Goal: Ask a question: Seek information or help from site administrators or community

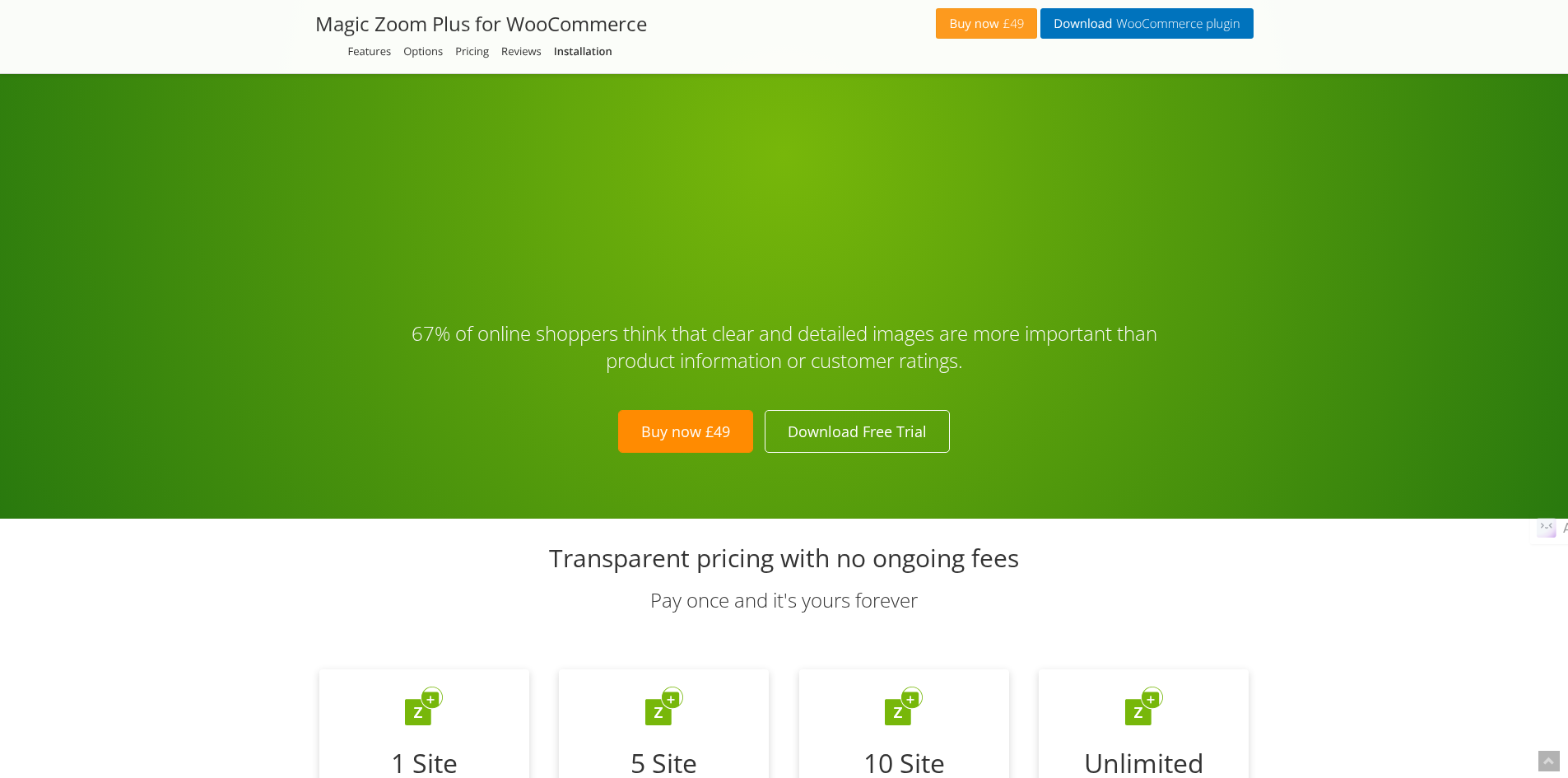
scroll to position [4551, 0]
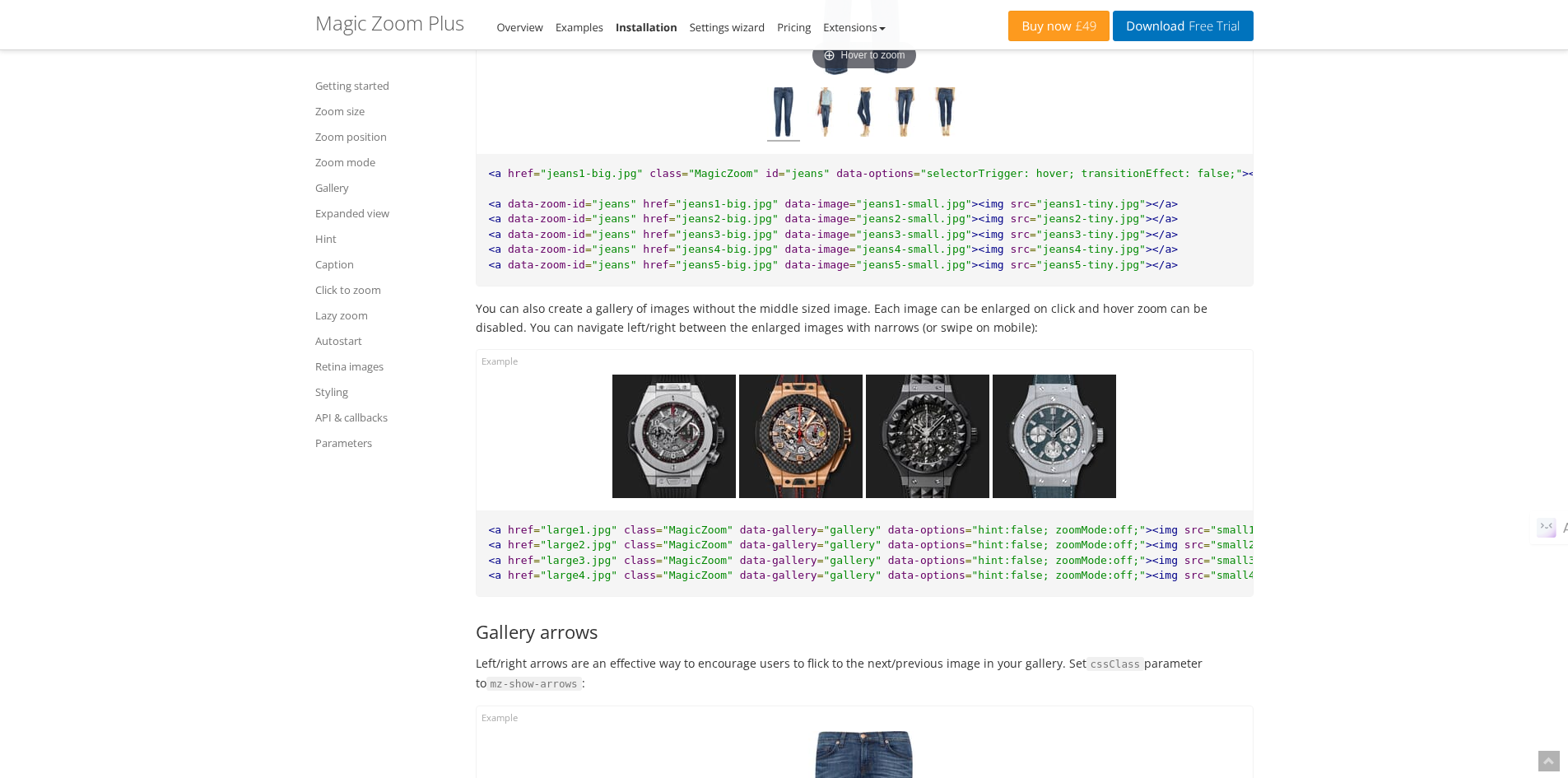
scroll to position [7681, 0]
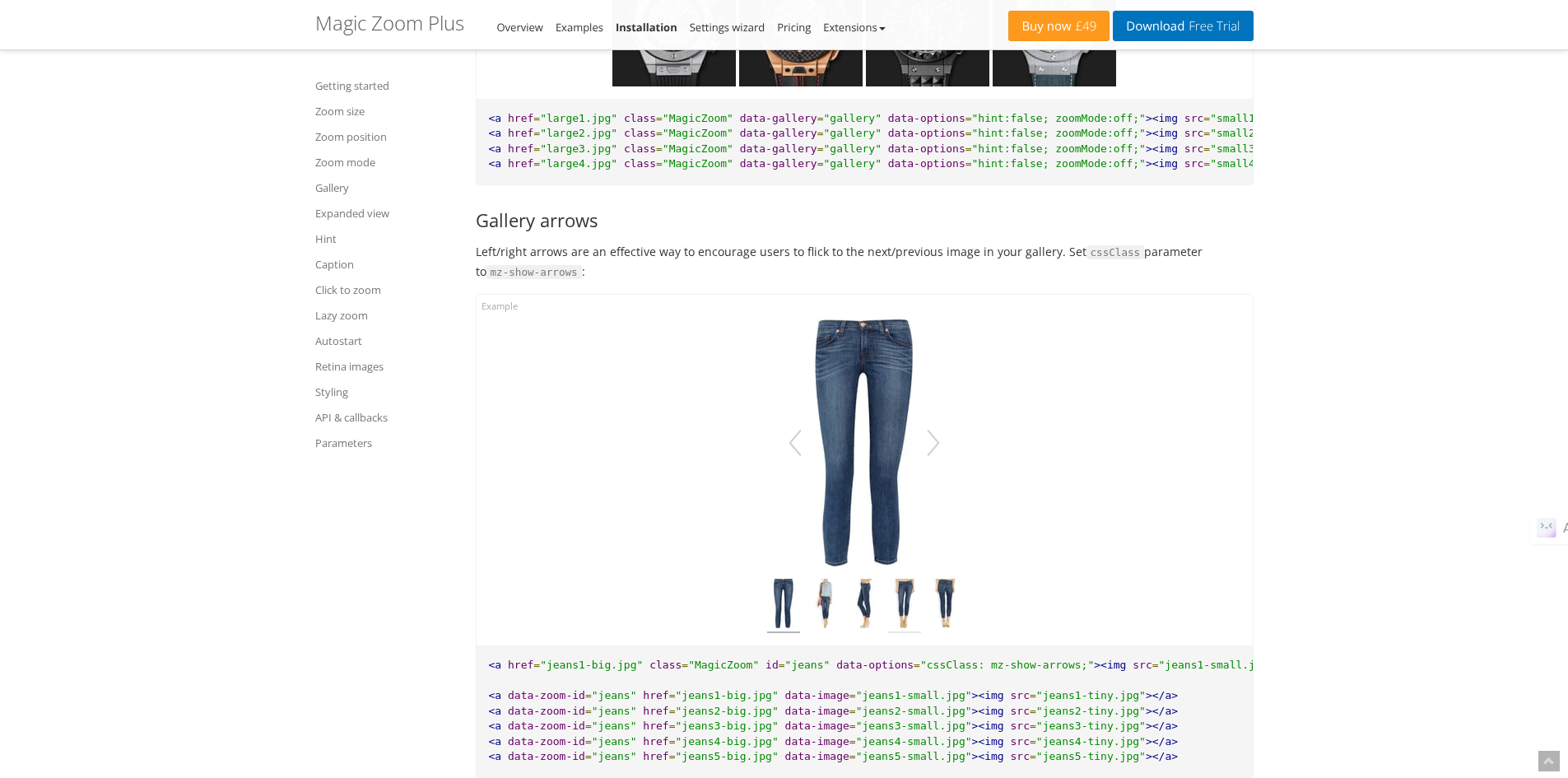
click at [892, 633] on img at bounding box center [904, 606] width 33 height 54
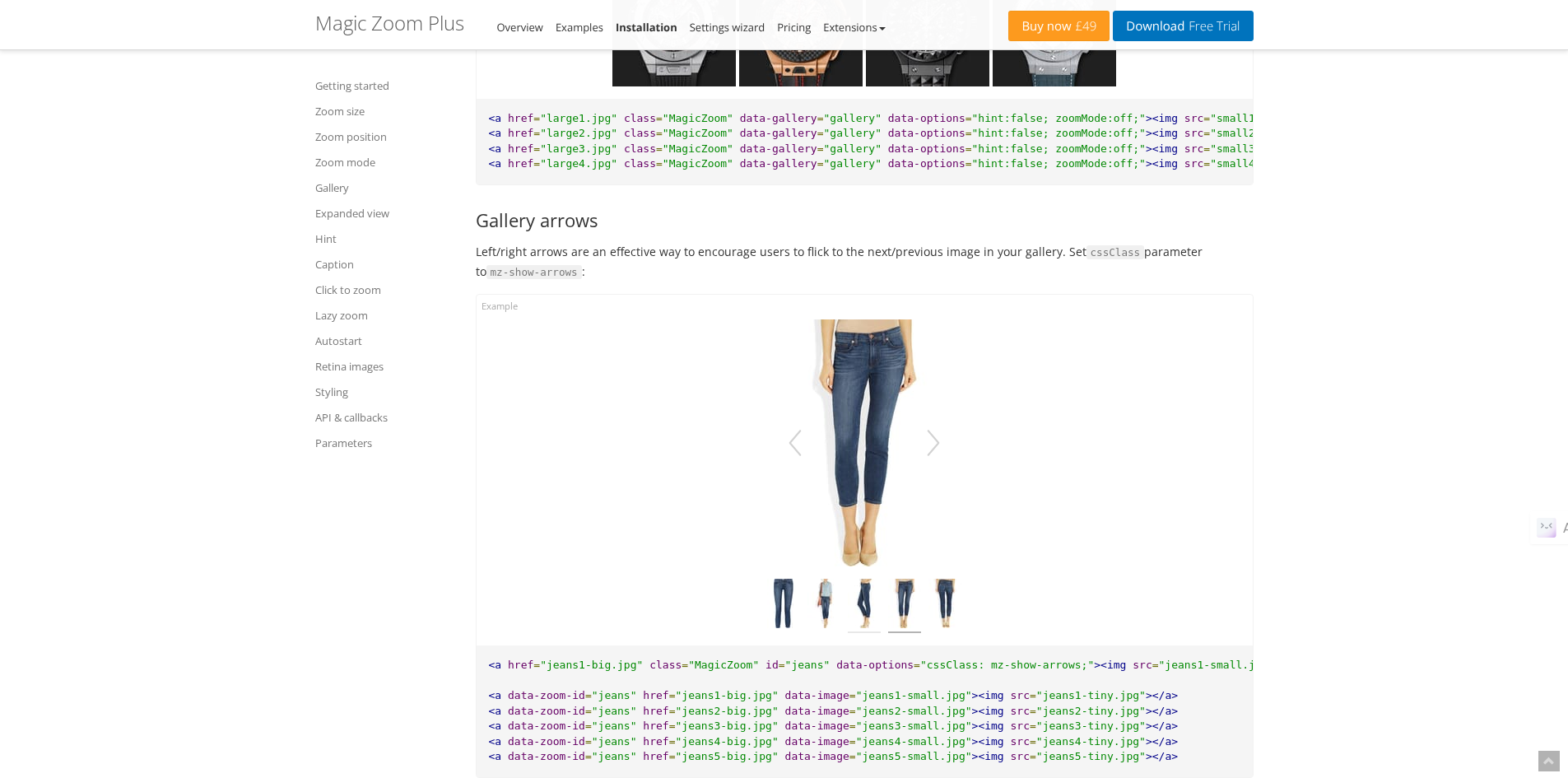
click at [869, 623] on img at bounding box center [863, 606] width 33 height 54
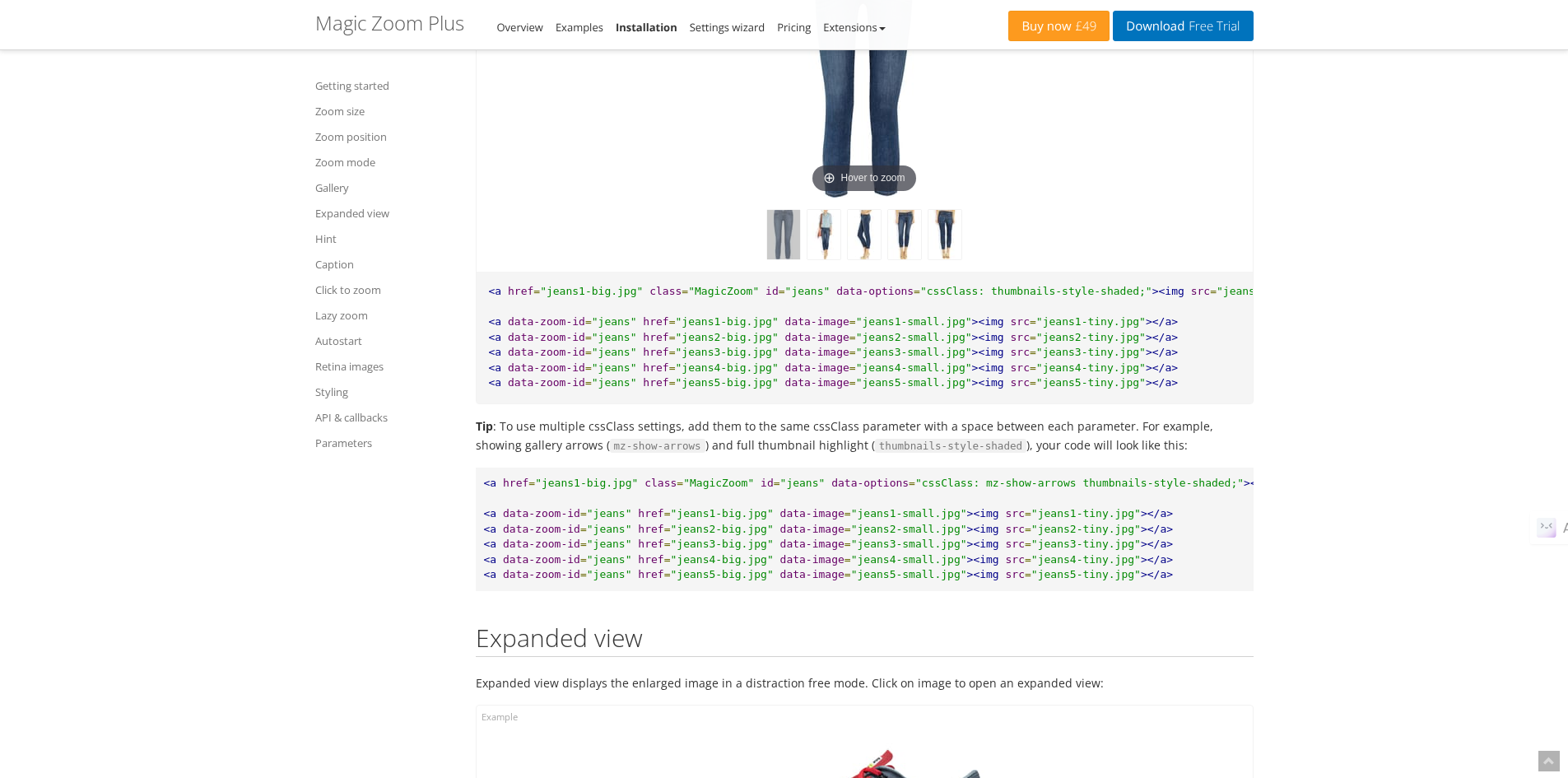
scroll to position [8504, 0]
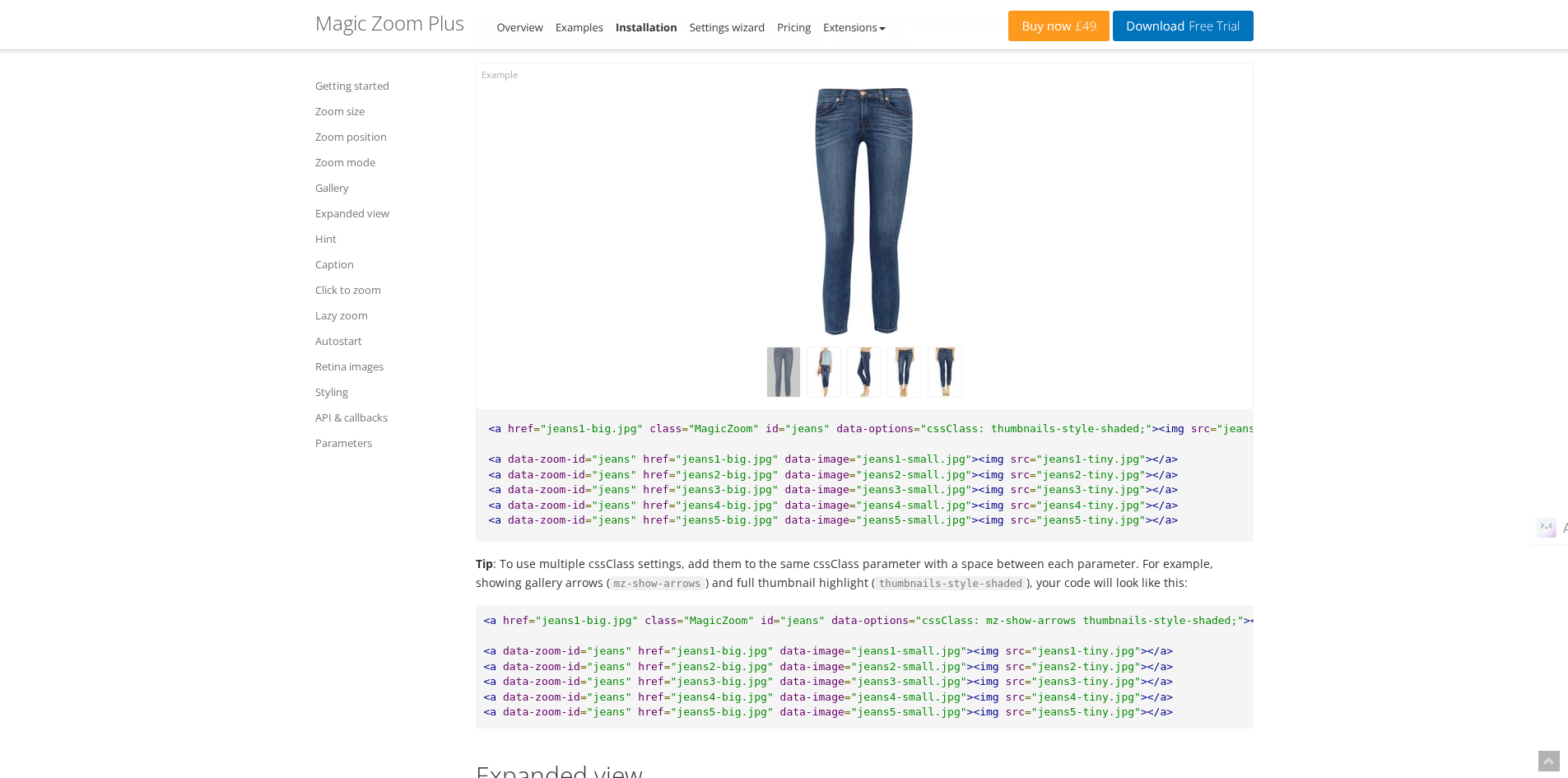
click at [1094, 387] on div at bounding box center [864, 372] width 752 height 50
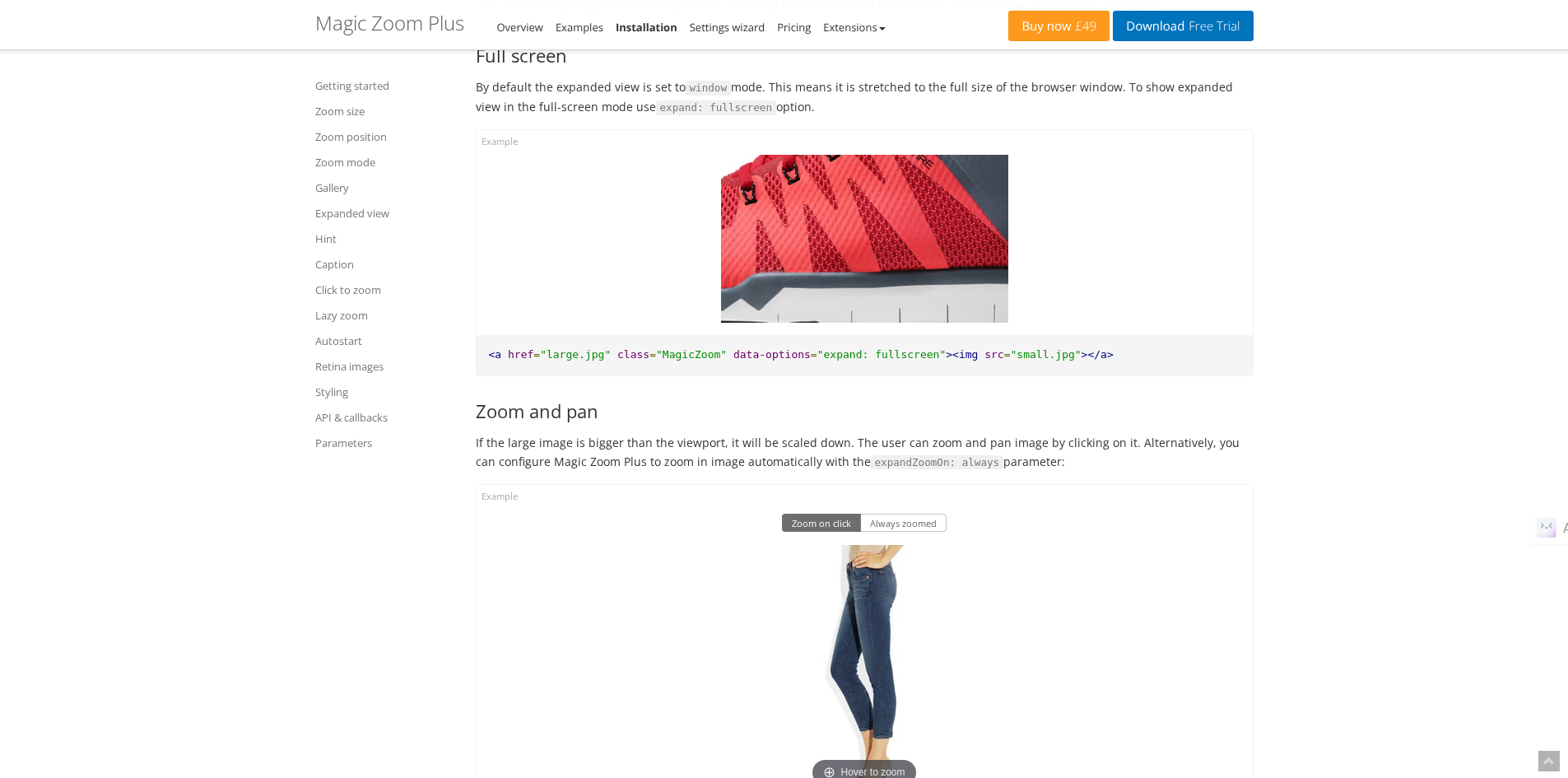
scroll to position [10013, 0]
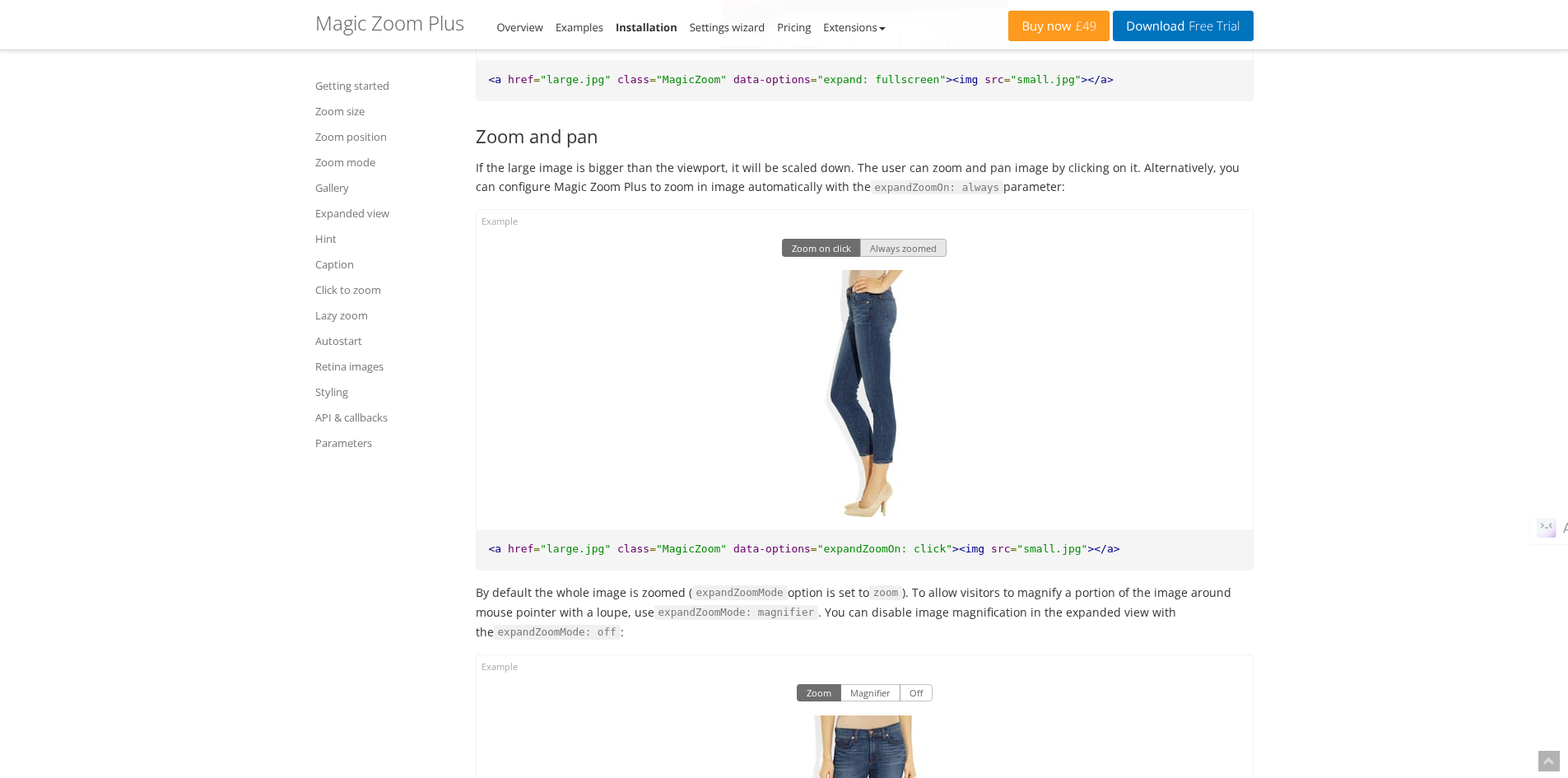
click at [908, 257] on button "Always zoomed" at bounding box center [903, 247] width 86 height 18
click at [834, 257] on button "Zoom on click" at bounding box center [821, 247] width 79 height 18
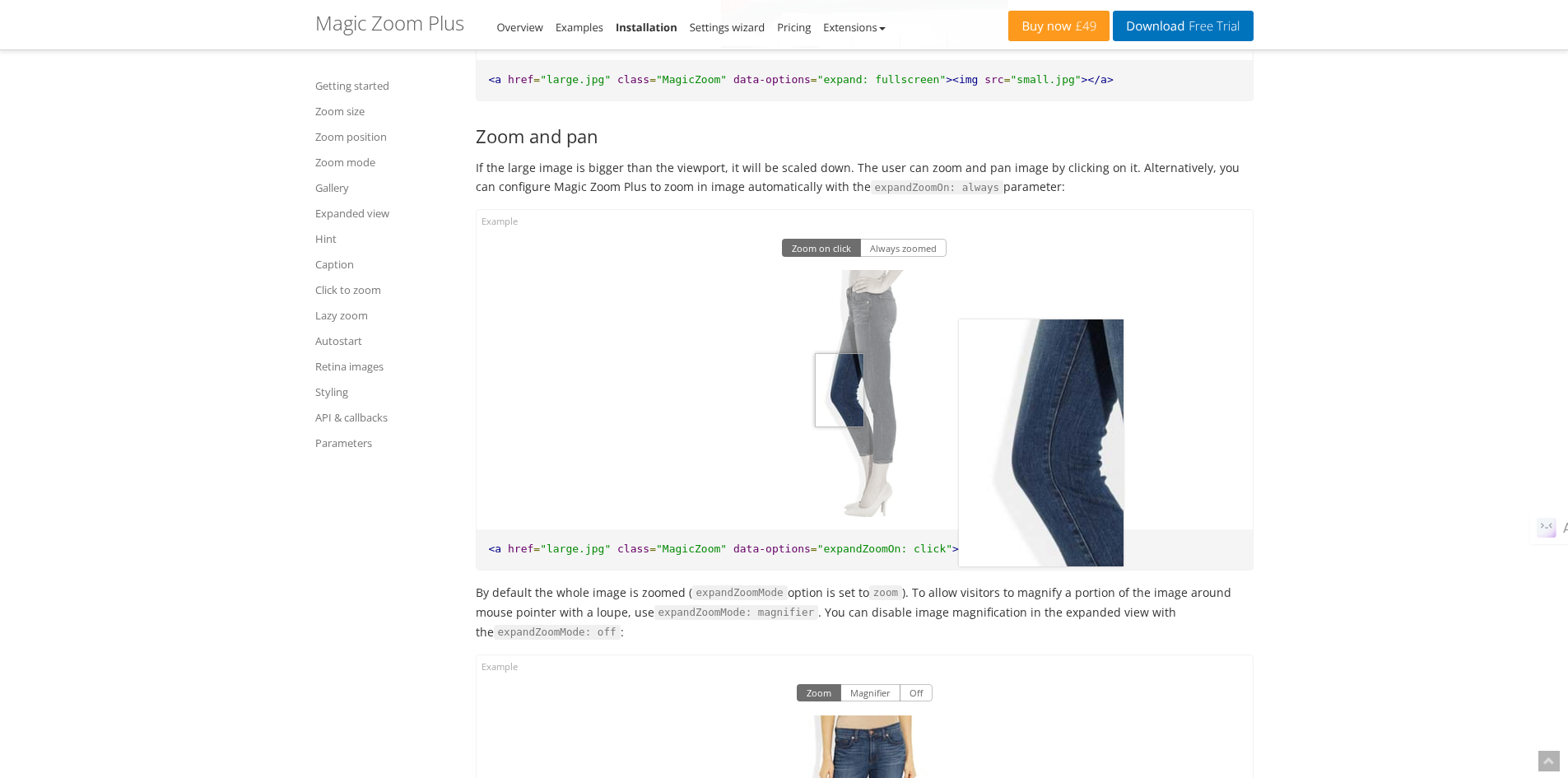
click at [839, 440] on img at bounding box center [863, 393] width 164 height 247
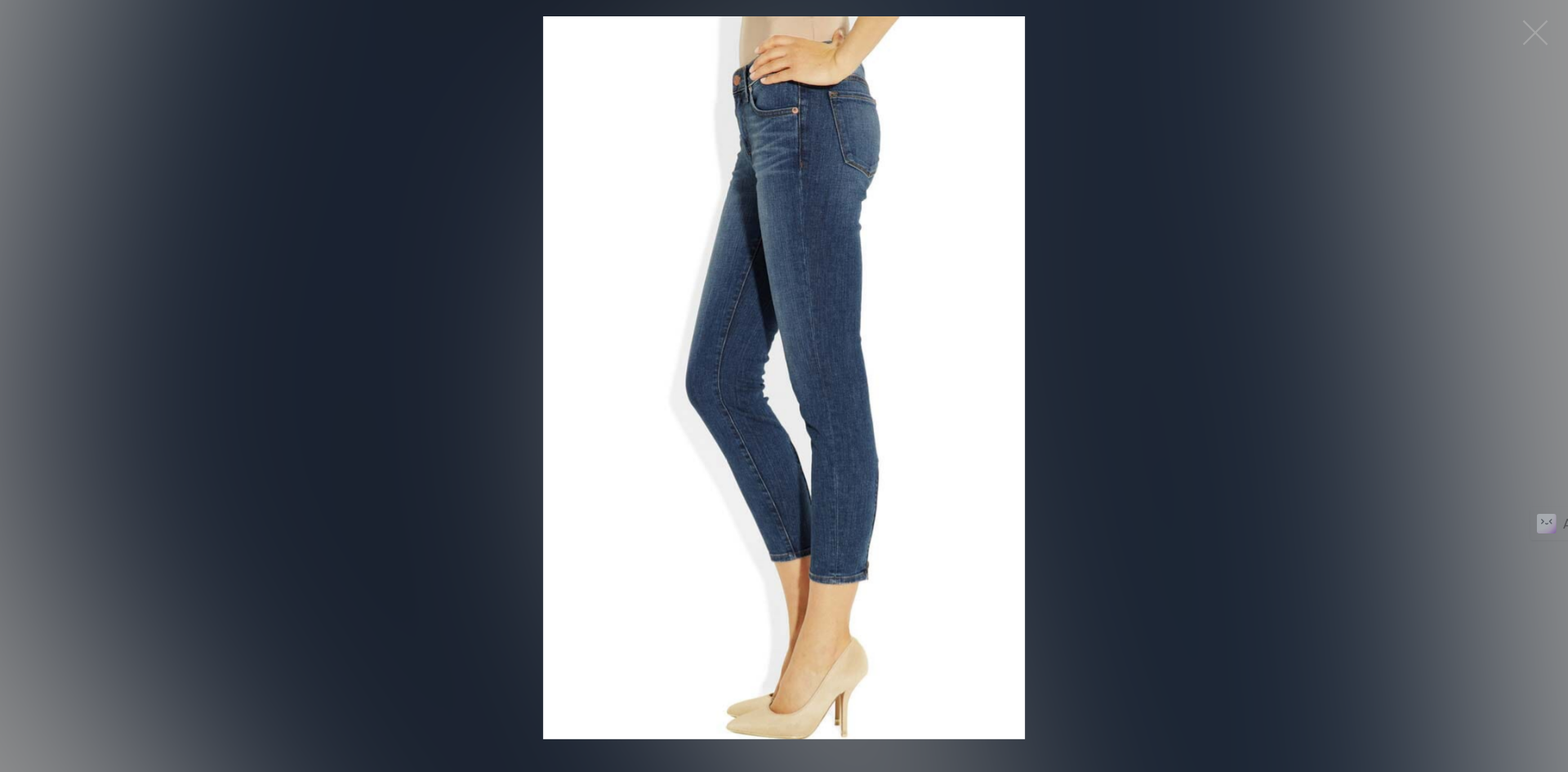
click at [1388, 385] on figure "Click to expand" at bounding box center [784, 378] width 1568 height 723
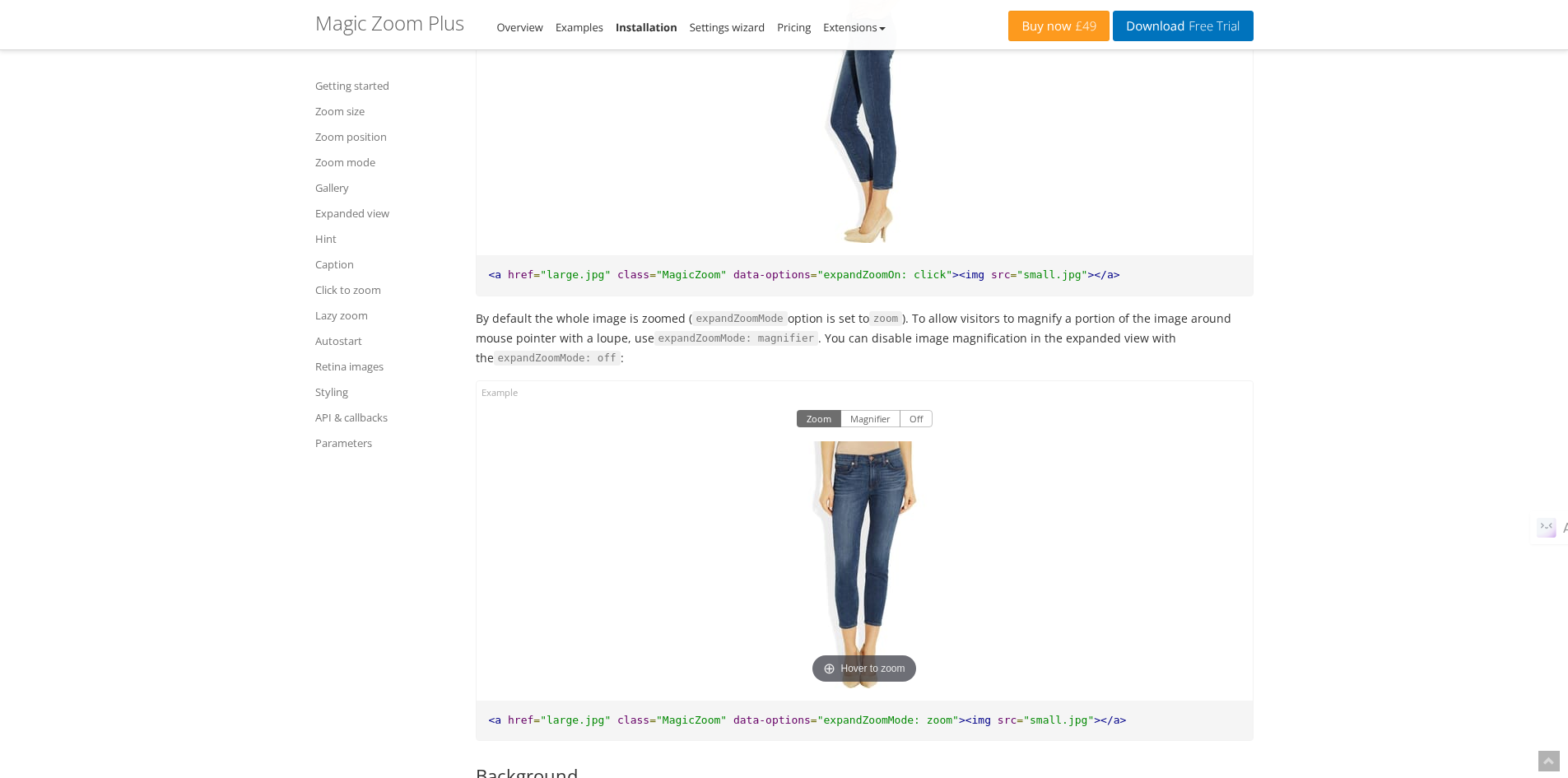
scroll to position [10425, 0]
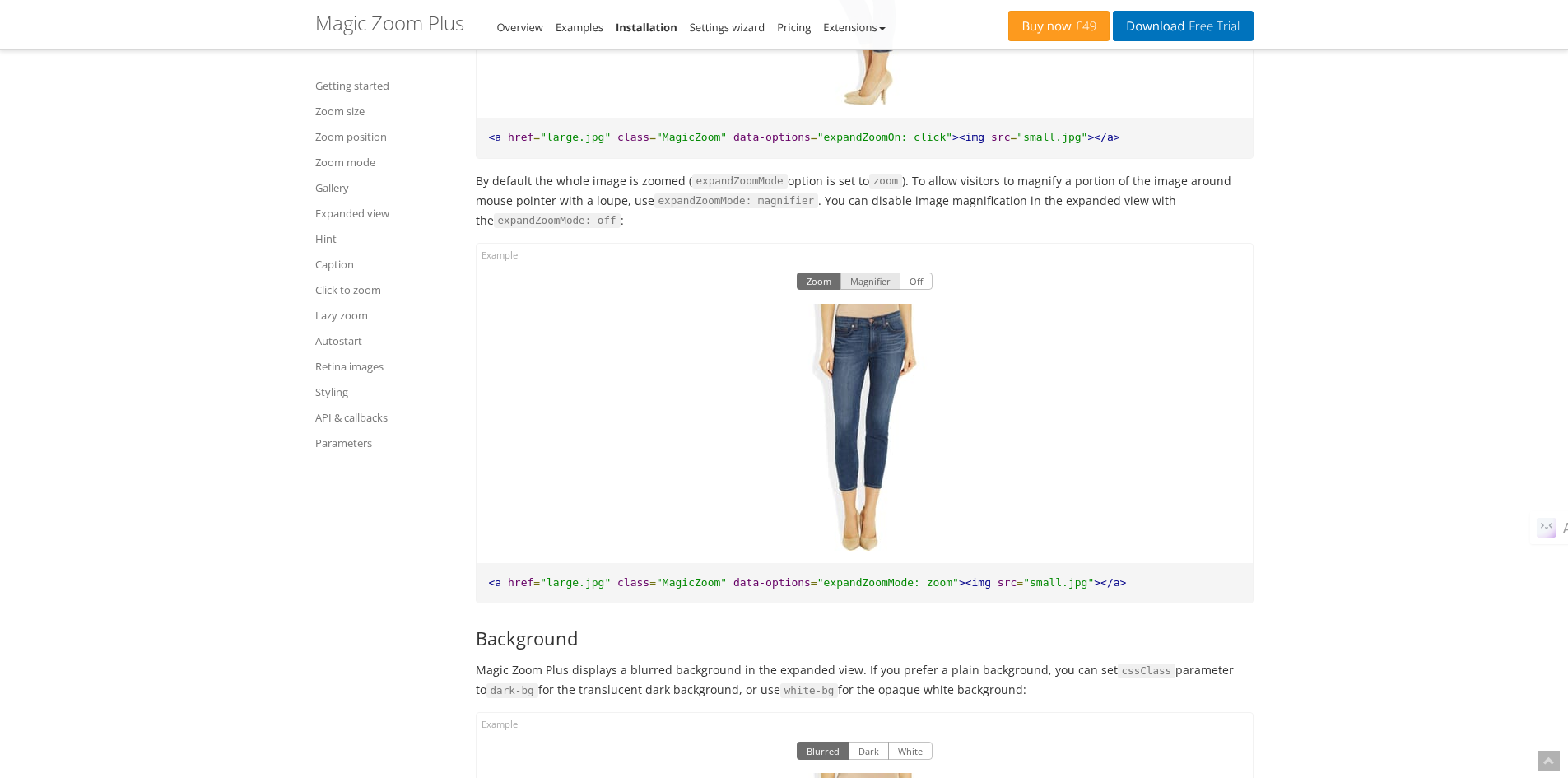
click at [860, 290] on button "Magnifier" at bounding box center [870, 281] width 60 height 18
click at [826, 290] on button "Zoom" at bounding box center [818, 281] width 44 height 18
click at [914, 290] on button "Off" at bounding box center [915, 281] width 33 height 18
click at [815, 290] on button "Zoom" at bounding box center [818, 281] width 44 height 18
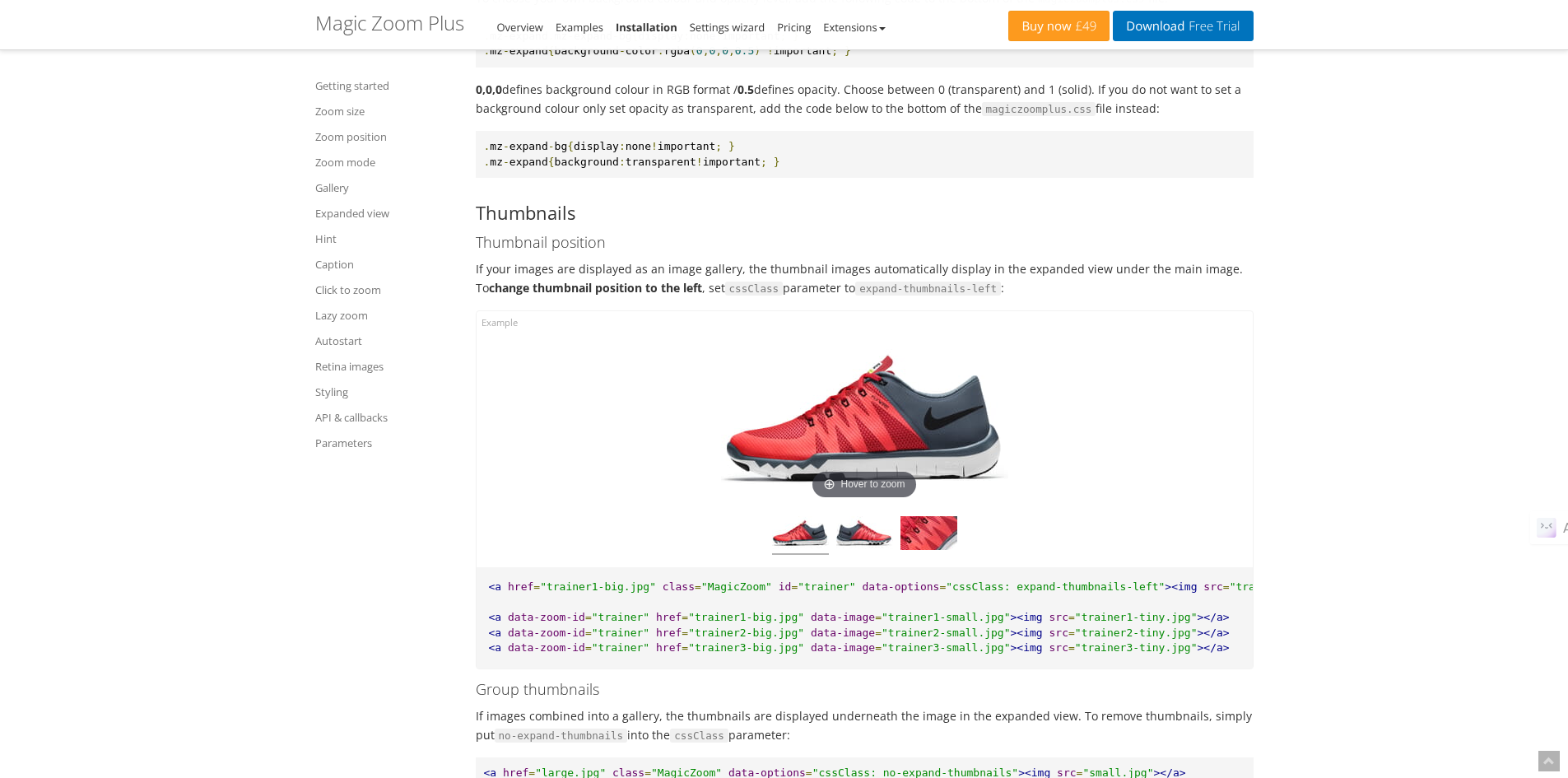
scroll to position [11660, 0]
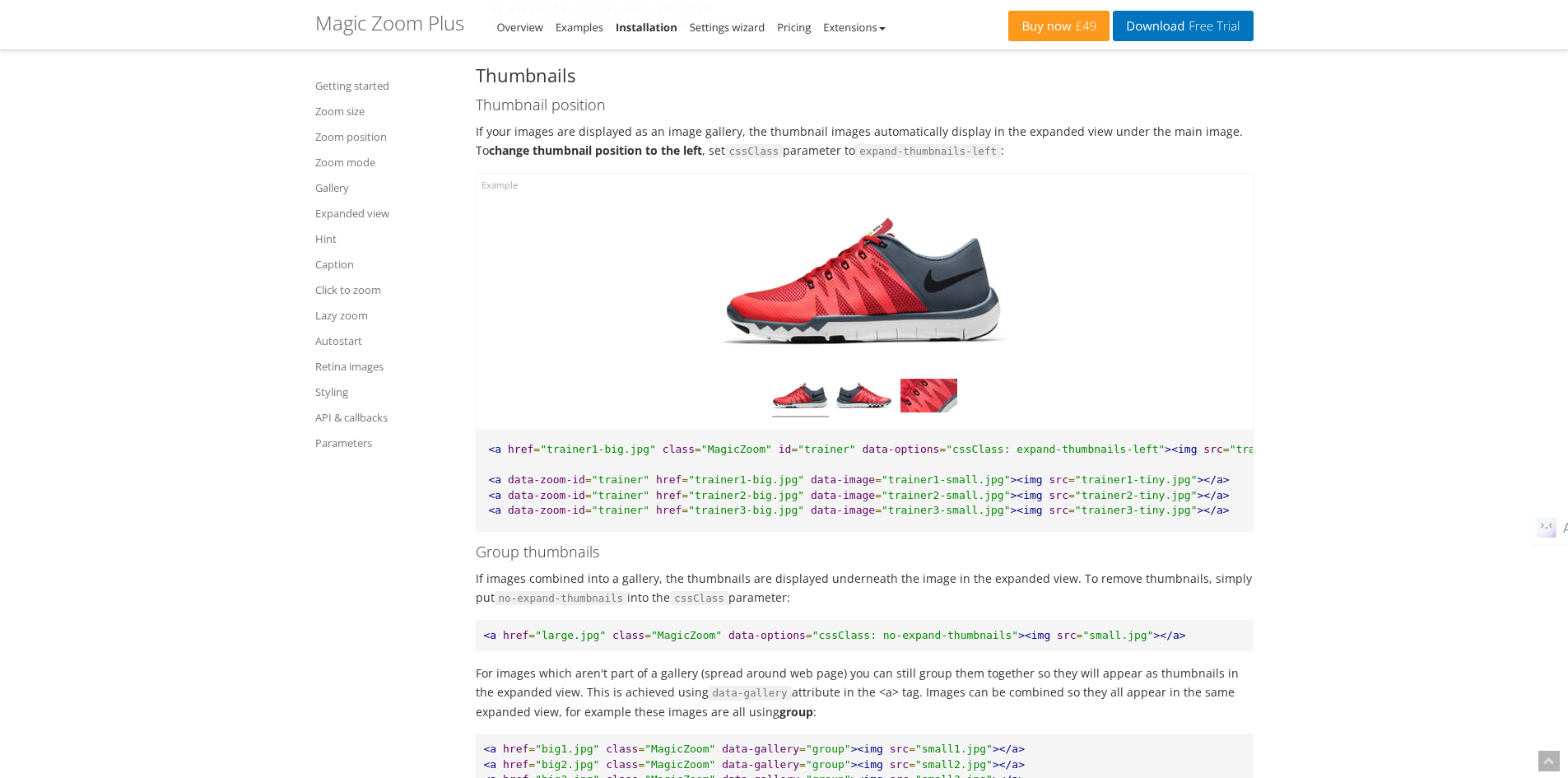
click at [1054, 486] on pre "<a href = "trainer1-big.jpg" class = "MagicZoom" id = "trainer" data-options = …" at bounding box center [864, 480] width 776 height 101
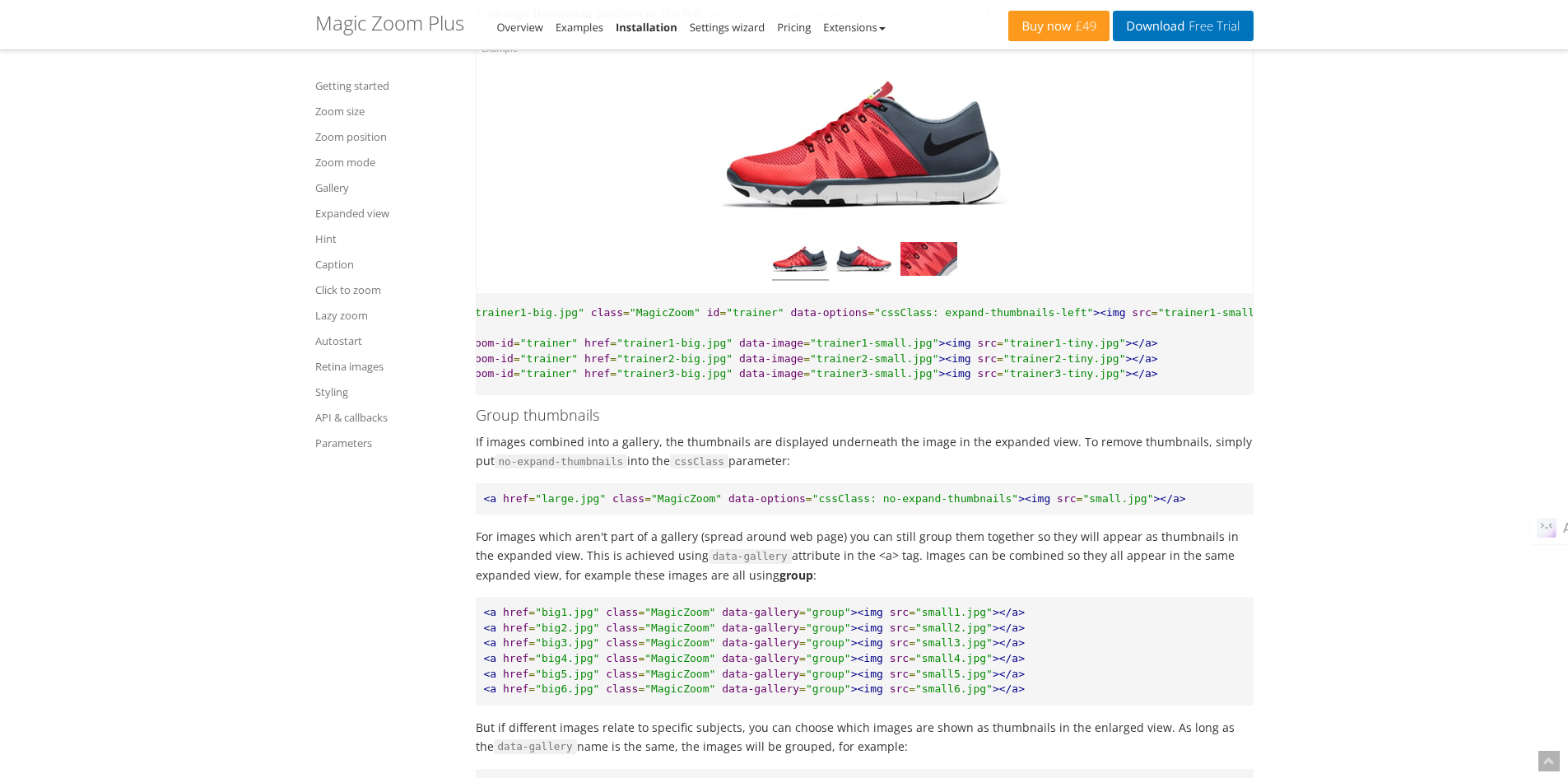
scroll to position [11933, 0]
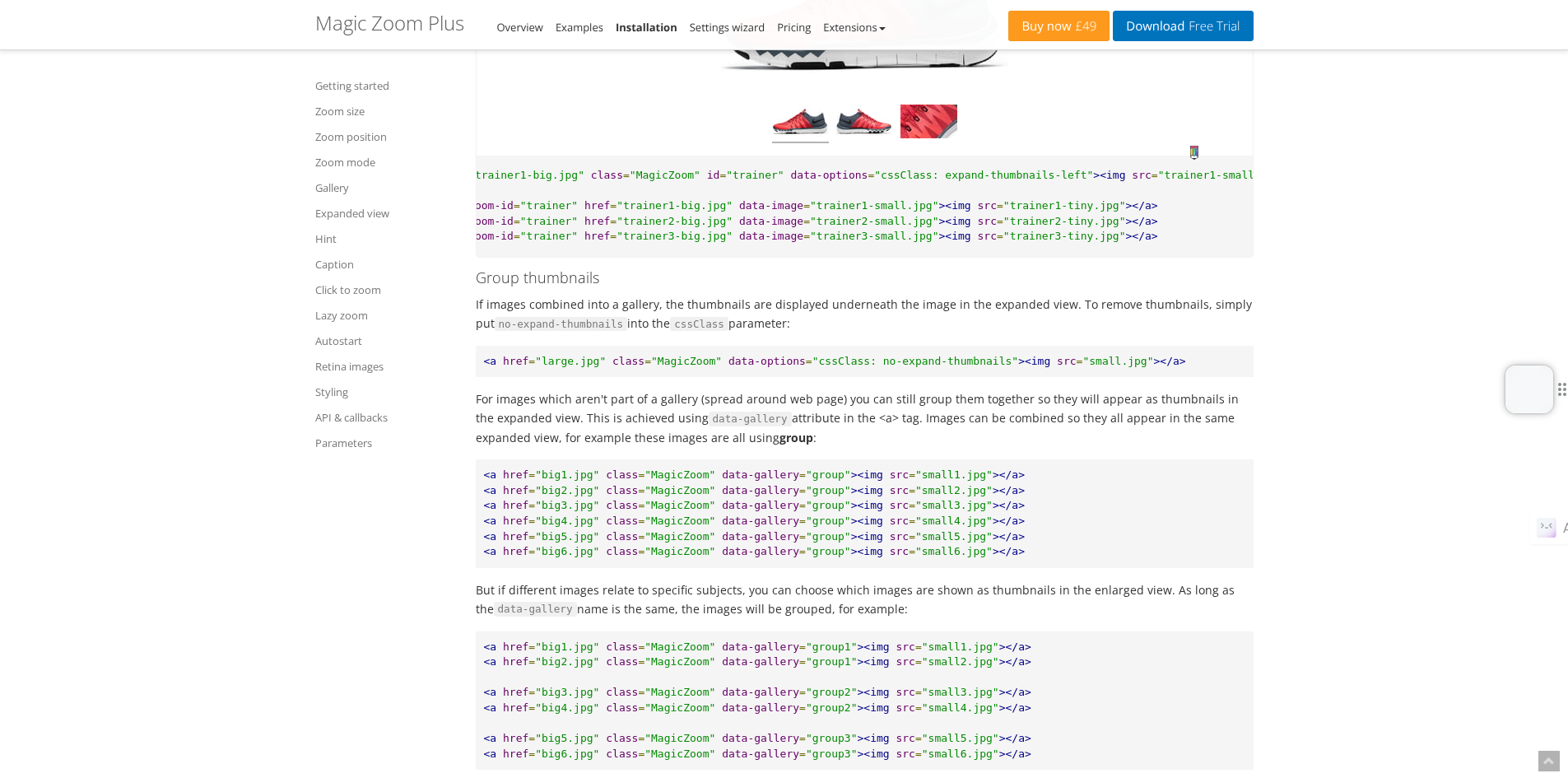
paste textarea "magiczoomplus"
paste textarea "magictoolbox"
type textarea "magiczoomplus from magictoolbox, how to set thumbnail position on mobile view?"
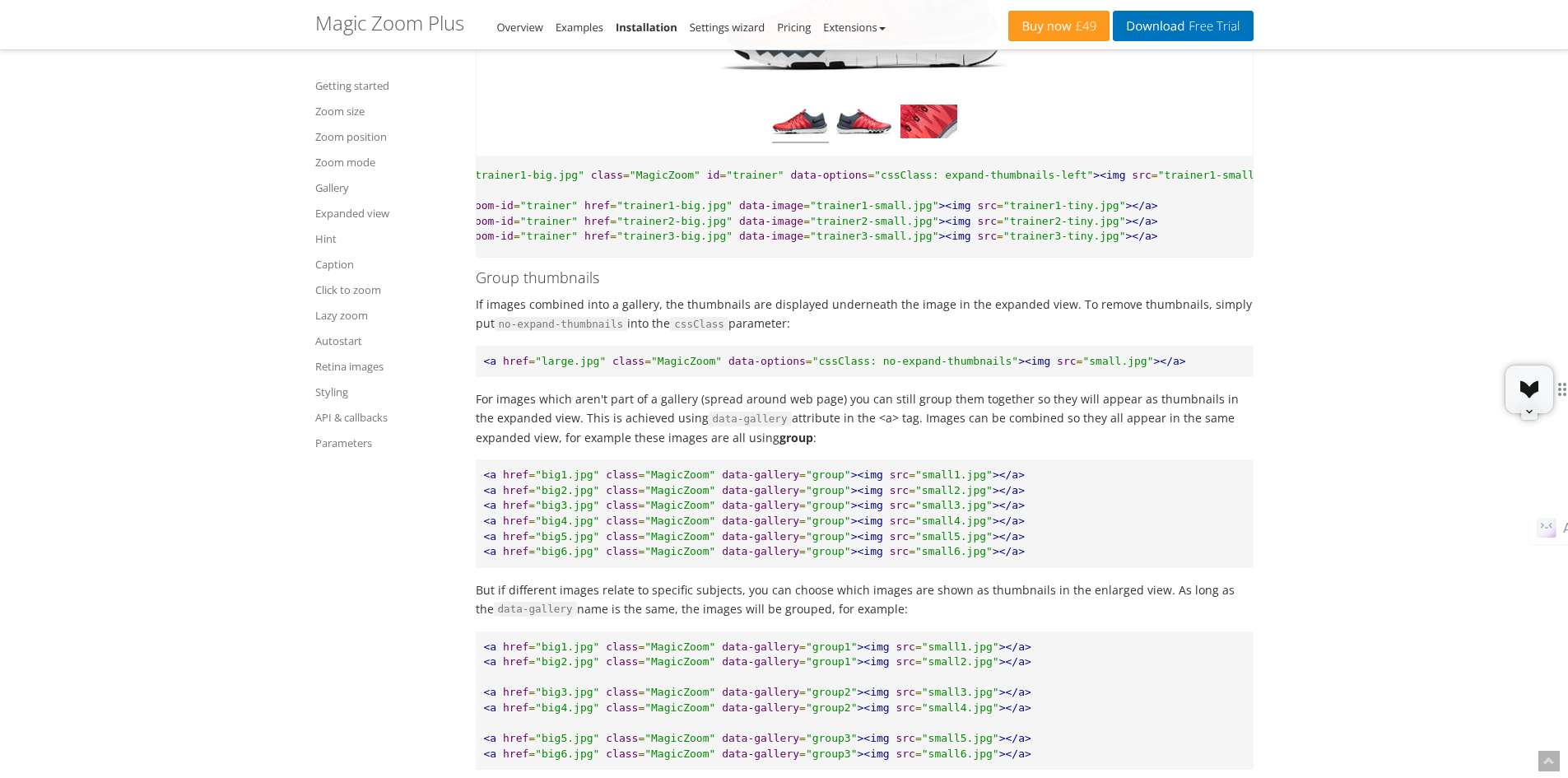
scroll to position [463, 0]
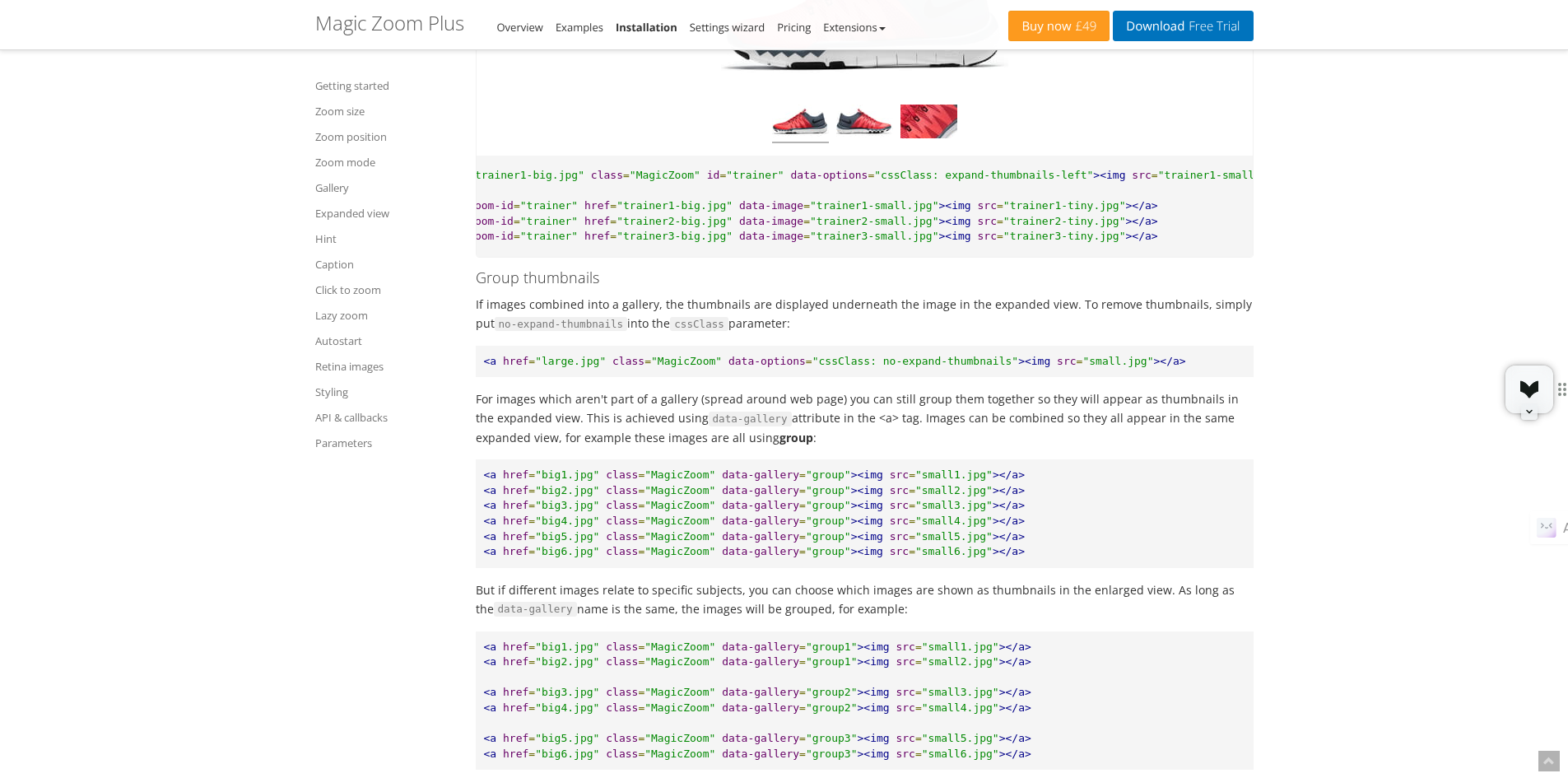
drag, startPoint x: 505, startPoint y: 238, endPoint x: 481, endPoint y: 244, distance: 24.7
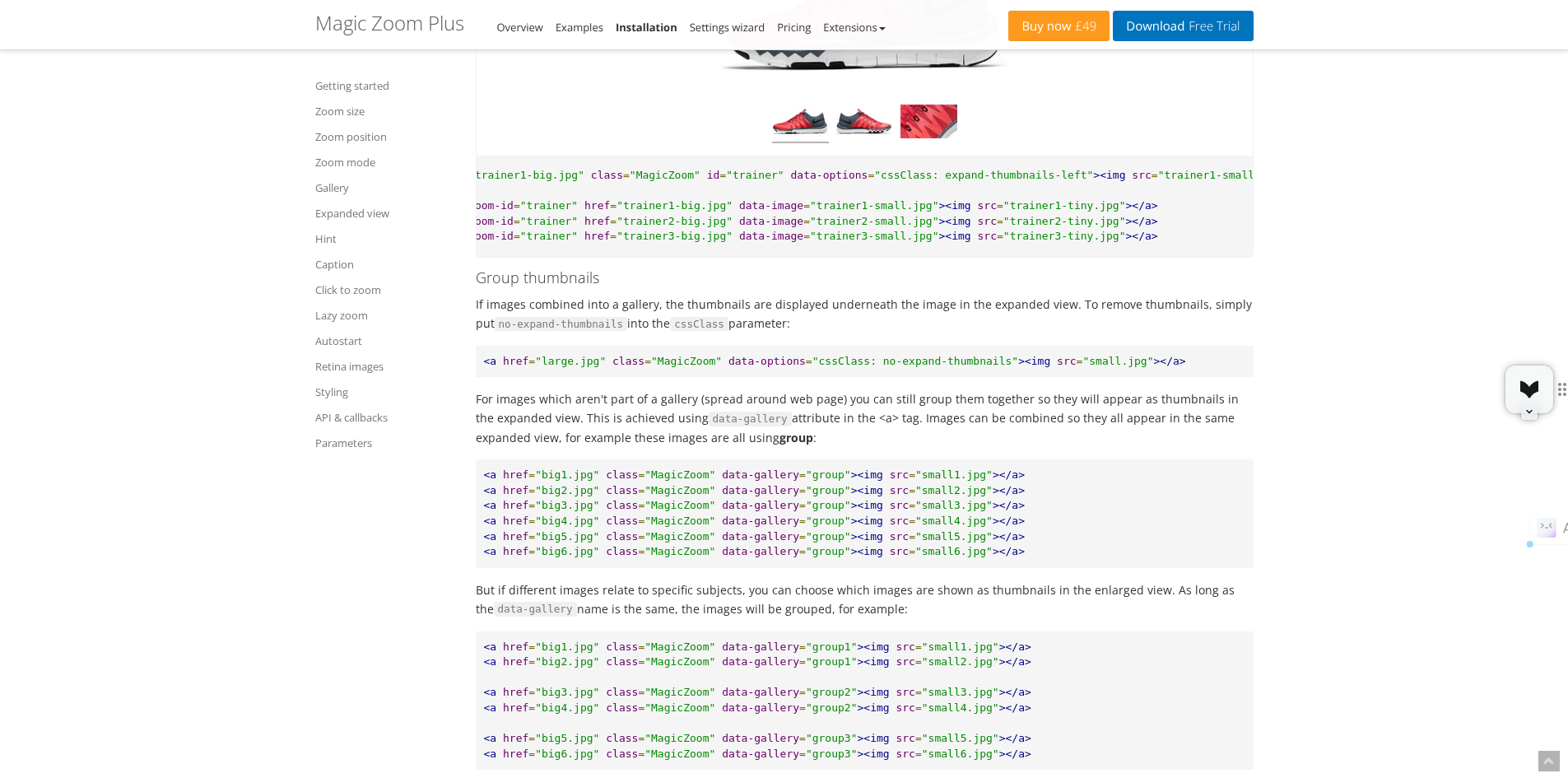
drag, startPoint x: 402, startPoint y: 229, endPoint x: 483, endPoint y: 229, distance: 81.0
drag, startPoint x: 500, startPoint y: 231, endPoint x: 393, endPoint y: 241, distance: 107.5
copy span "MagicZoom . options"
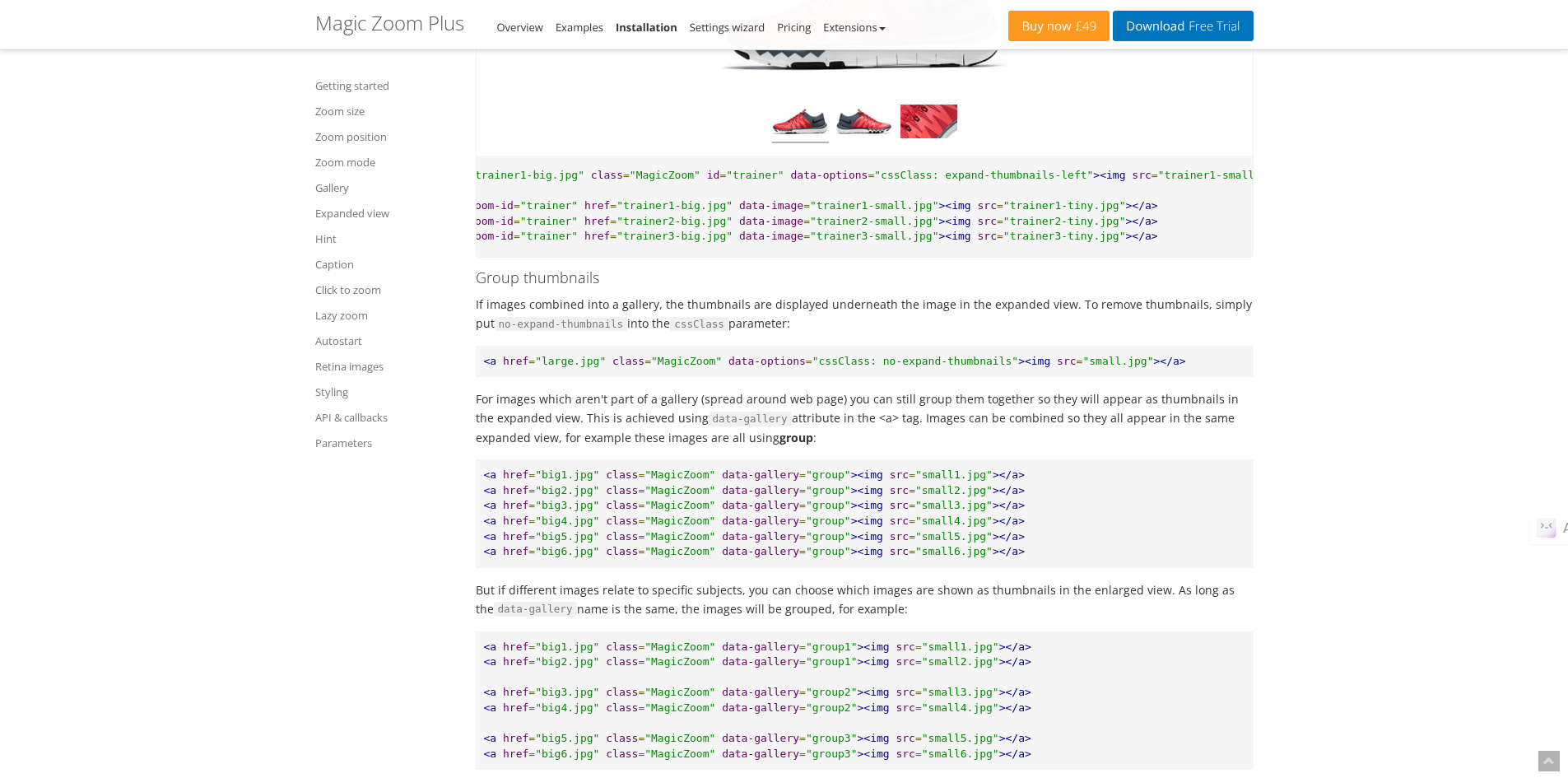
copy span "thumbnailsPosition"
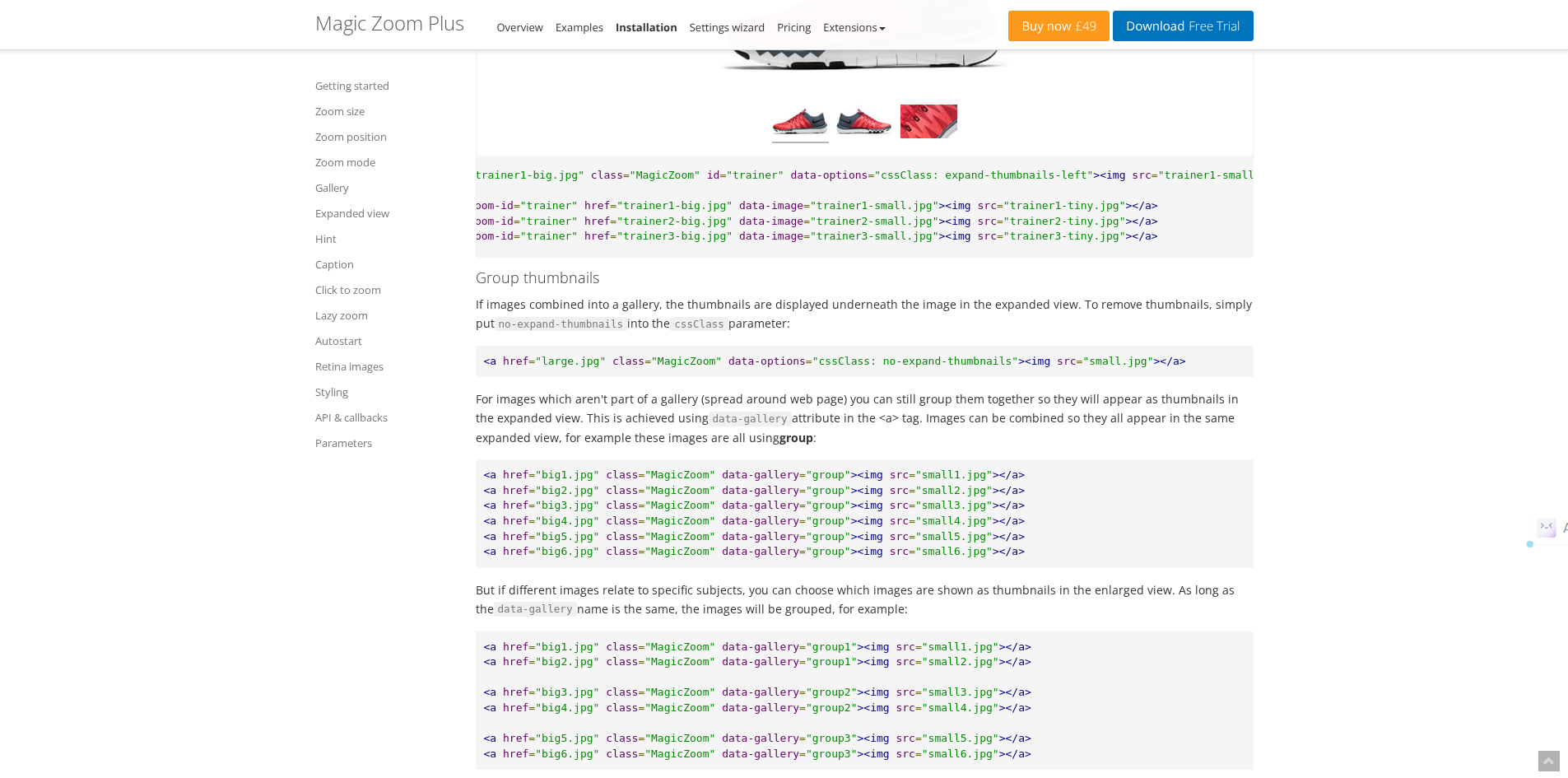
drag, startPoint x: 520, startPoint y: 236, endPoint x: 547, endPoint y: 509, distance: 274.3
drag, startPoint x: 402, startPoint y: 256, endPoint x: 421, endPoint y: 493, distance: 237.8
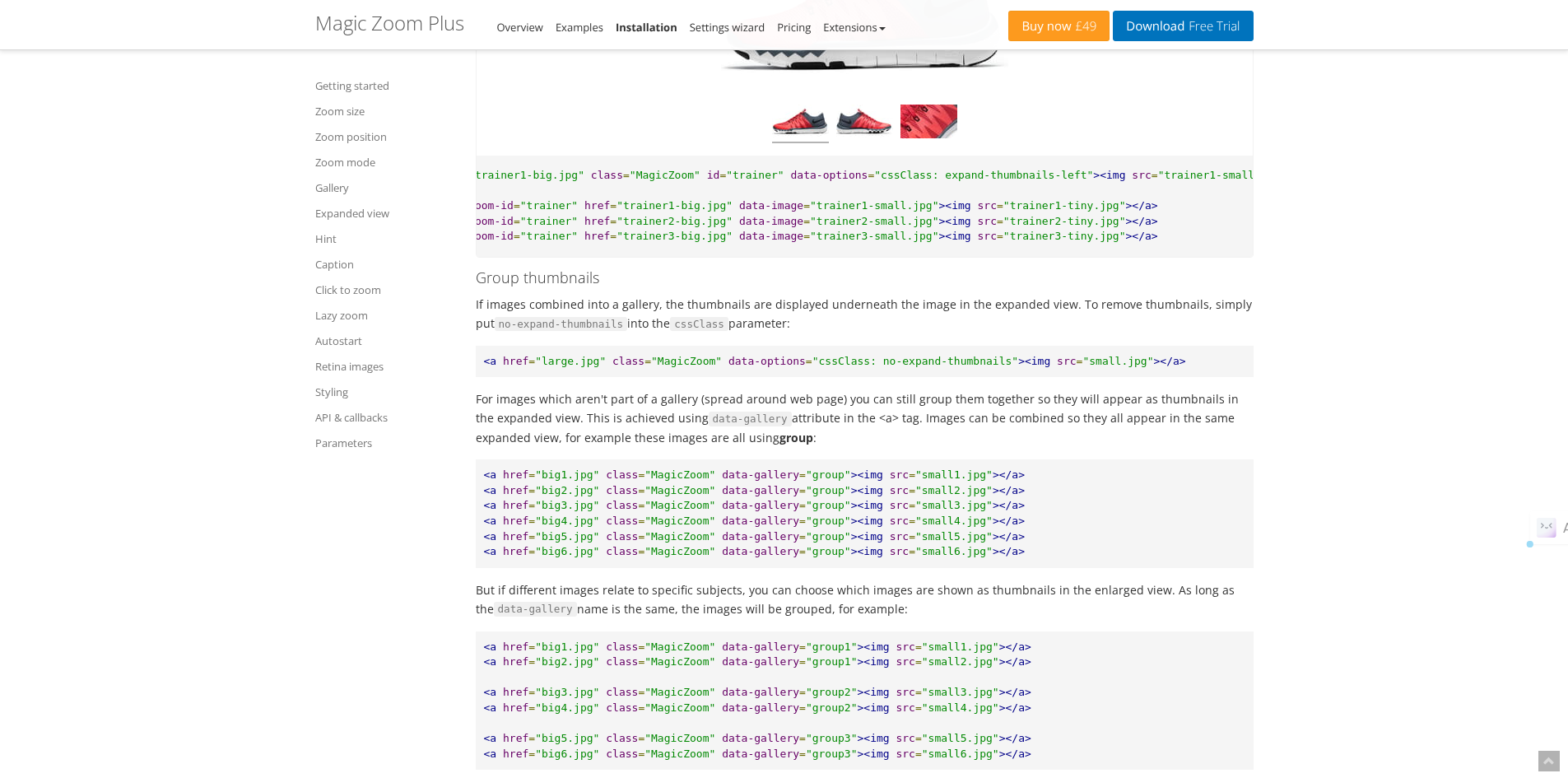
copy span "// Default (desktop) behavior thumbnailsPosition : 'right' , // Responsive over…"
paste textarea "Magic Scroll"
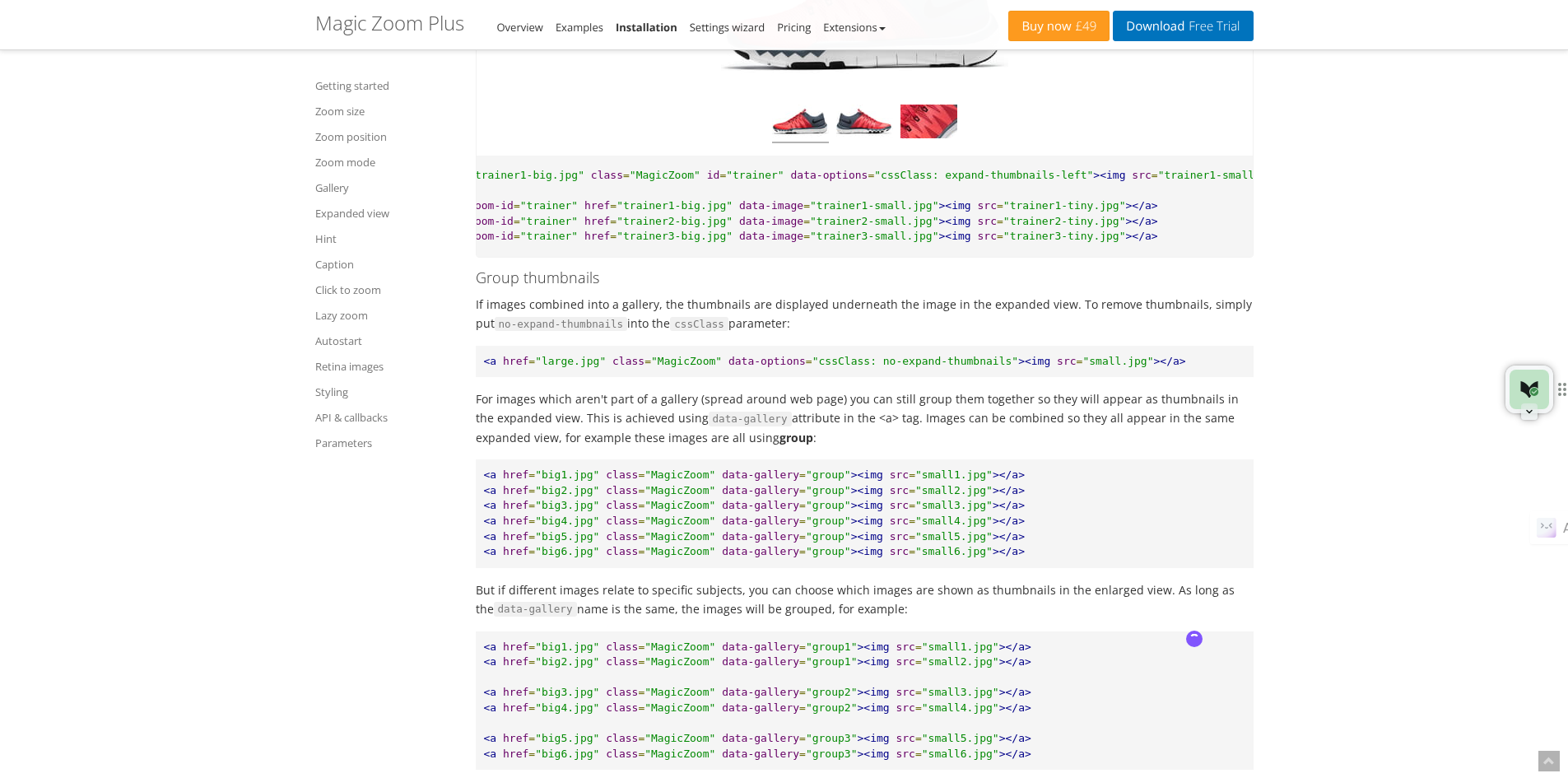
type textarea "how if the thumbnails use Magic Scroll wordpress plugin"
copy span "MagicScroll"
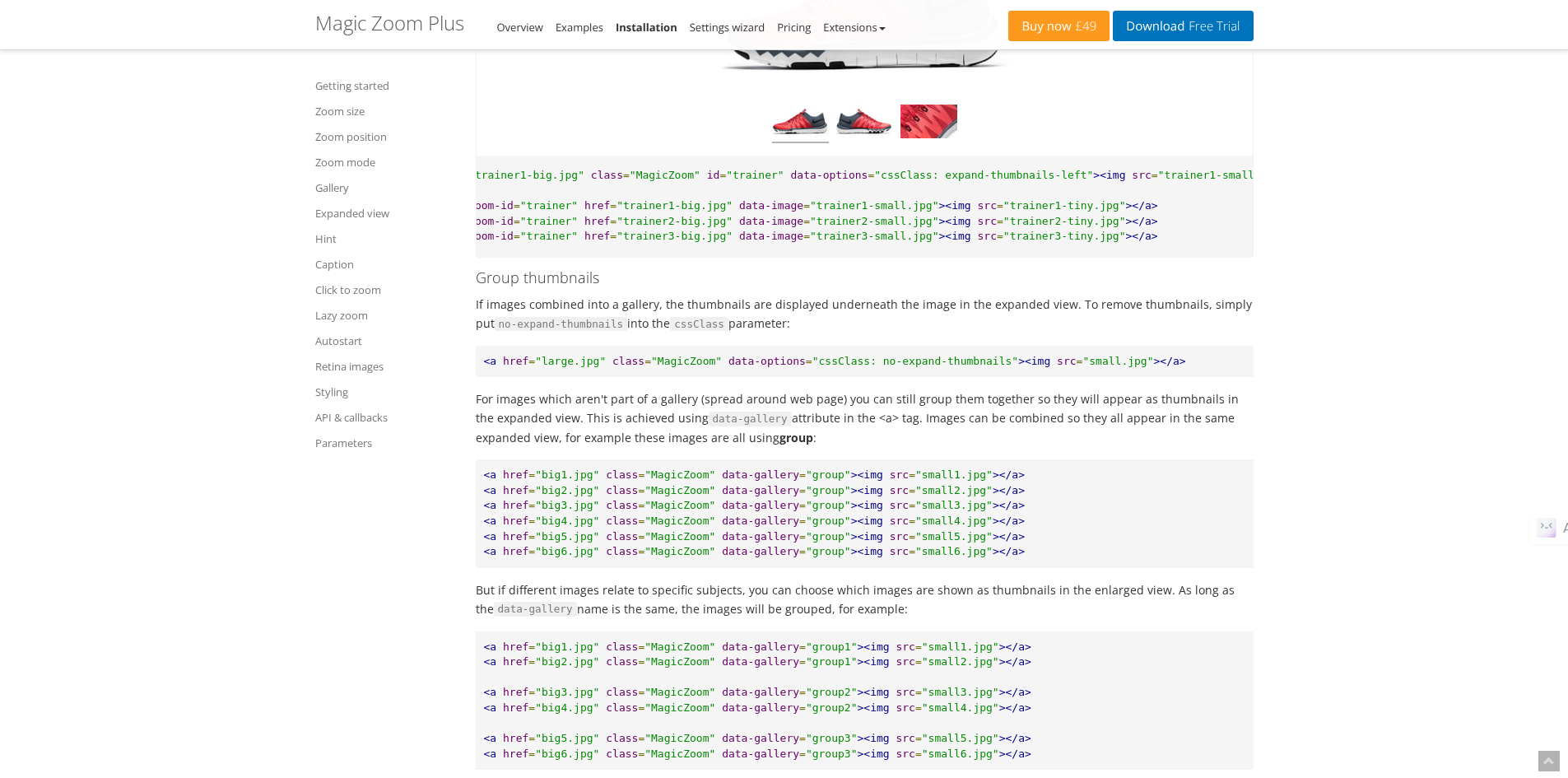
scroll to position [1833, 0]
drag, startPoint x: 607, startPoint y: 189, endPoint x: 544, endPoint y: 192, distance: 63.1
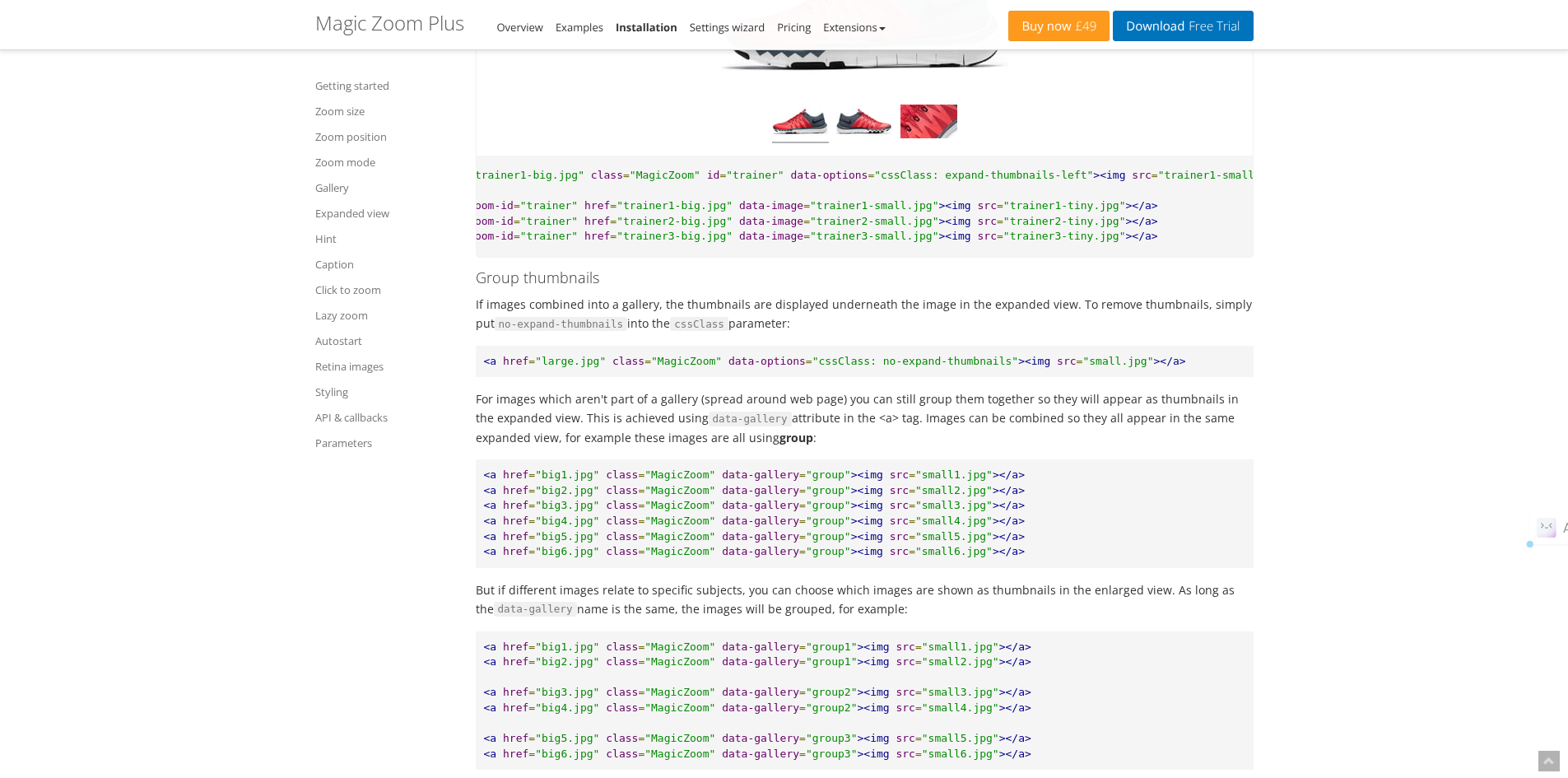
copy span "MagicScroll"
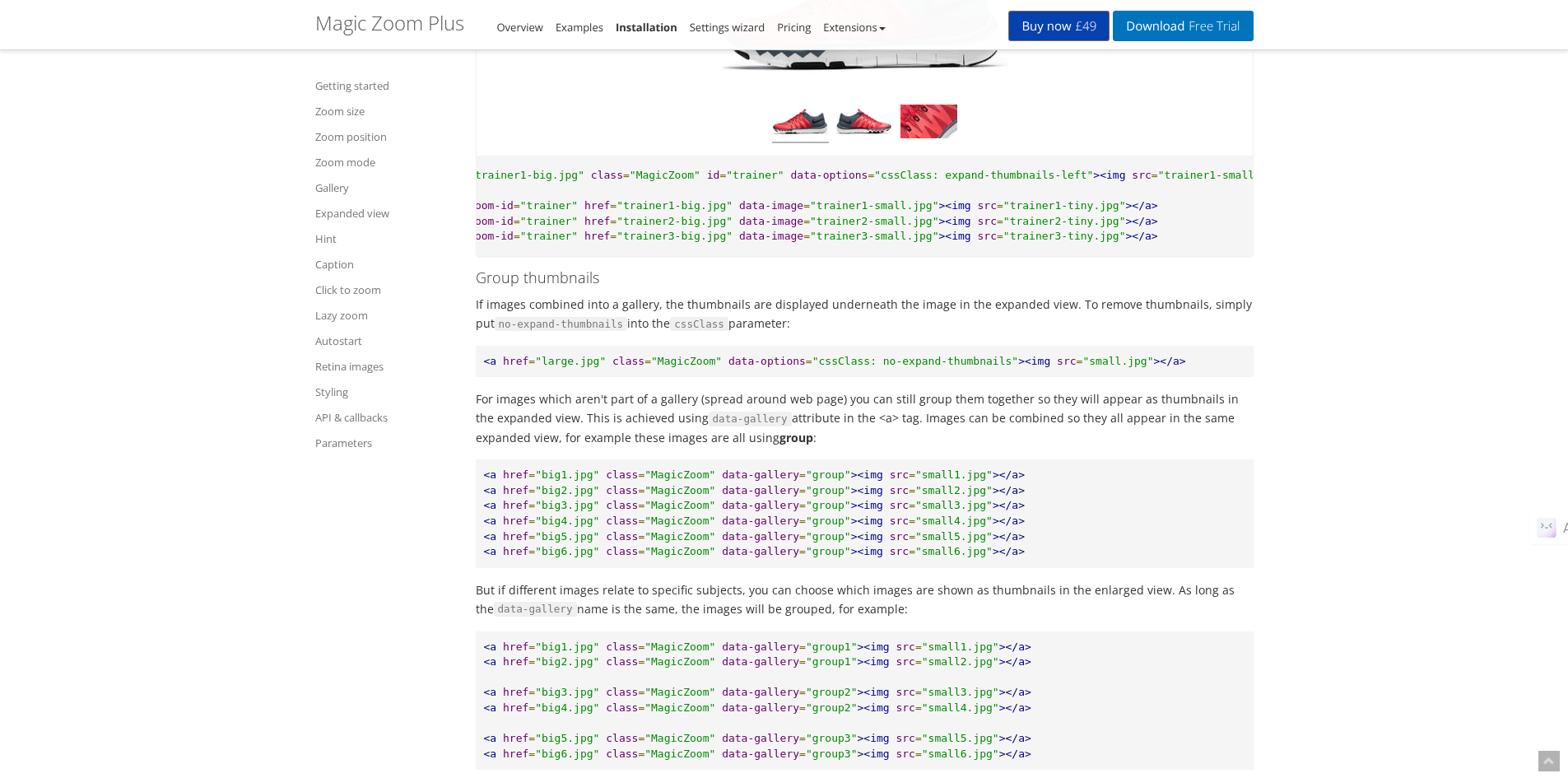
scroll to position [2931, 0]
paste textarea "div id="MagicToolboxSelectors42572" class=" MagicScroll" data-options="orientat…"
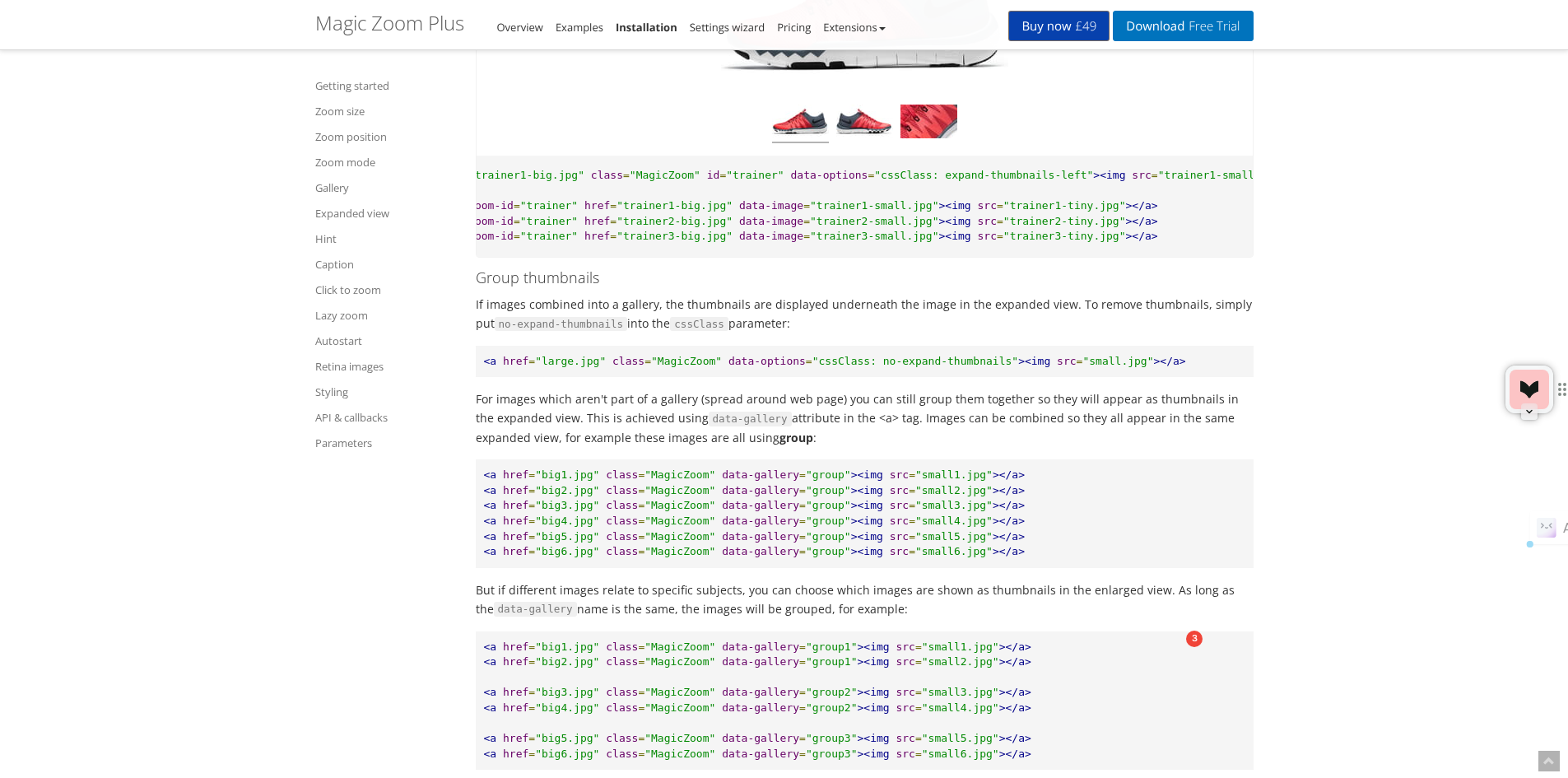
drag, startPoint x: 613, startPoint y: 635, endPoint x: 685, endPoint y: 641, distance: 72.2
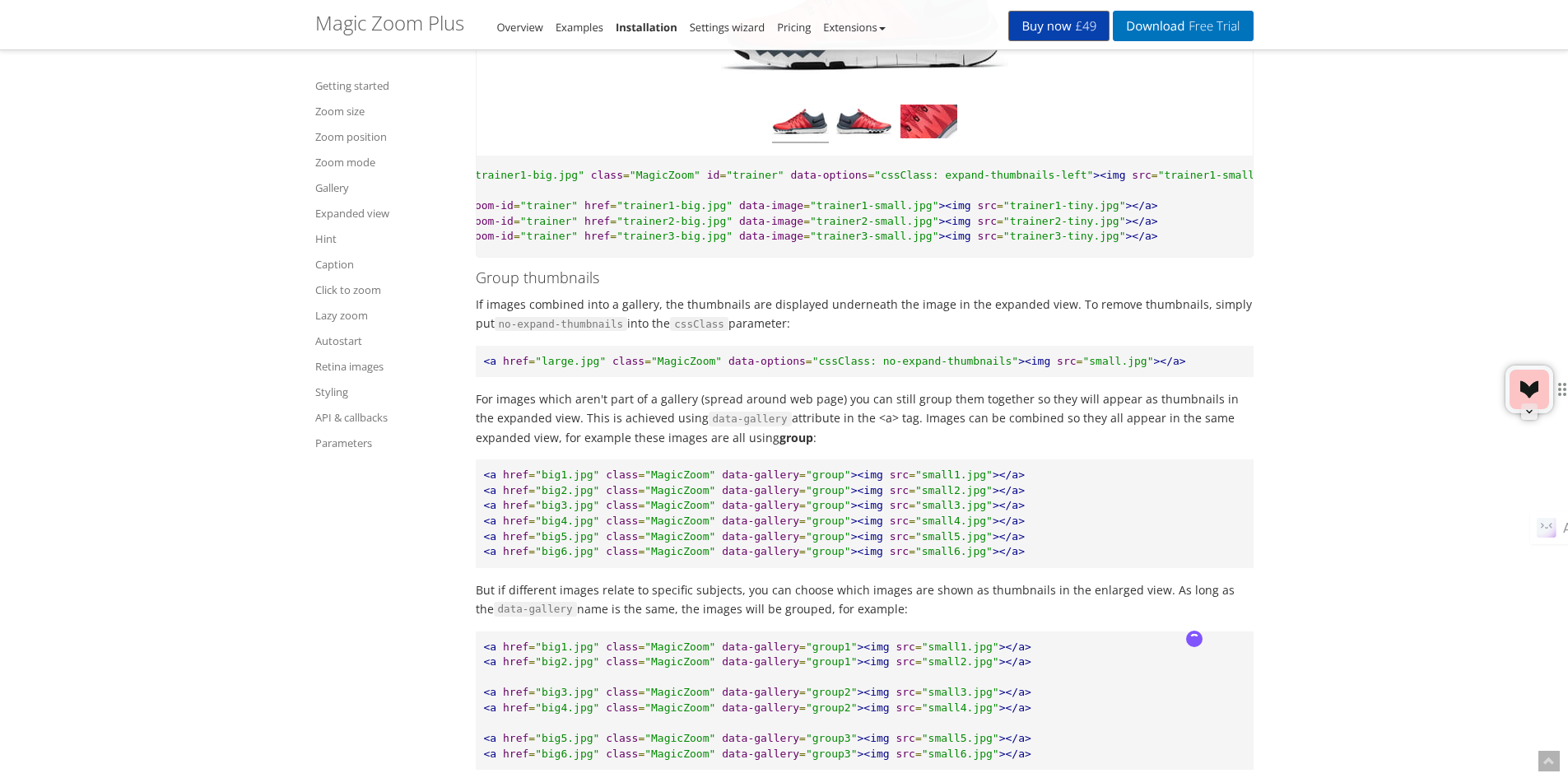
paste textarea "data-options"
drag, startPoint x: 393, startPoint y: 367, endPoint x: 405, endPoint y: 419, distance: 53.4
copy span "responsive: [ {maxWidth: 768, orientation: horizontal, items: 6}, {maxWidth: 48…"
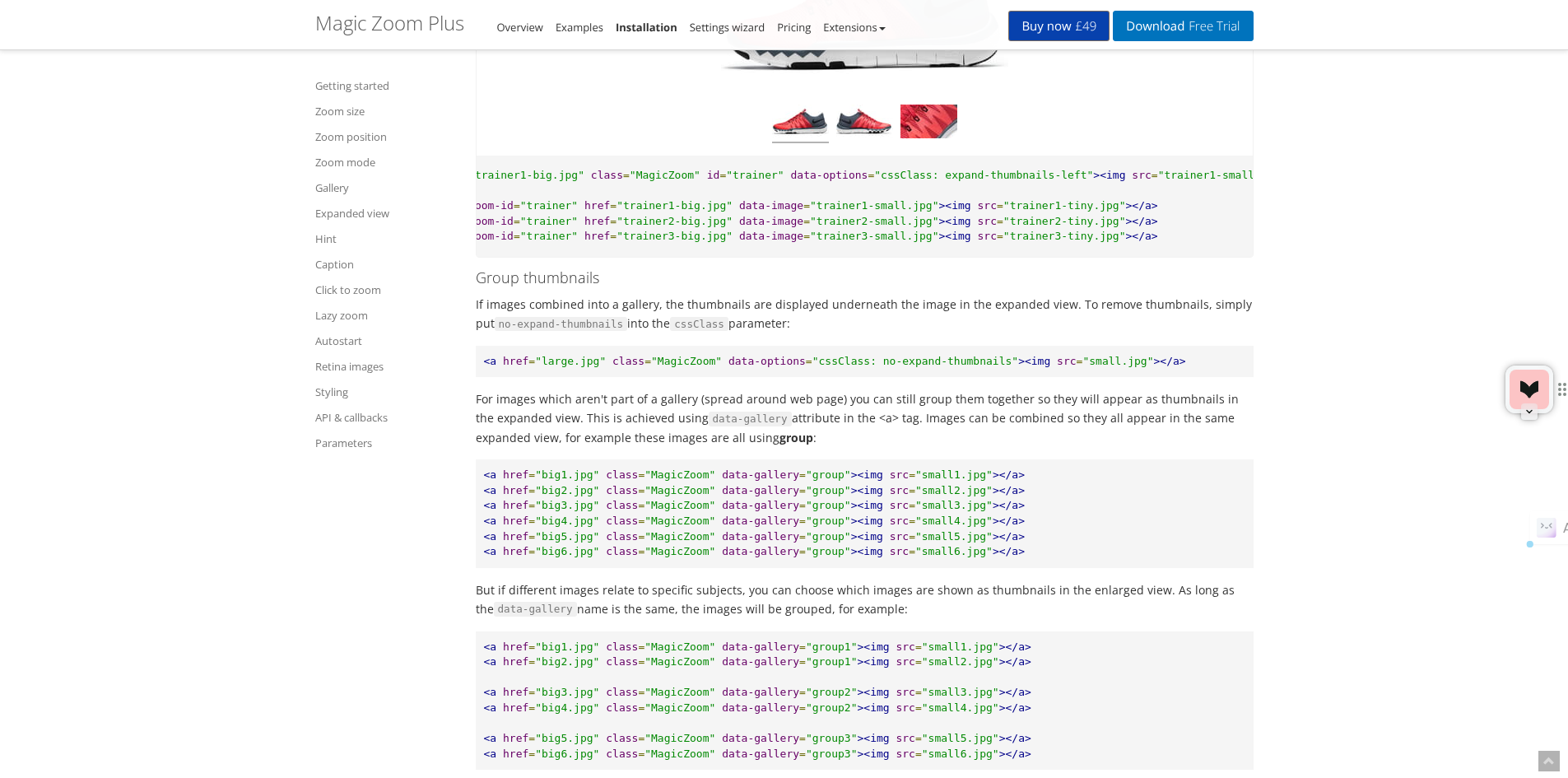
scroll to position [2954, 0]
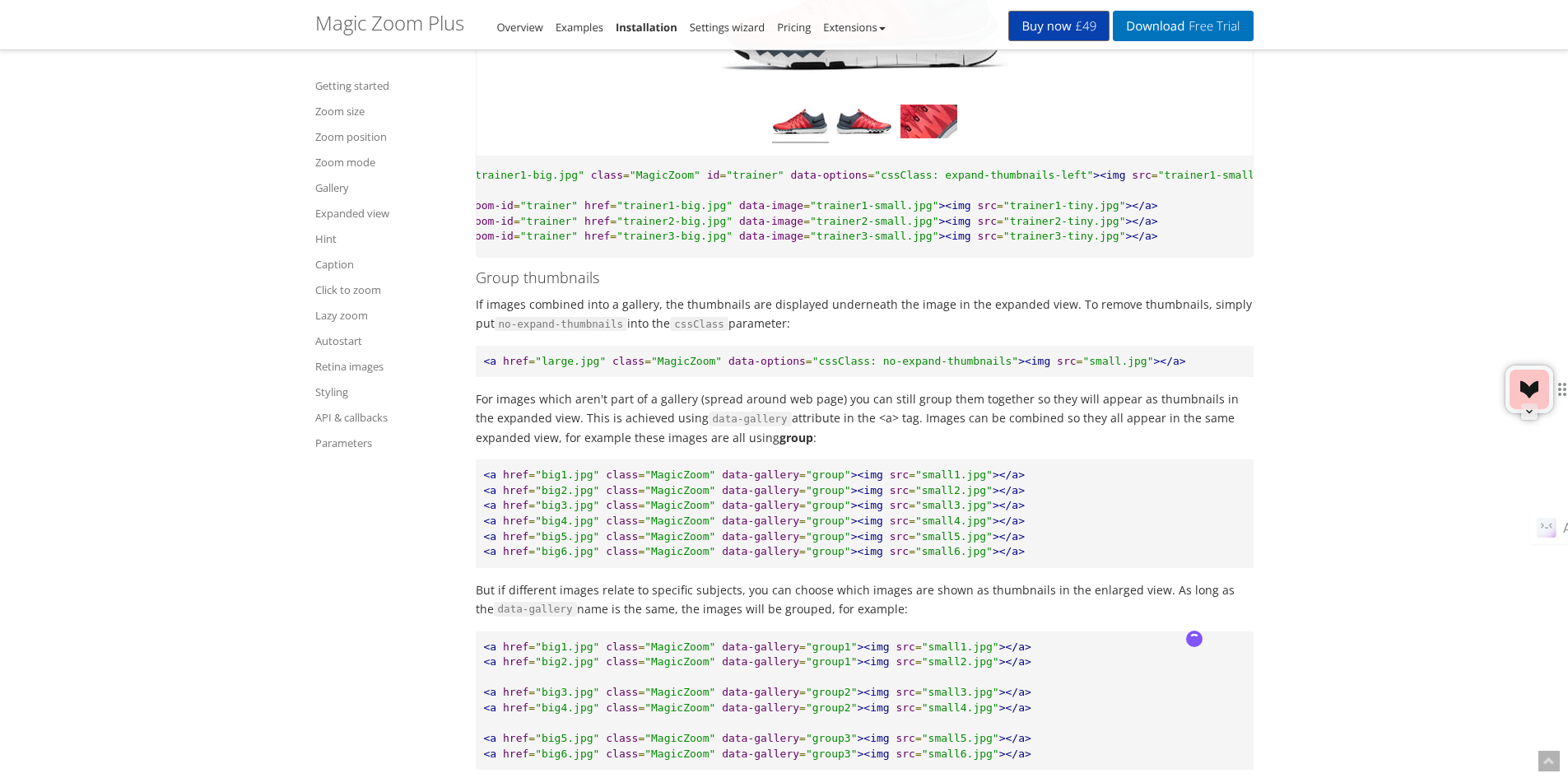
paste textarea "responsive: [ {maxWidth: 768, orientation: horizontal, items: 6}, {maxWidth: 48…"
type textarea "how to change data-options (add responsive: [ {maxWidth: 768, orientation: hori…"
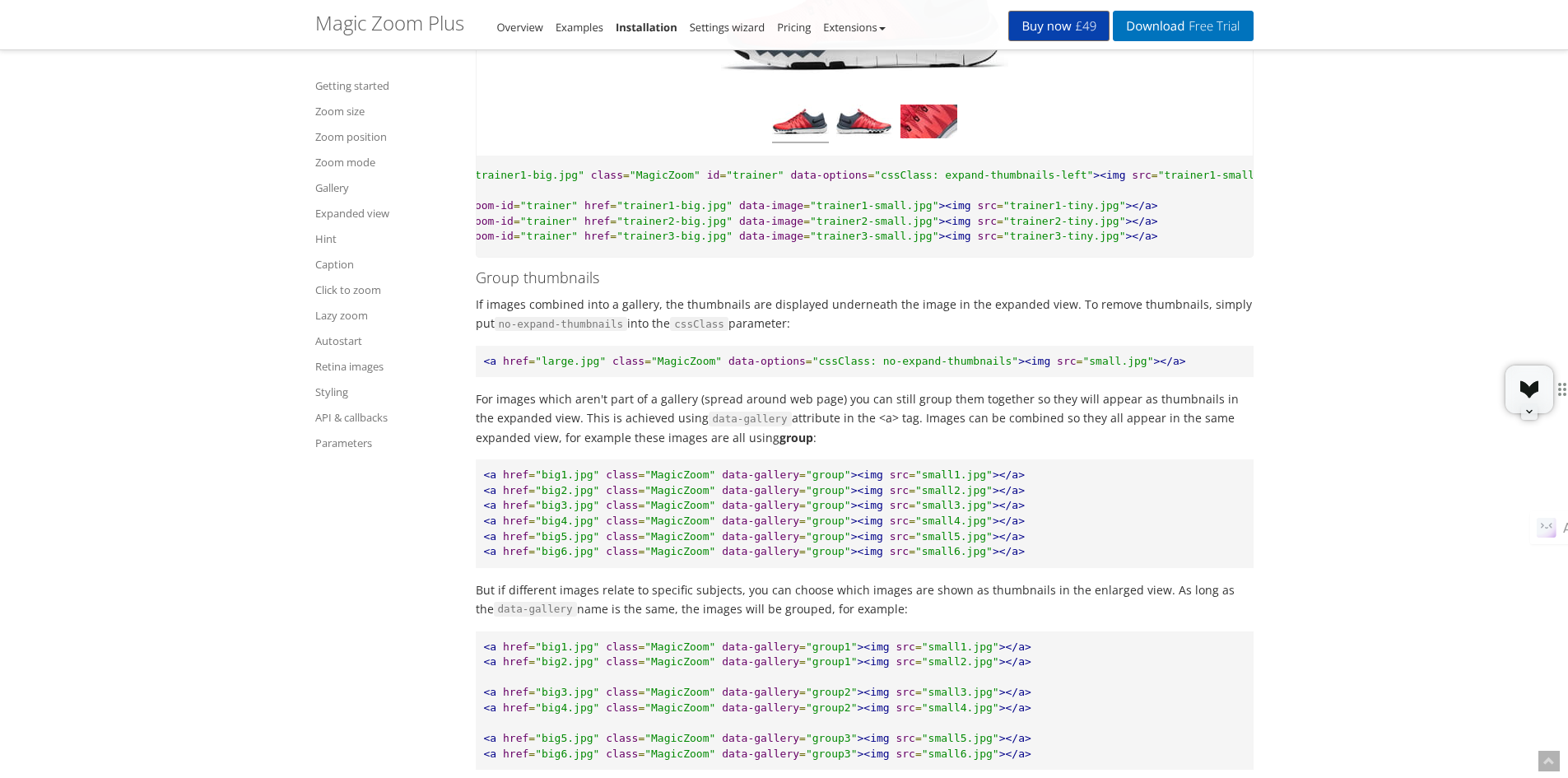
copy span "MagicScroll"
paste textarea "MagicScroll"
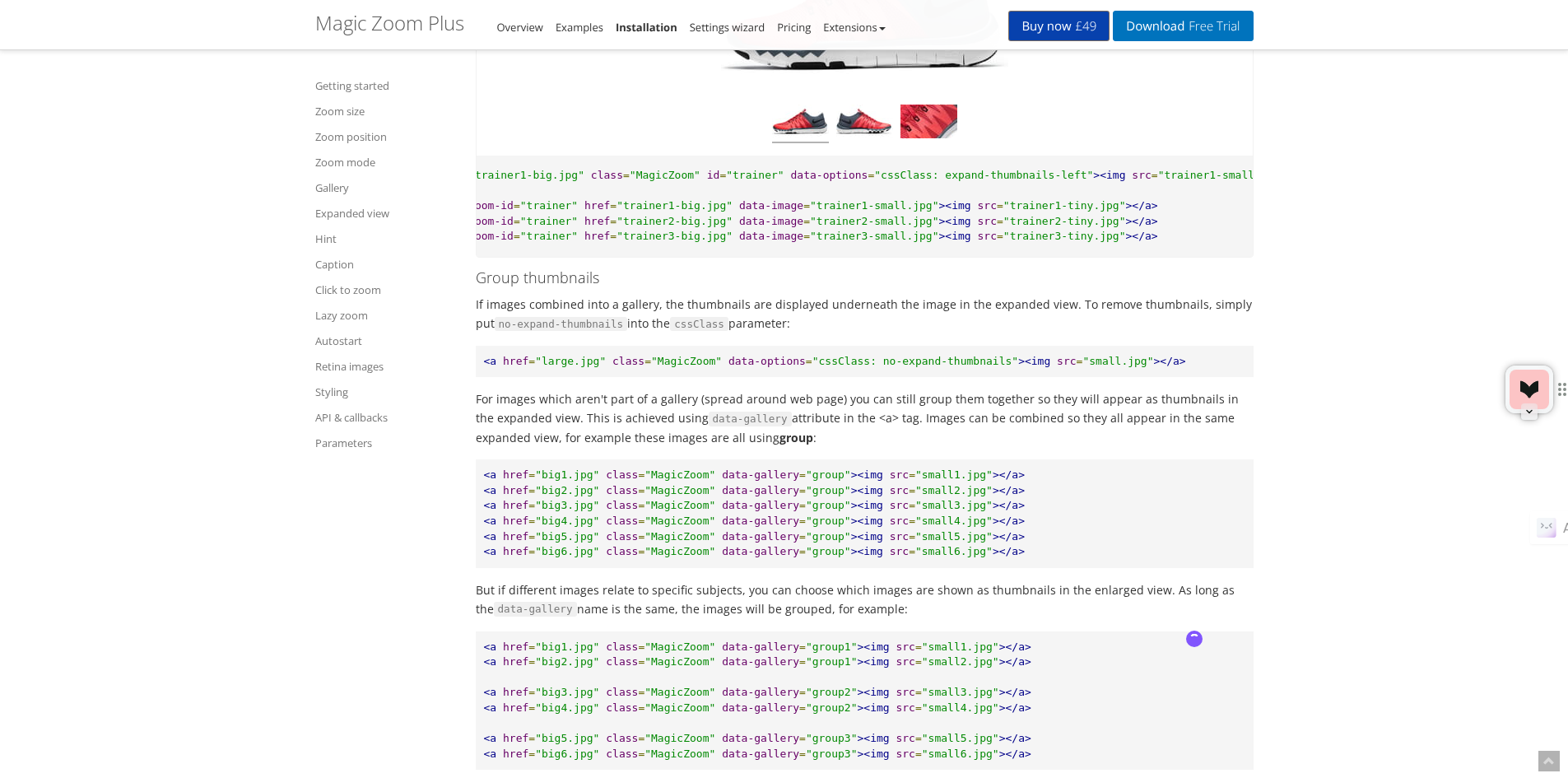
paste textarea "MagicScroll"
drag, startPoint x: 519, startPoint y: 186, endPoint x: 674, endPoint y: 182, distance: 155.1
copy span "getElementById ( 'thumbs' )"
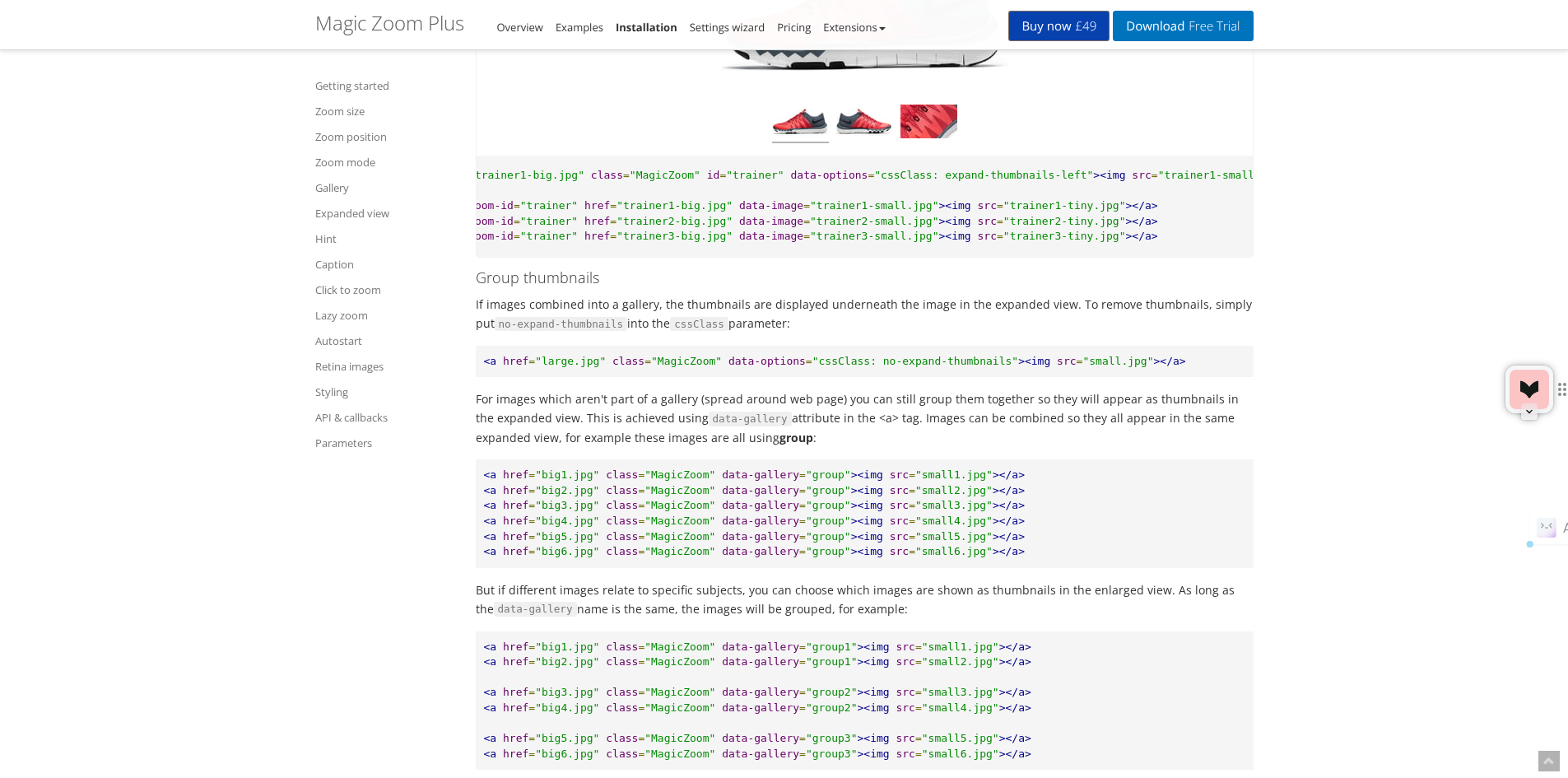
scroll to position [5028, 0]
paste textarea "getElementById('thumbs')"
type textarea "how to use class MagicScroll instead of getElementById('thumbs')"
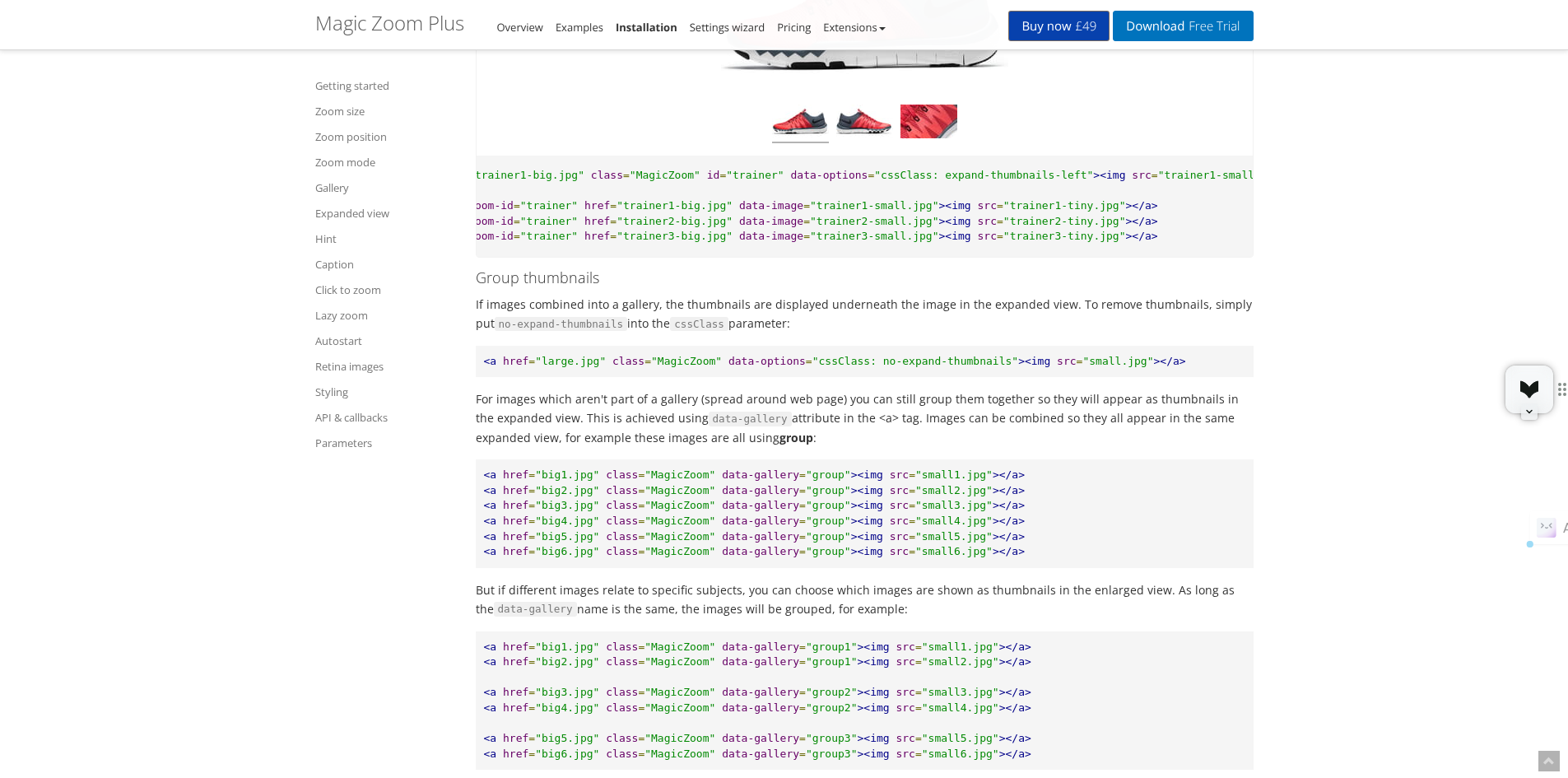
drag, startPoint x: 379, startPoint y: 177, endPoint x: 476, endPoint y: 520, distance: 356.5
copy code "< script > function updateAllMagicScrolls ( ) { var els = document . querySelec…"
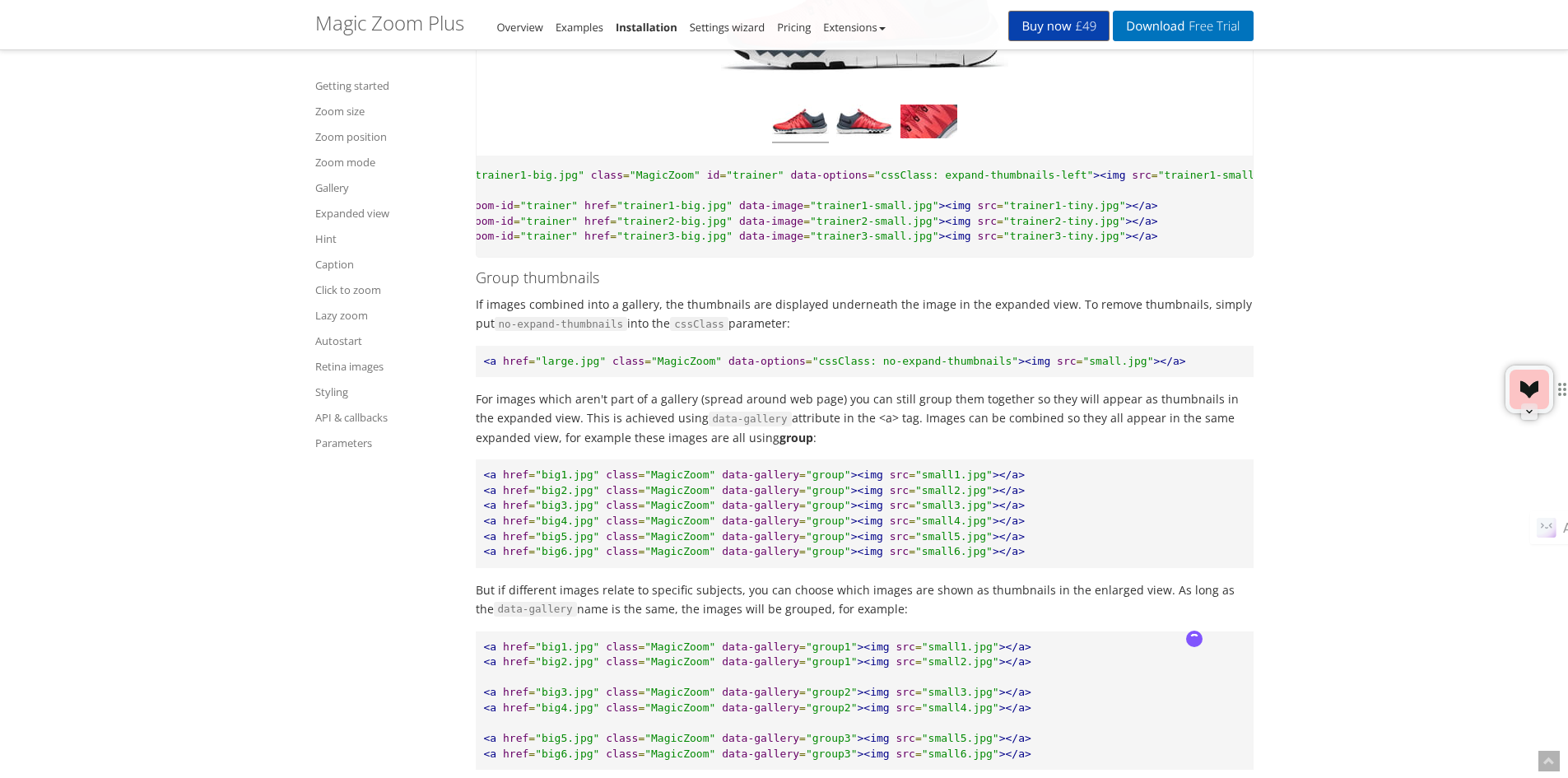
paste textarea "MagicScroll"
type textarea "how to use jquery to get MagicScroll class selector instead of javascript?"
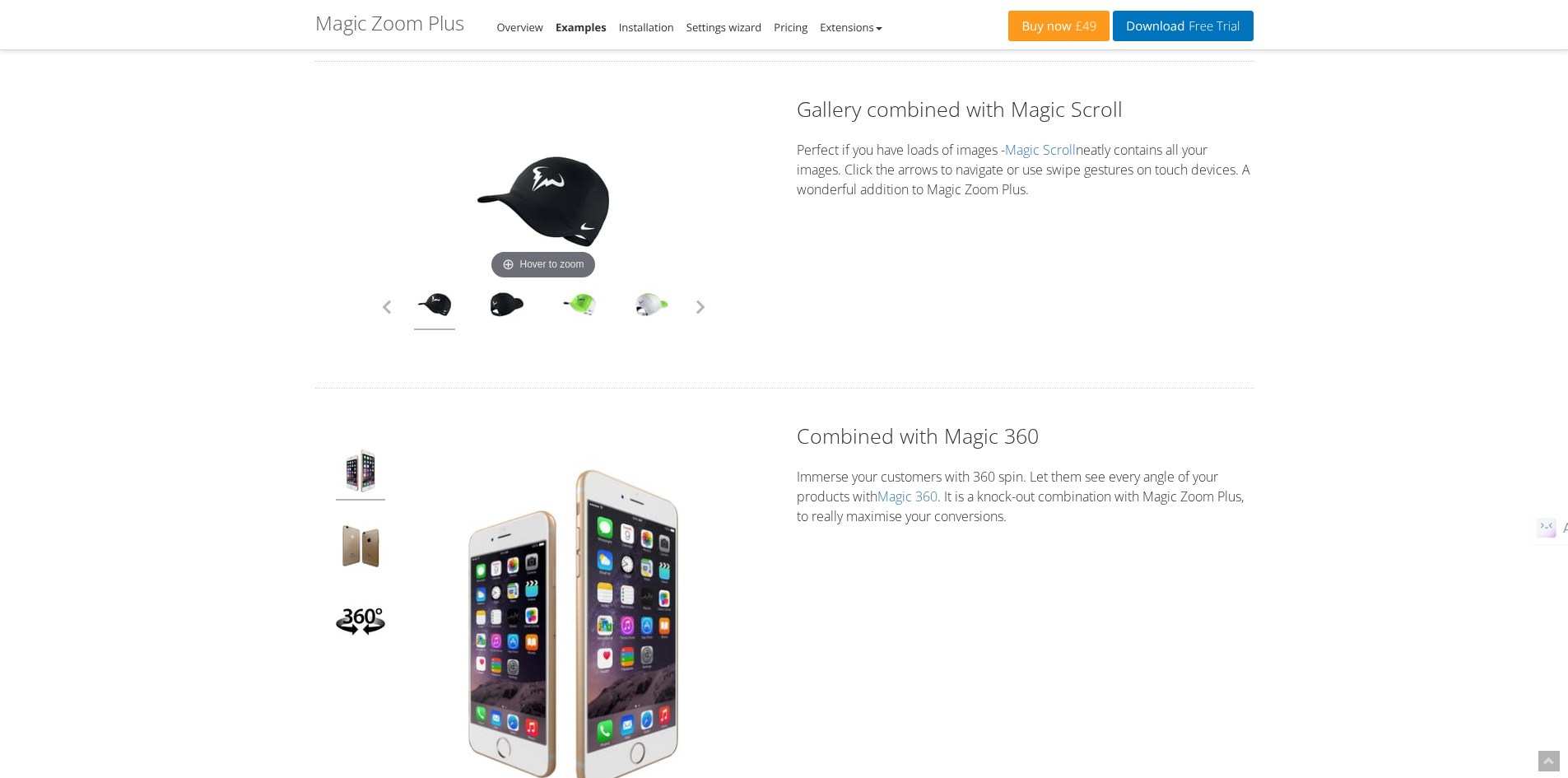
scroll to position [3977, 0]
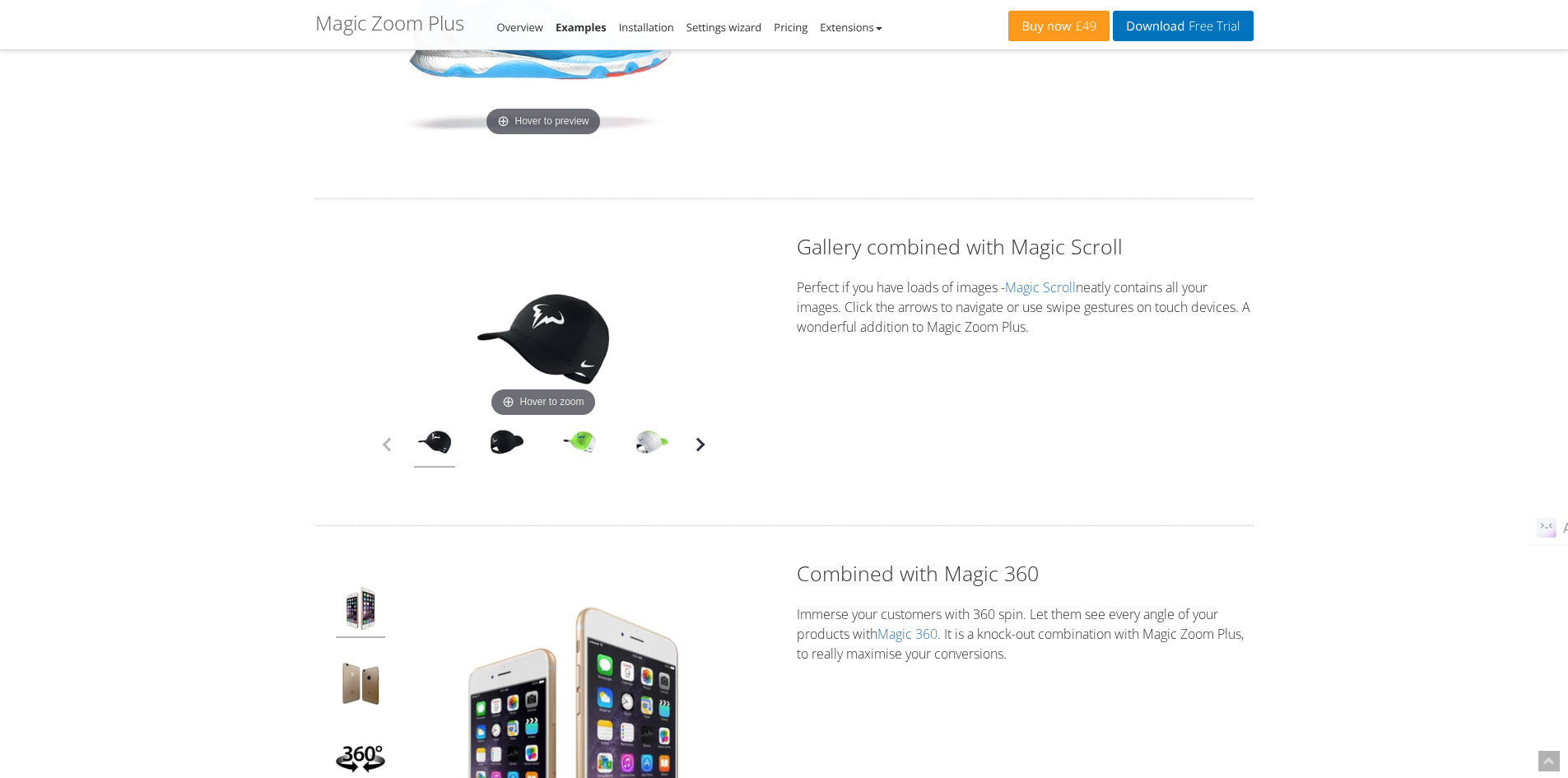
click at [709, 443] on button "button" at bounding box center [700, 444] width 24 height 24
click at [542, 451] on div at bounding box center [506, 443] width 72 height 46
click at [514, 442] on link at bounding box center [507, 443] width 41 height 46
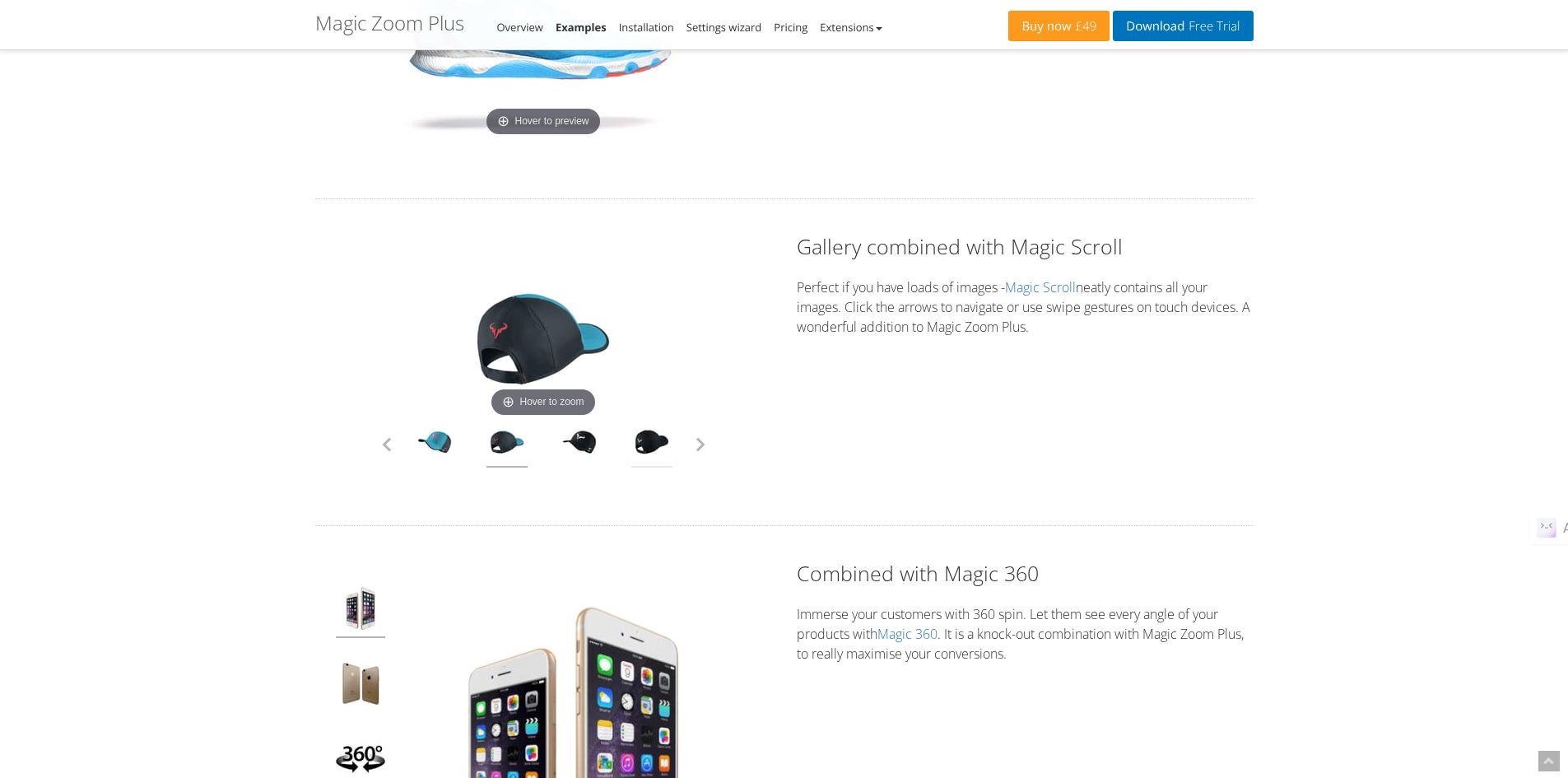
click at [637, 441] on link at bounding box center [652, 443] width 41 height 46
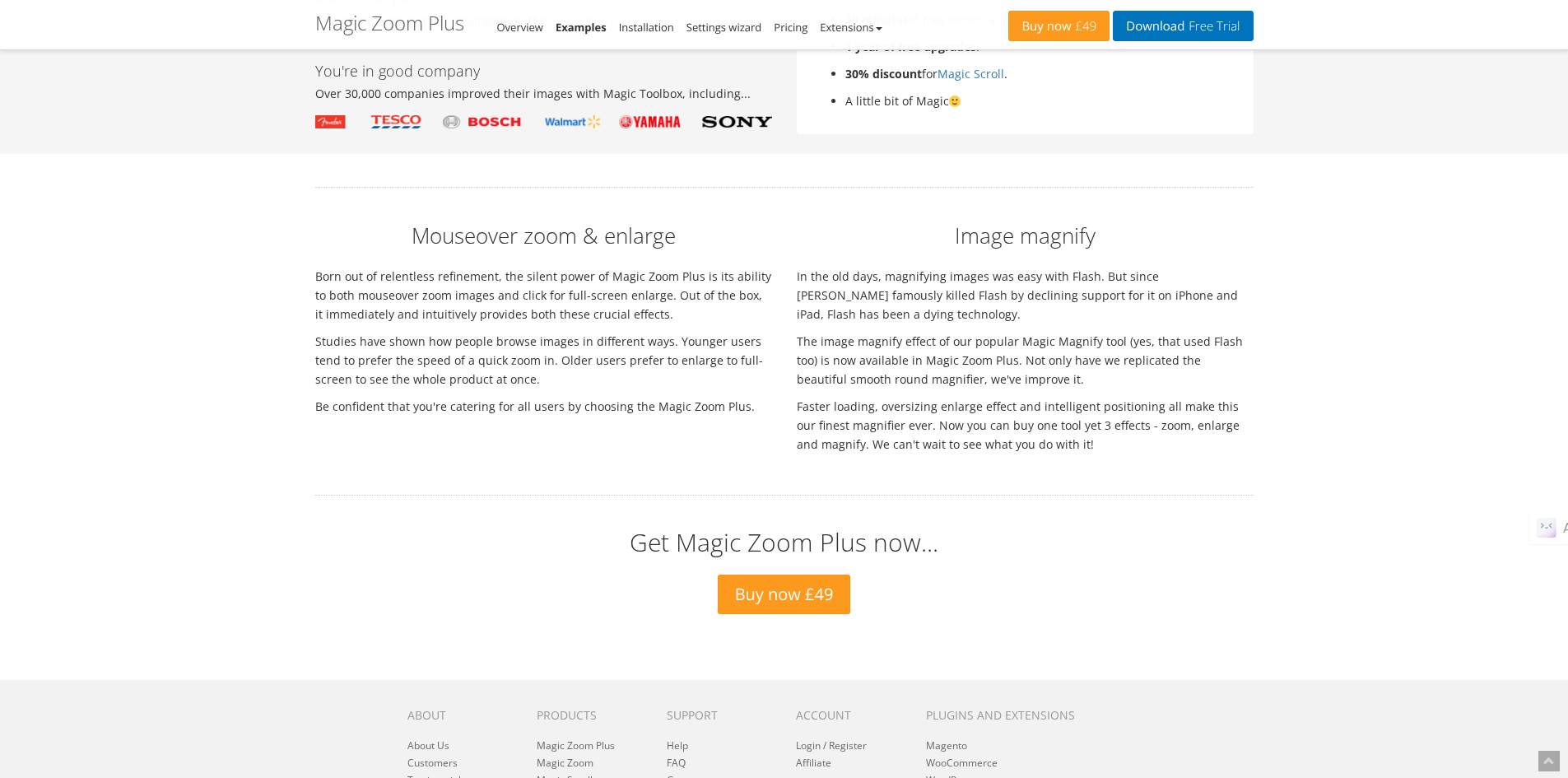
scroll to position [5898, 0]
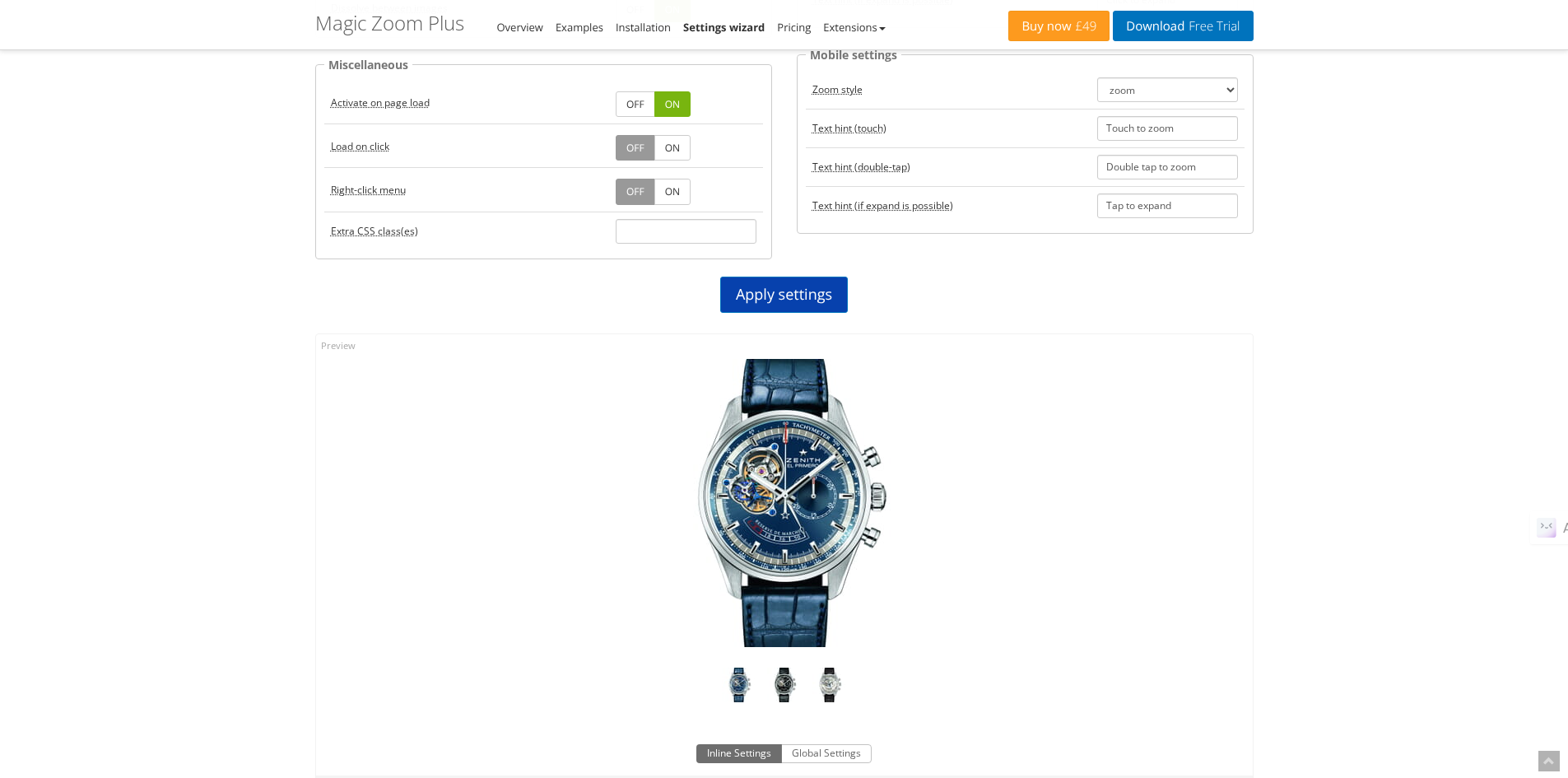
scroll to position [436, 0]
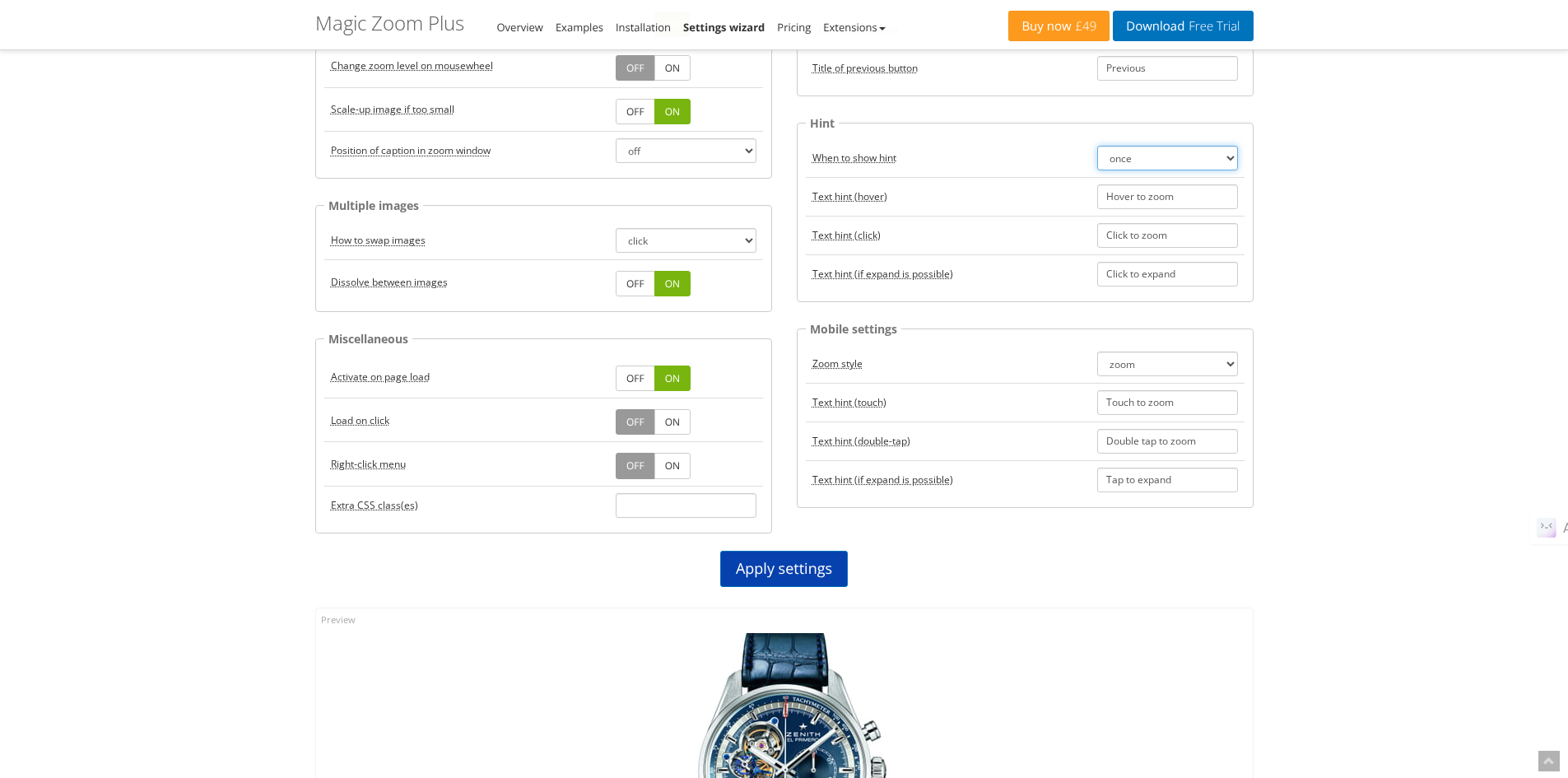
click at [1202, 156] on select "once always off" at bounding box center [1168, 158] width 141 height 24
click at [1097, 146] on select "once always off" at bounding box center [1168, 158] width 141 height 24
click at [782, 562] on link "Apply settings" at bounding box center [784, 568] width 128 height 37
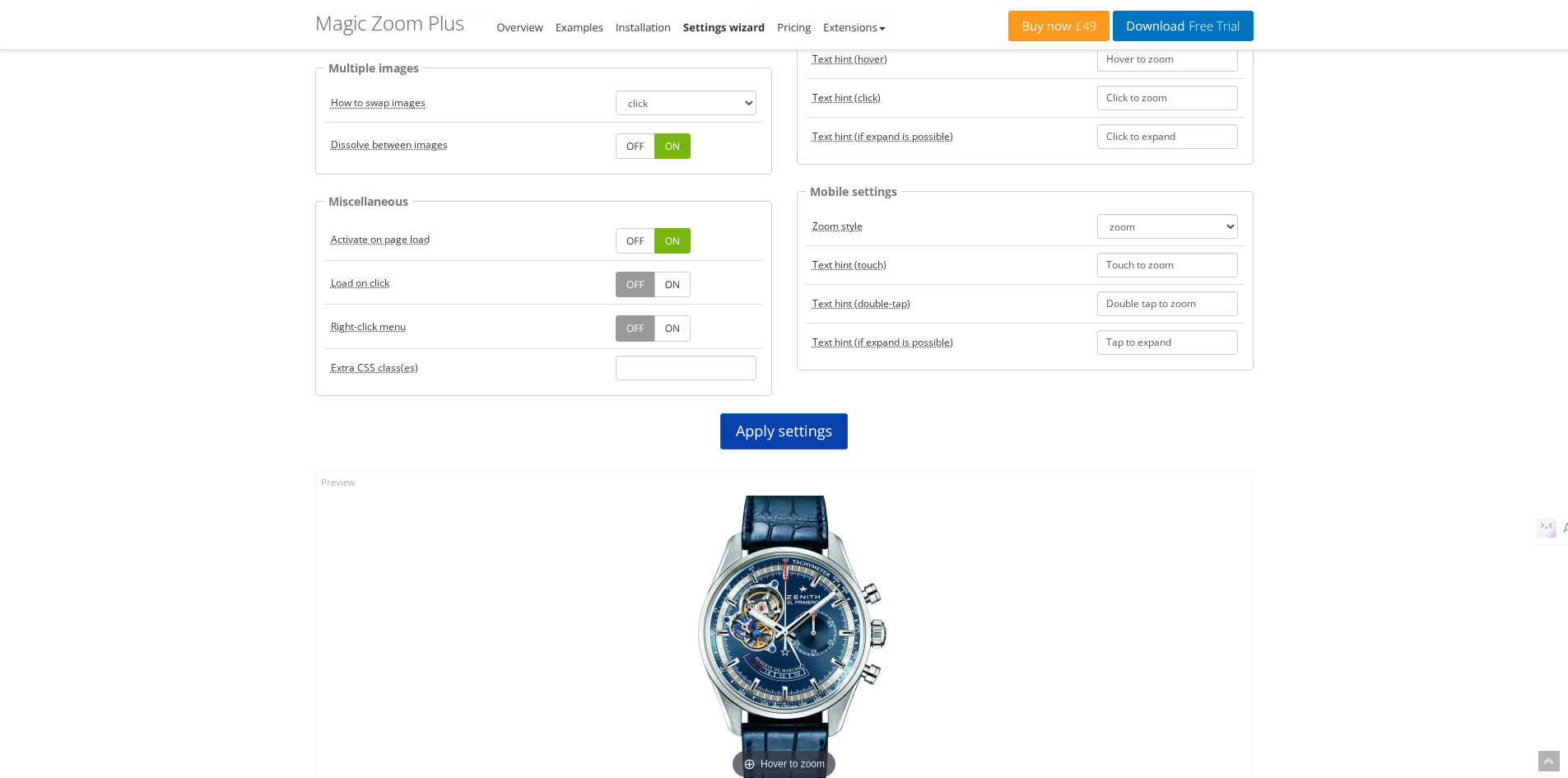
scroll to position [299, 0]
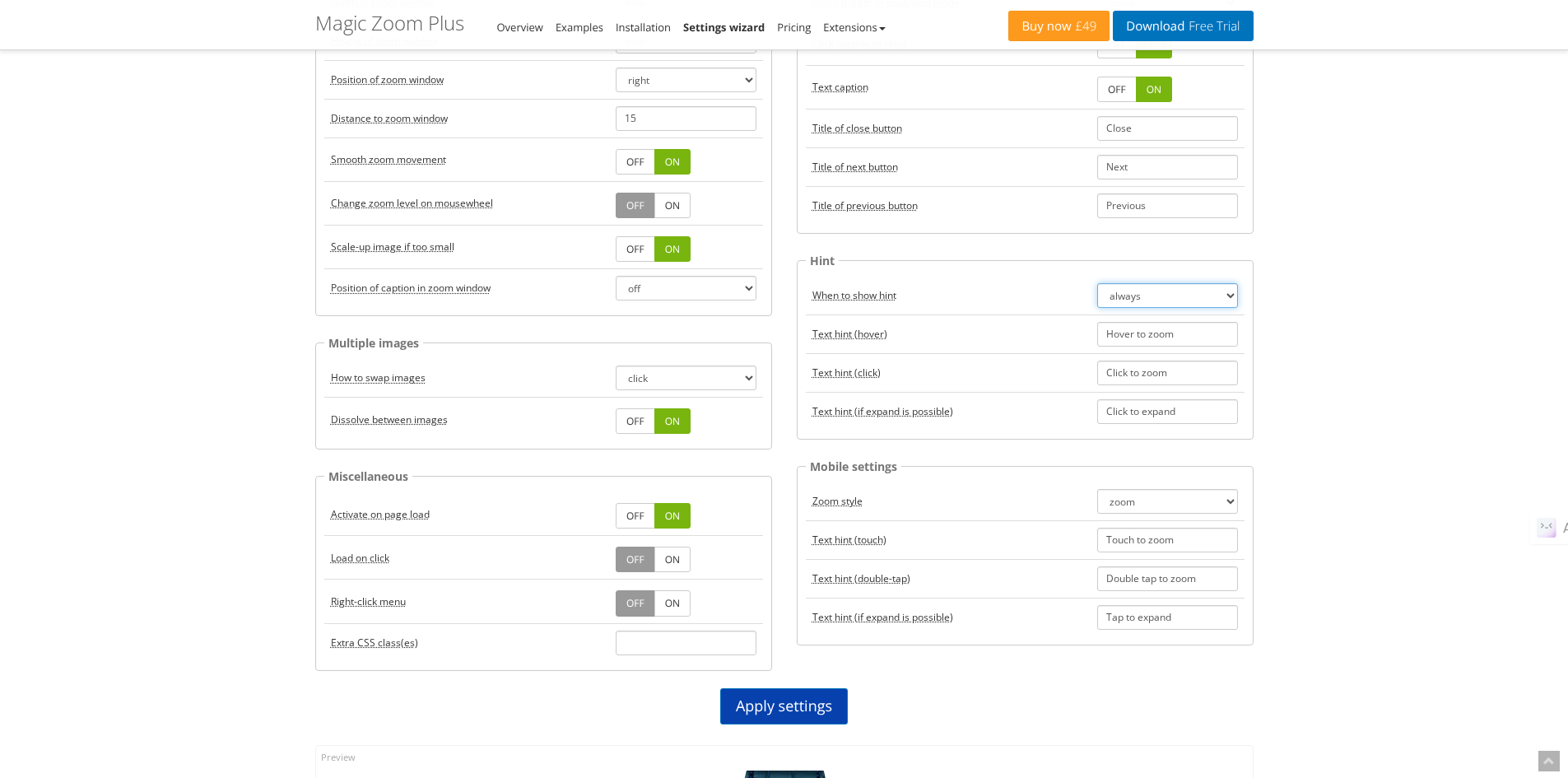
click at [1216, 302] on select "once always off" at bounding box center [1168, 295] width 141 height 24
click at [1097, 283] on select "once always off" at bounding box center [1168, 295] width 141 height 24
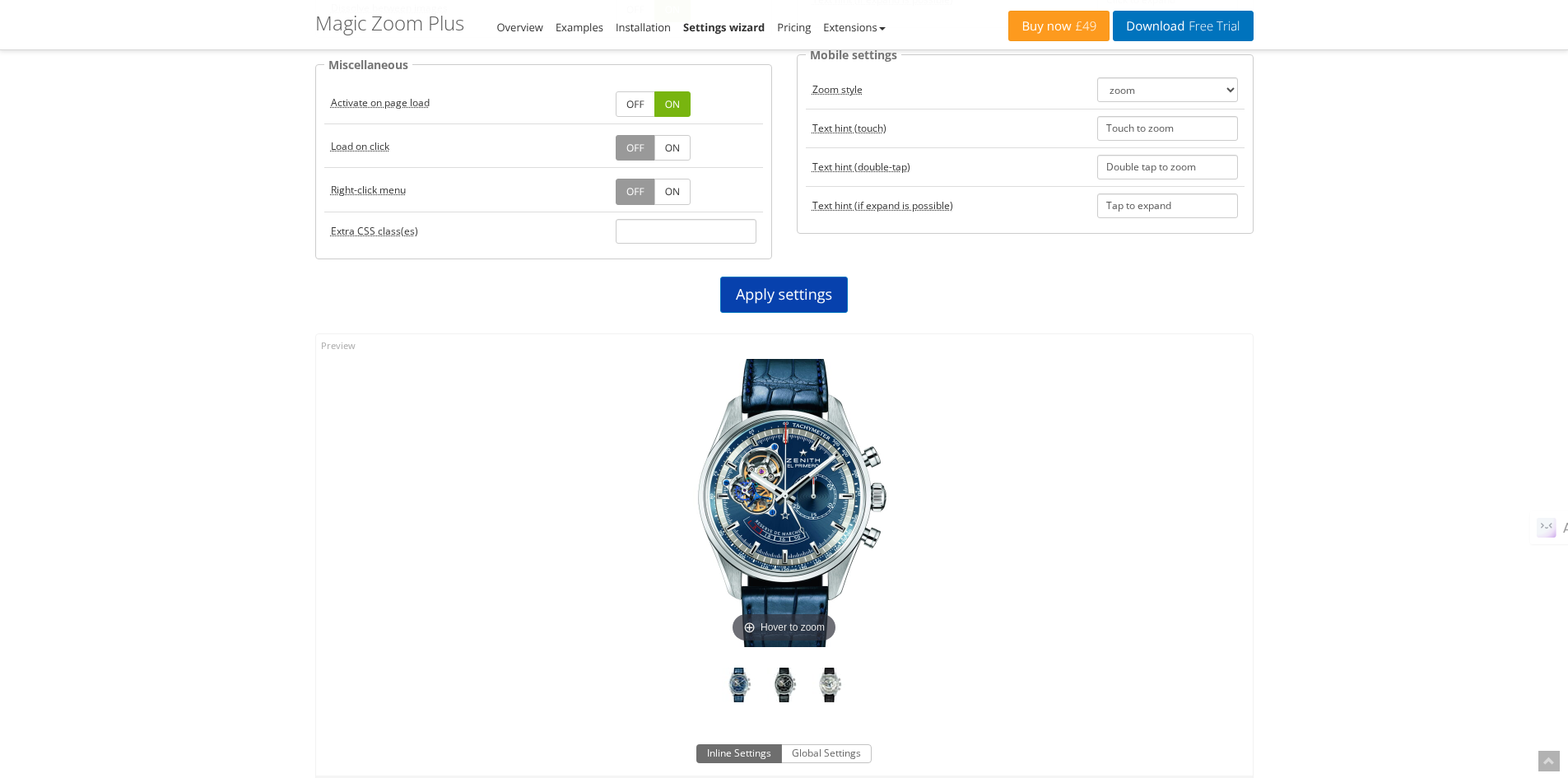
scroll to position [436, 0]
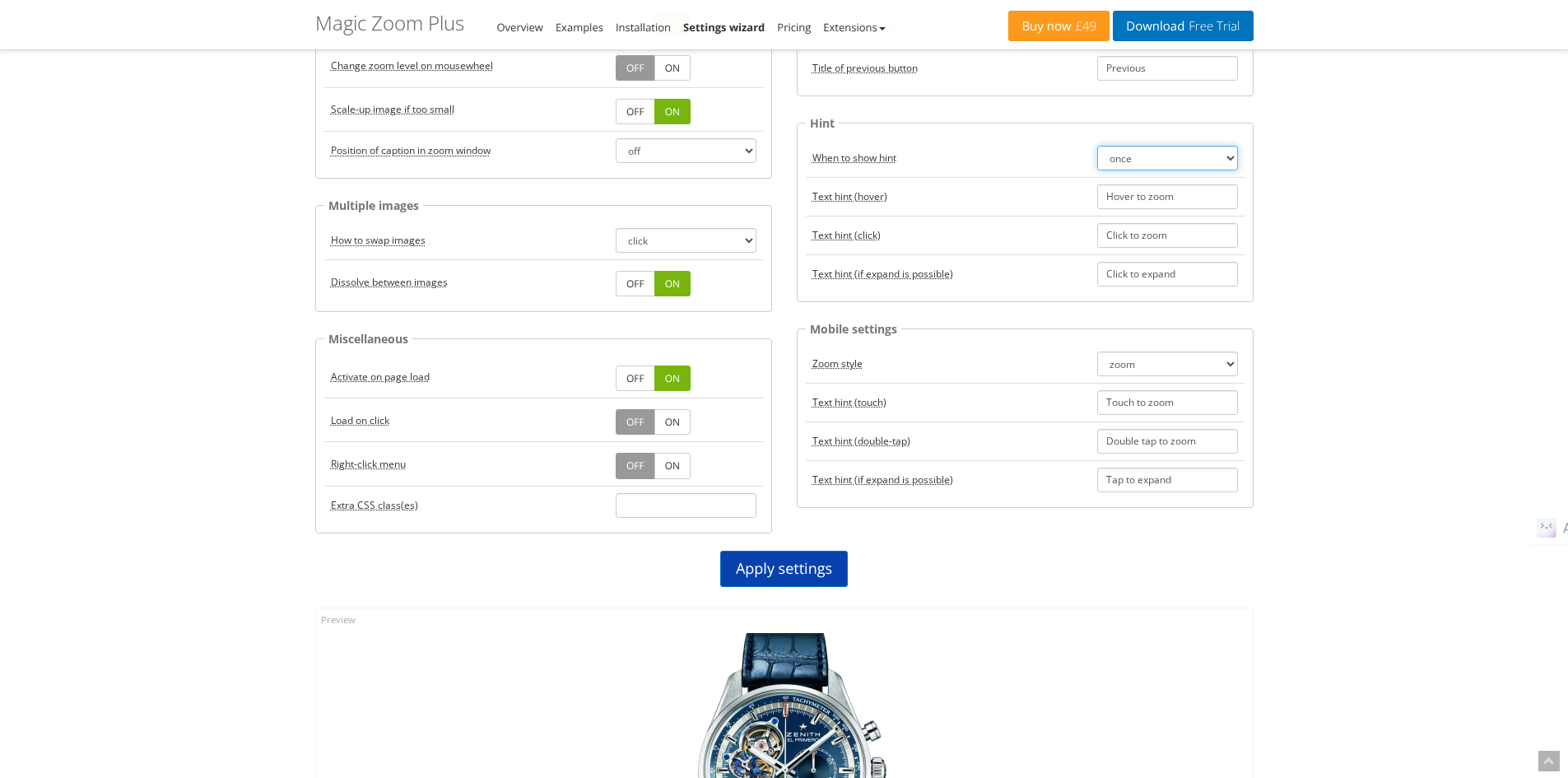
click at [1197, 150] on select "once always off" at bounding box center [1168, 158] width 141 height 24
click at [1097, 146] on select "once always off" at bounding box center [1168, 158] width 141 height 24
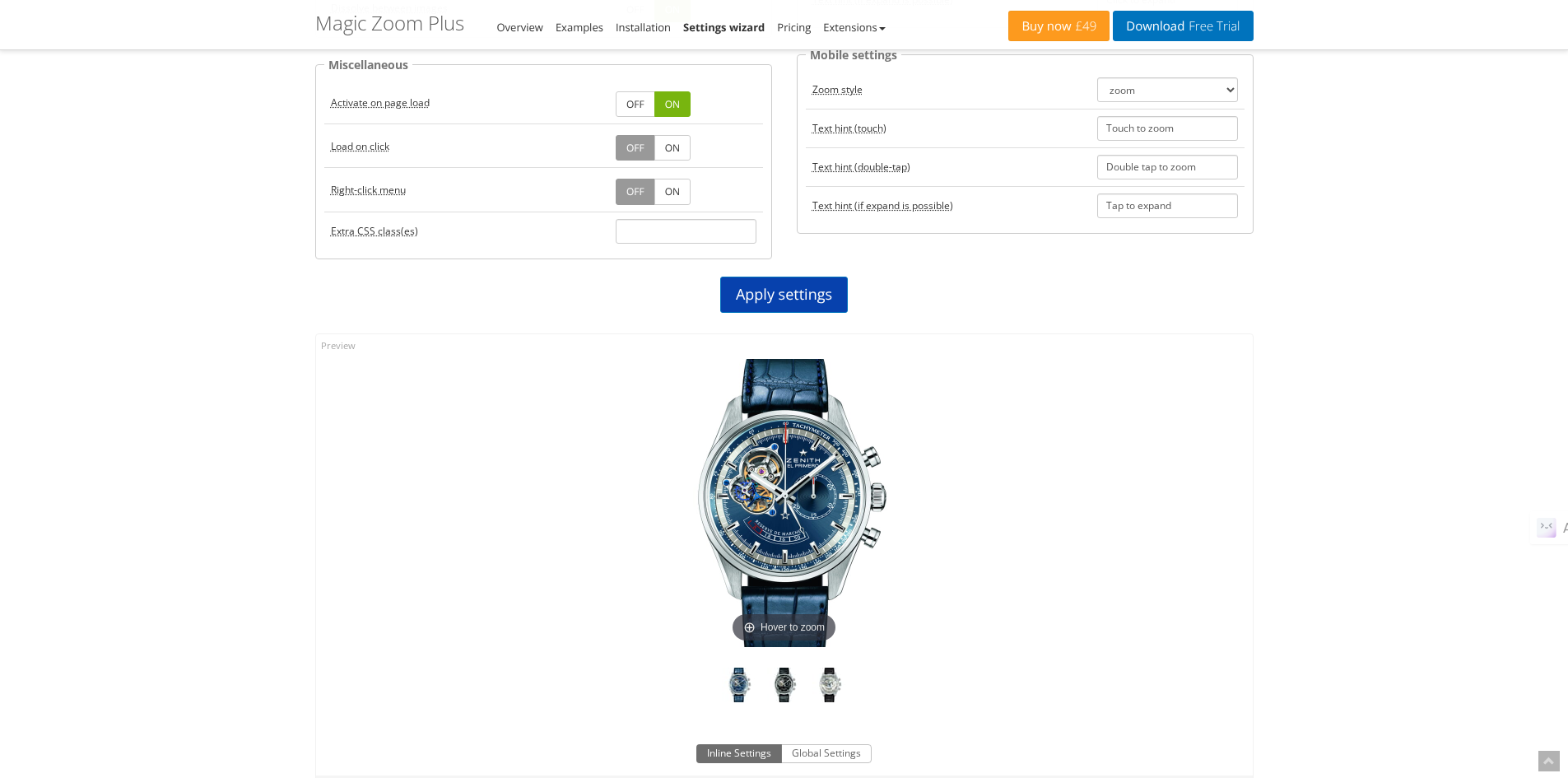
click at [795, 289] on link "Apply settings" at bounding box center [784, 294] width 128 height 37
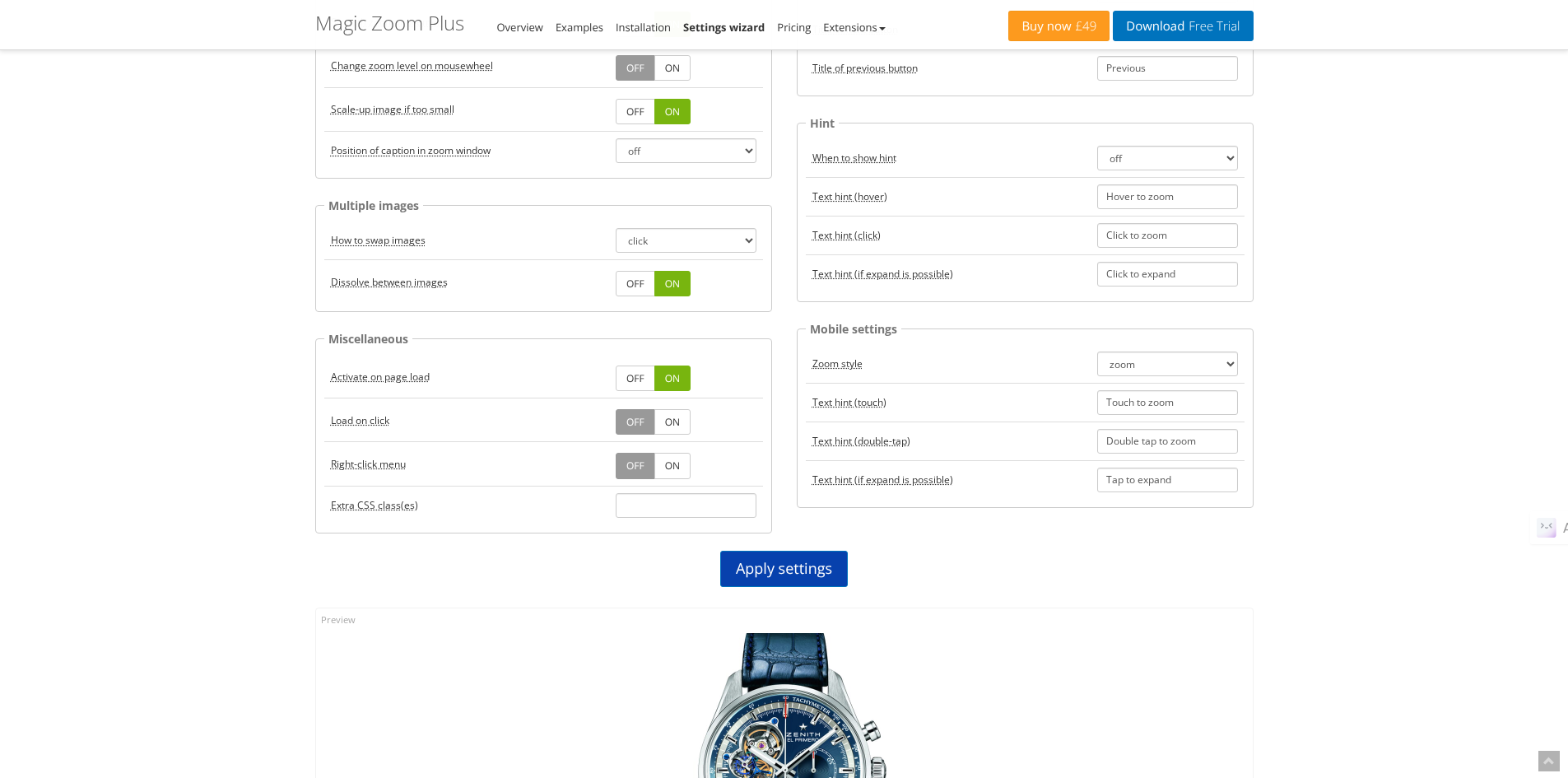
scroll to position [299, 0]
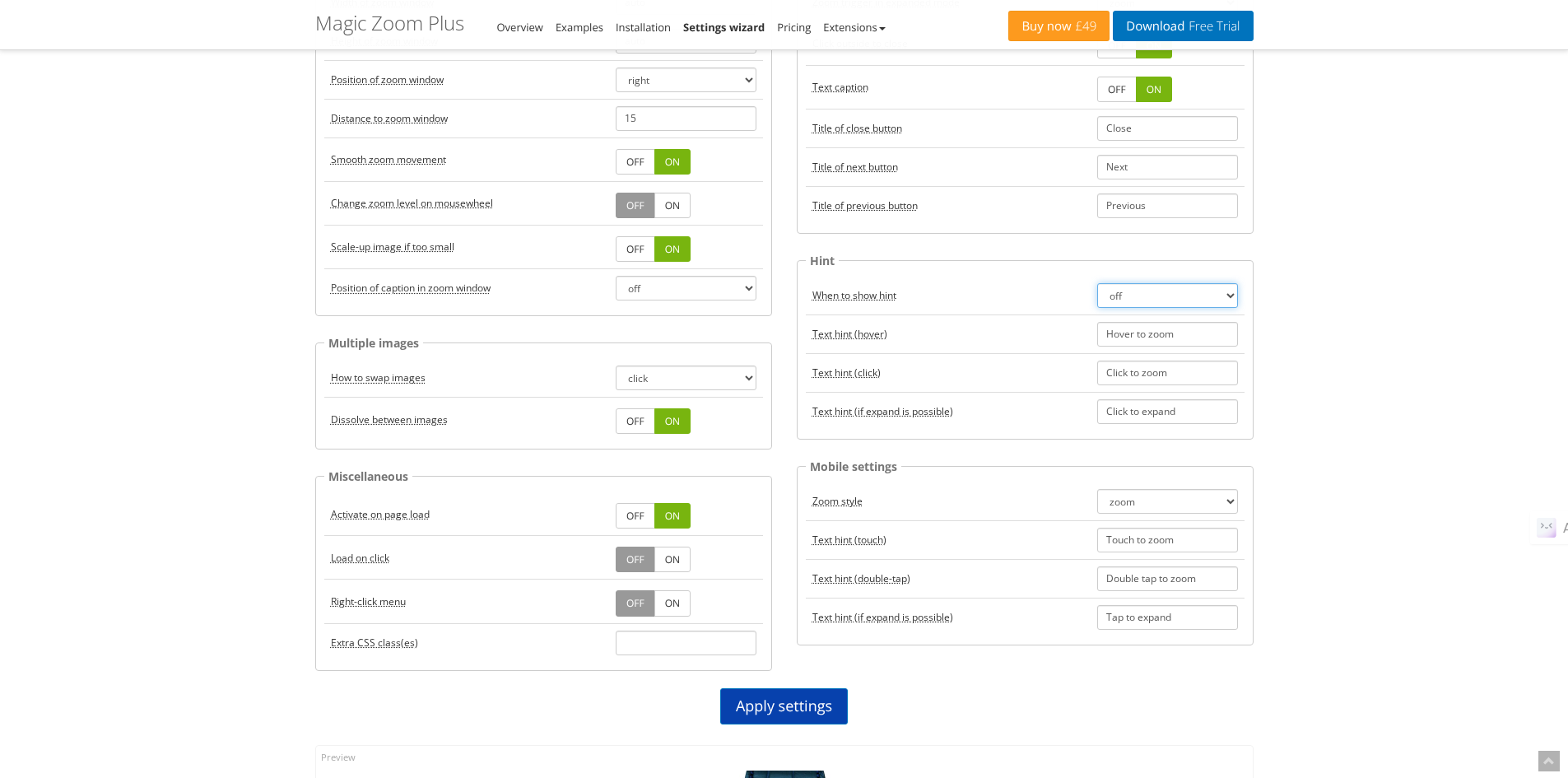
click at [1184, 288] on select "once always off" at bounding box center [1168, 295] width 141 height 24
select select "once"
click at [1097, 283] on select "once always off" at bounding box center [1168, 295] width 141 height 24
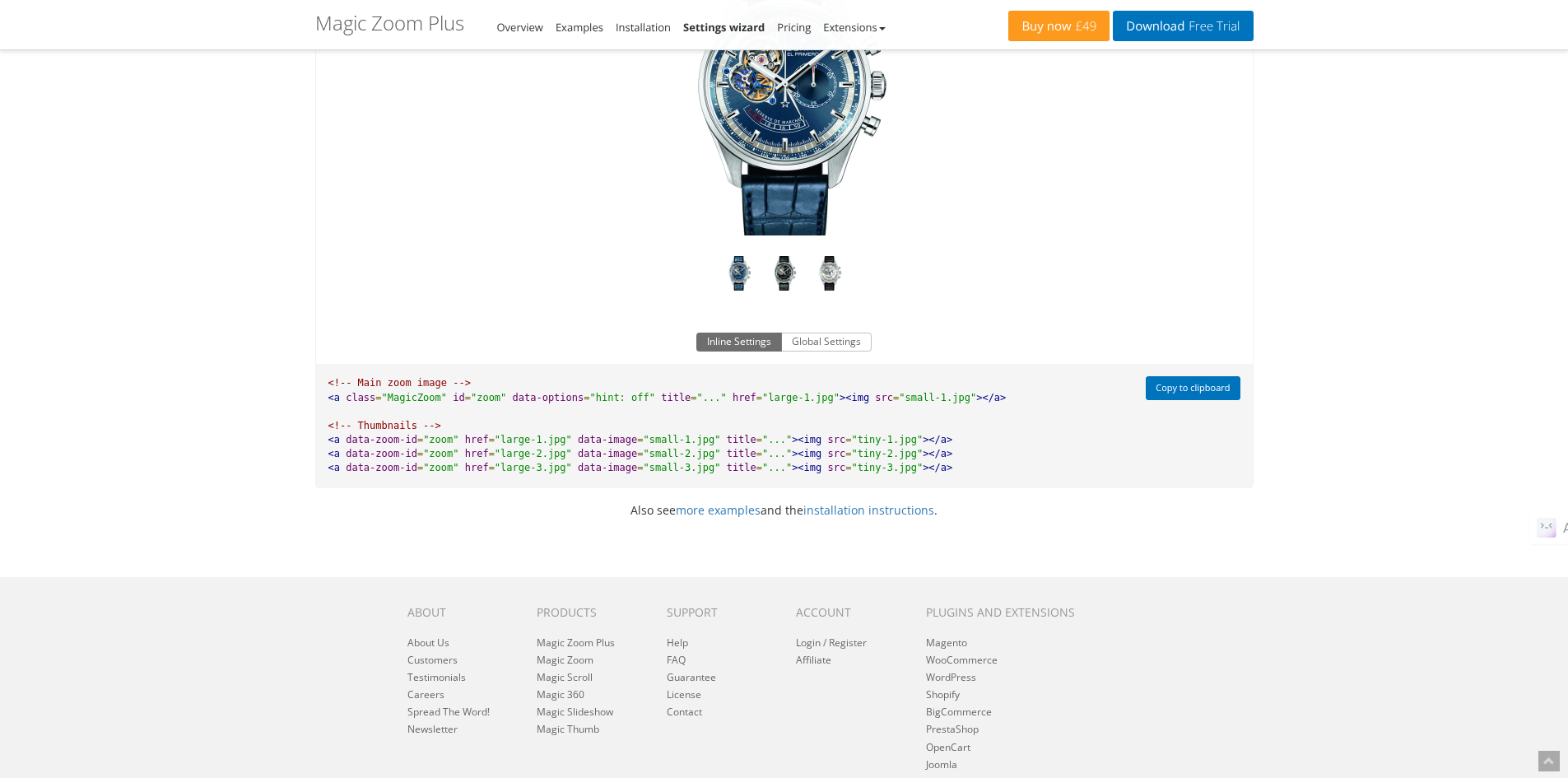
scroll to position [985, 0]
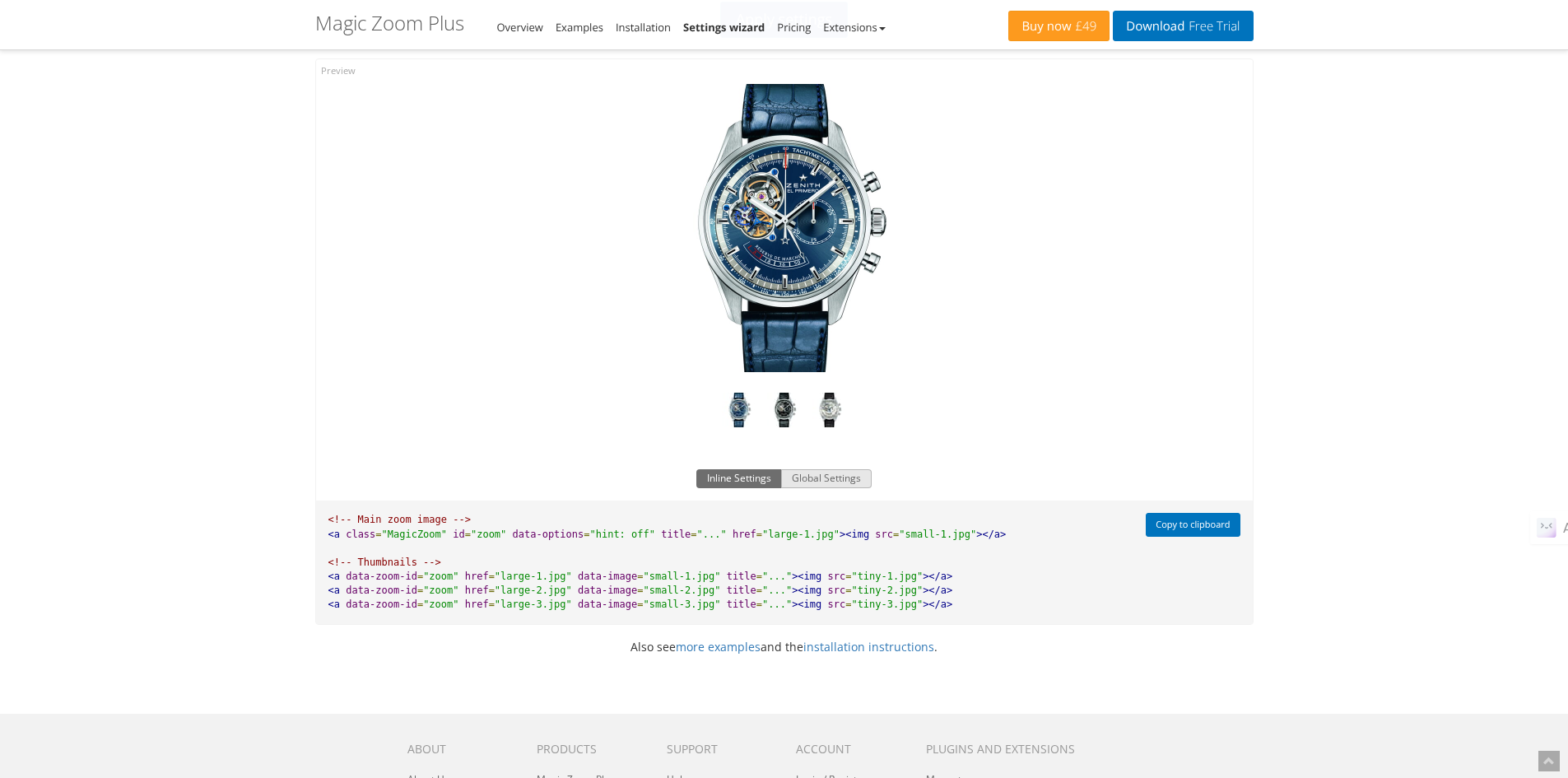
click at [834, 489] on button "Global Settings" at bounding box center [826, 478] width 90 height 20
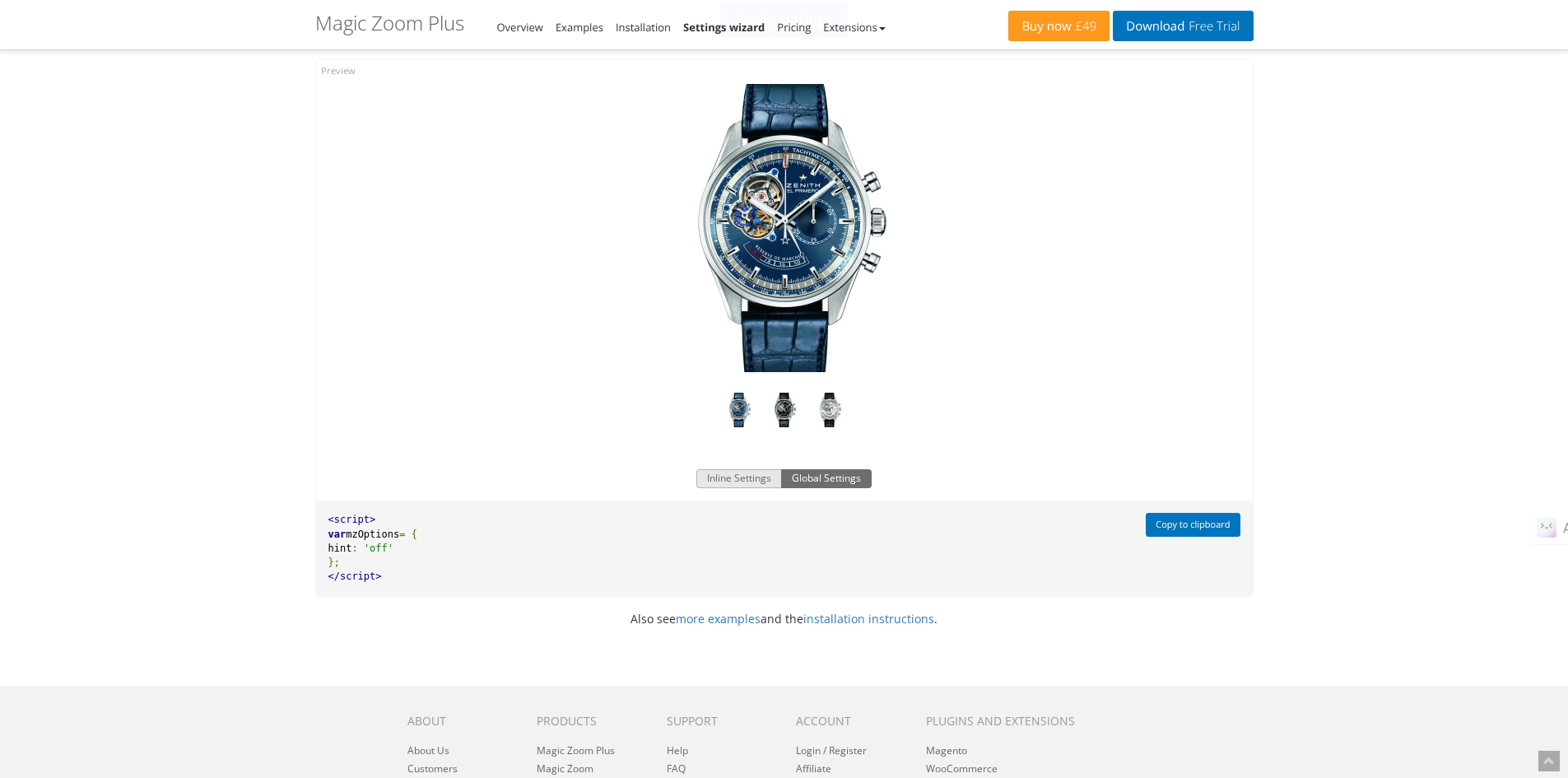
click at [736, 489] on button "Inline Settings" at bounding box center [738, 478] width 85 height 20
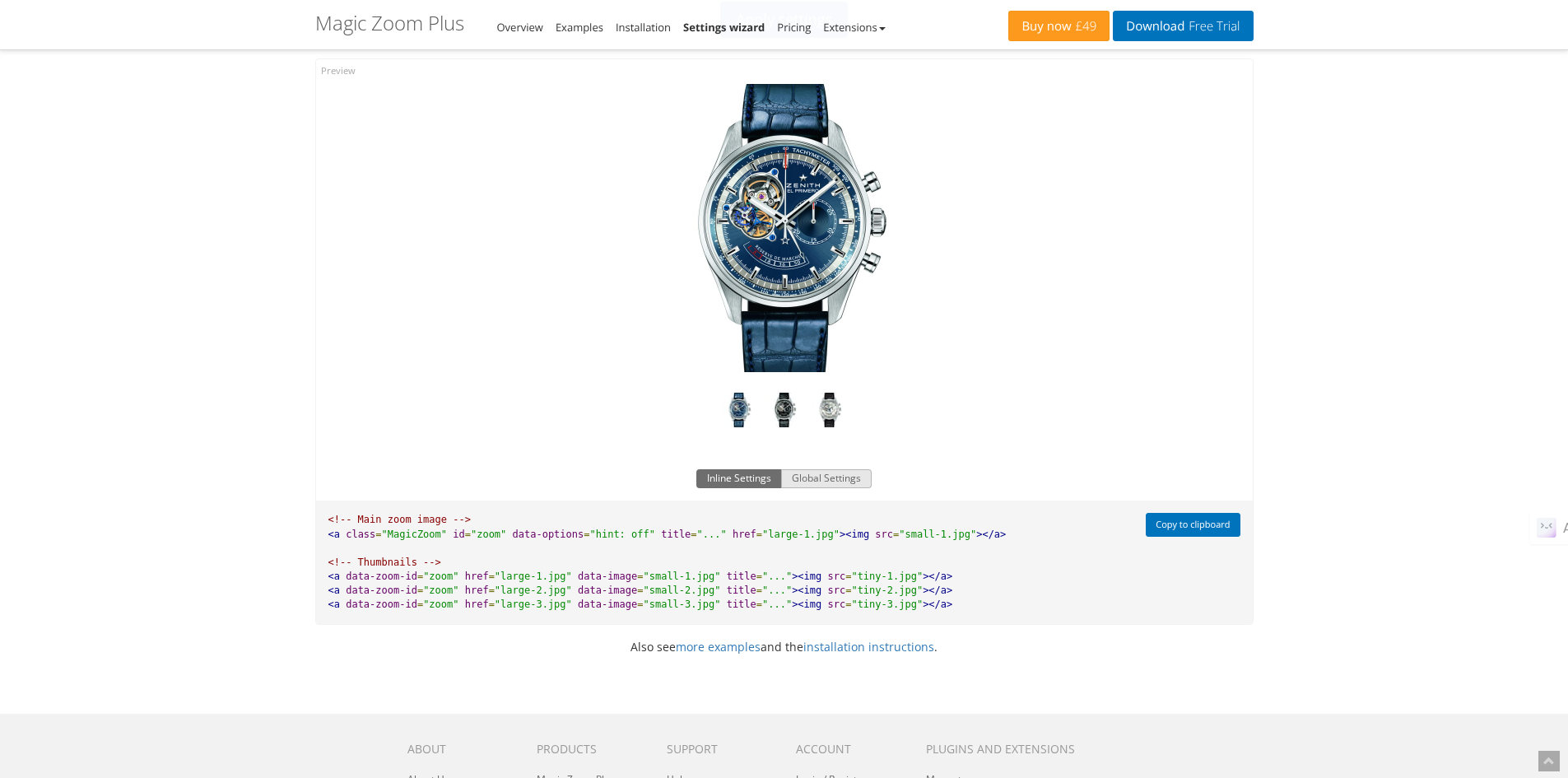
click at [814, 488] on button "Global Settings" at bounding box center [826, 478] width 90 height 20
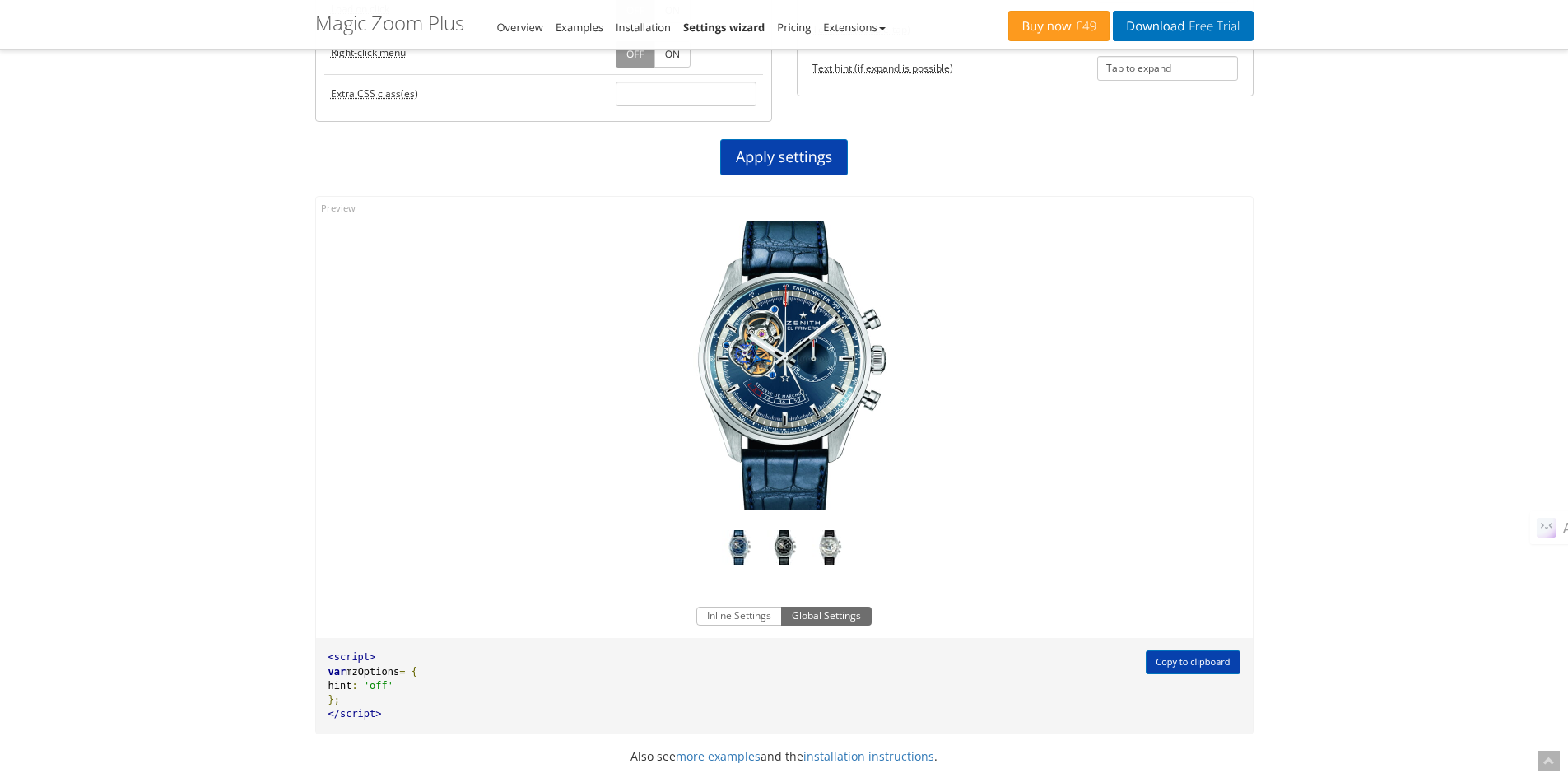
scroll to position [710, 0]
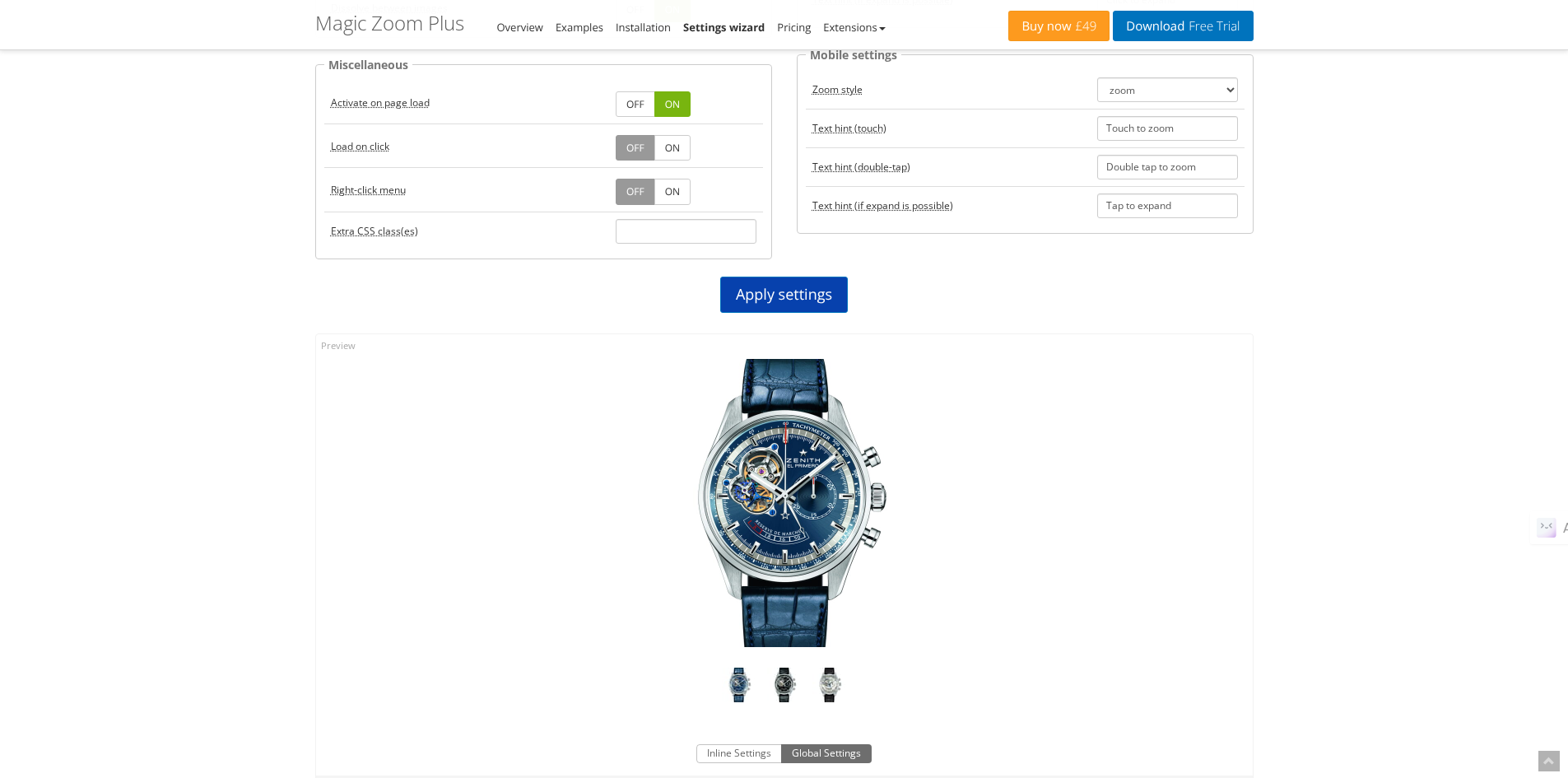
click at [671, 189] on link "ON" at bounding box center [672, 191] width 37 height 25
click at [803, 292] on link "Apply settings" at bounding box center [784, 294] width 128 height 37
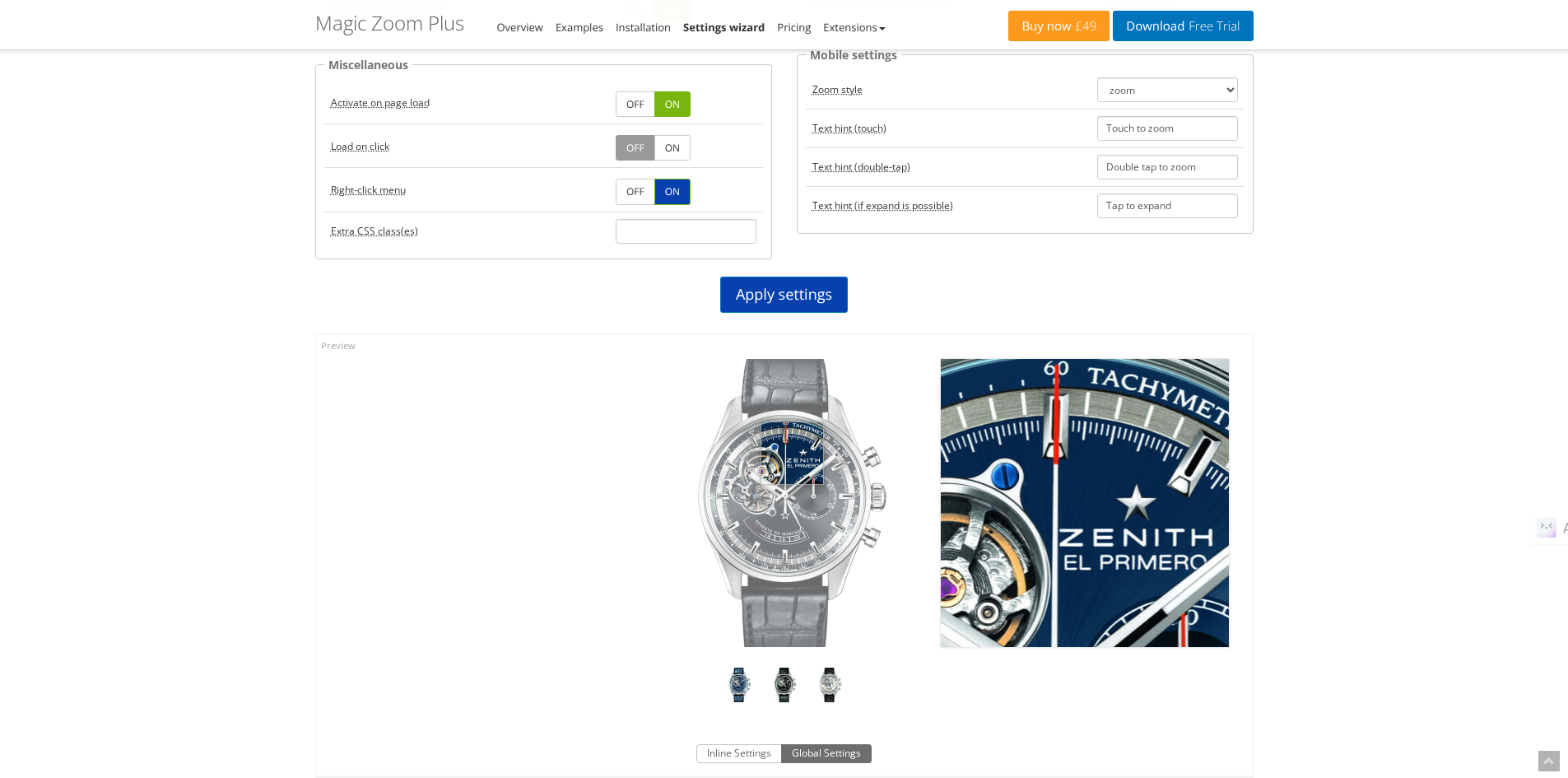
drag, startPoint x: 792, startPoint y: 453, endPoint x: 1400, endPoint y: 308, distance: 625.1
click at [1398, 310] on div "Magic Zoom Plus Magic Zoom Magic Scroll Magic 360 Magic Slideshow Magic Thumb C…" at bounding box center [784, 280] width 1568 height 1982
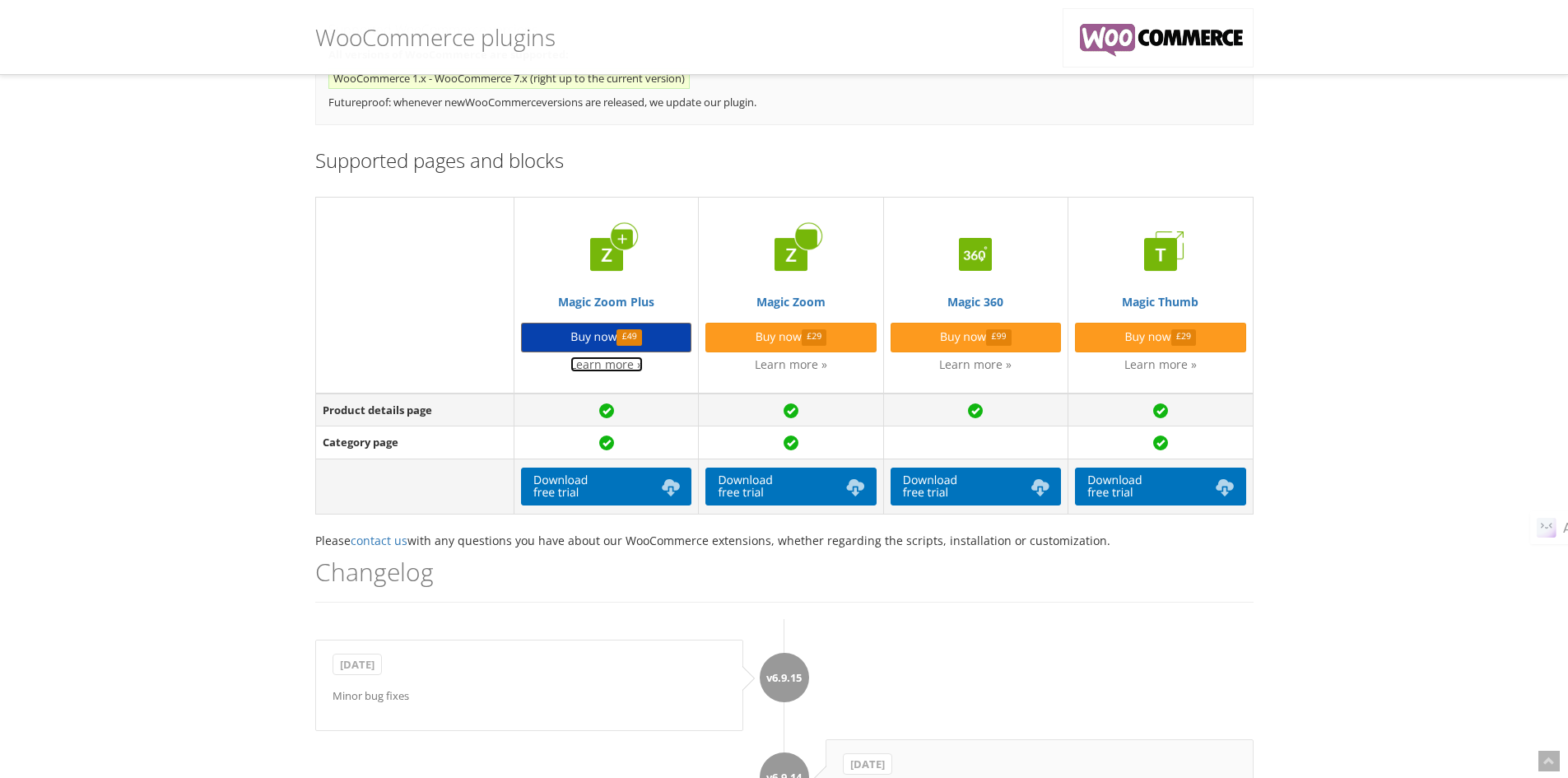
click at [616, 358] on link "Learn more »" at bounding box center [606, 364] width 72 height 16
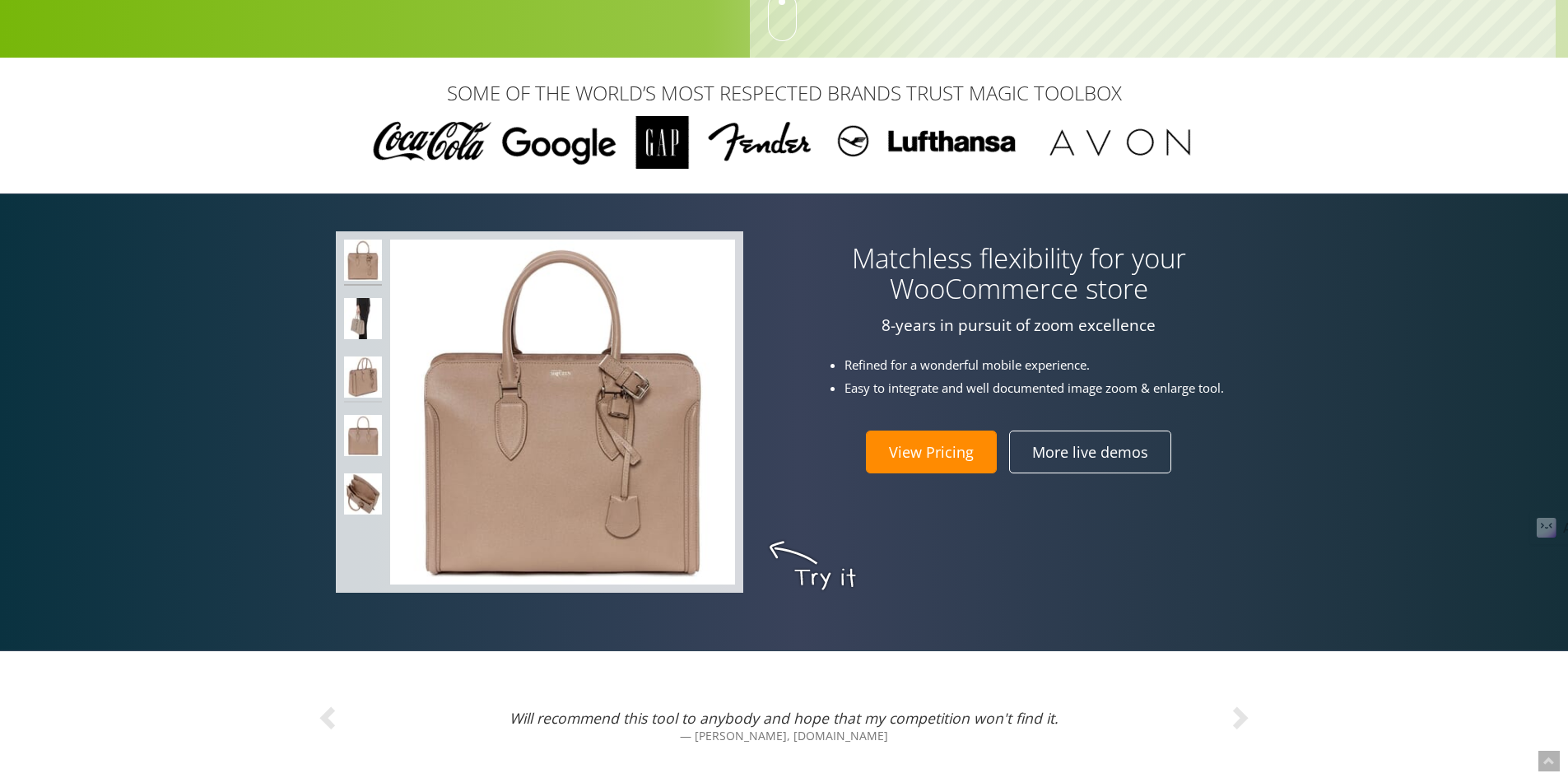
click at [365, 377] on img at bounding box center [363, 379] width 39 height 46
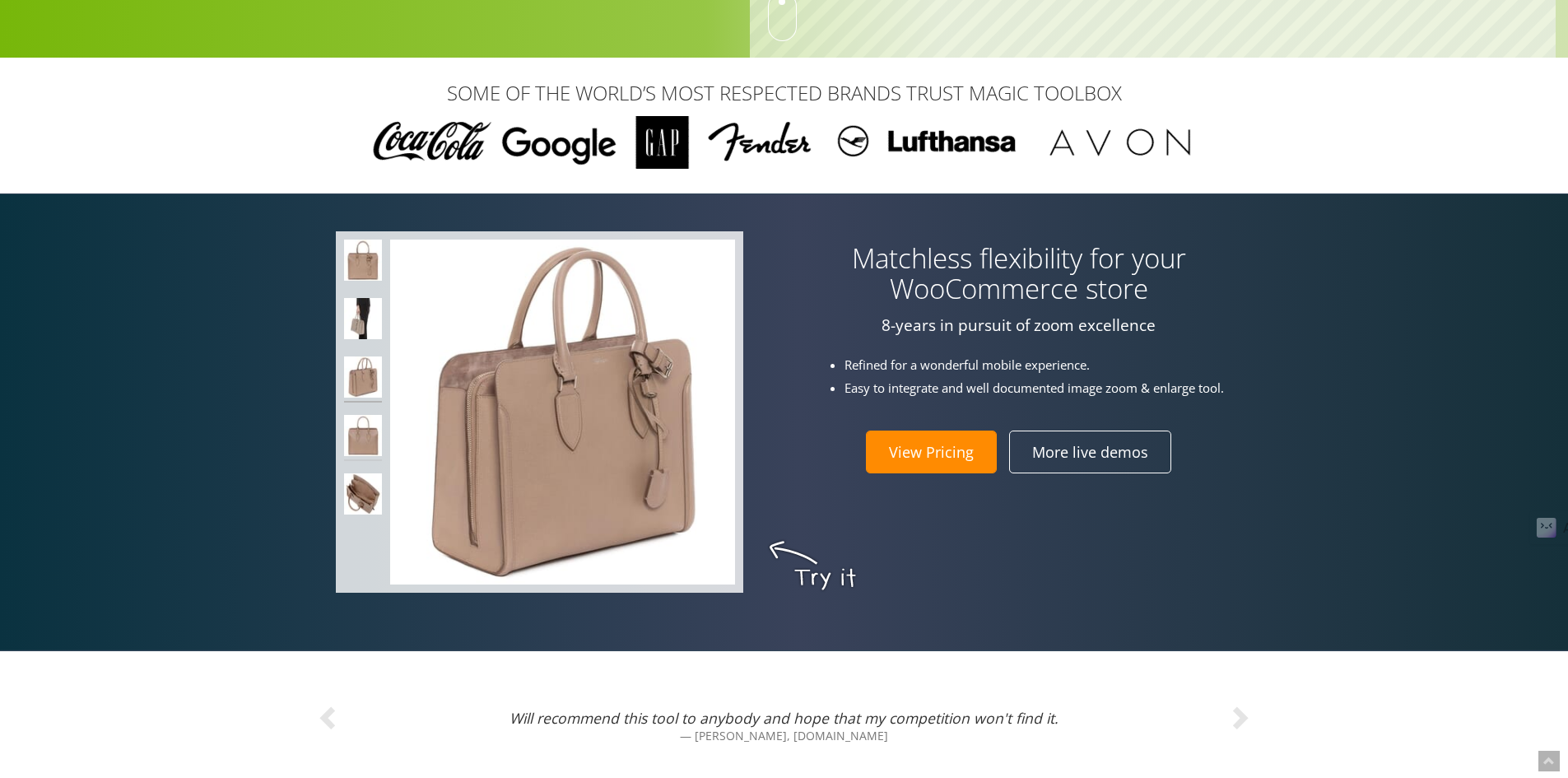
click at [359, 426] on img at bounding box center [363, 437] width 39 height 46
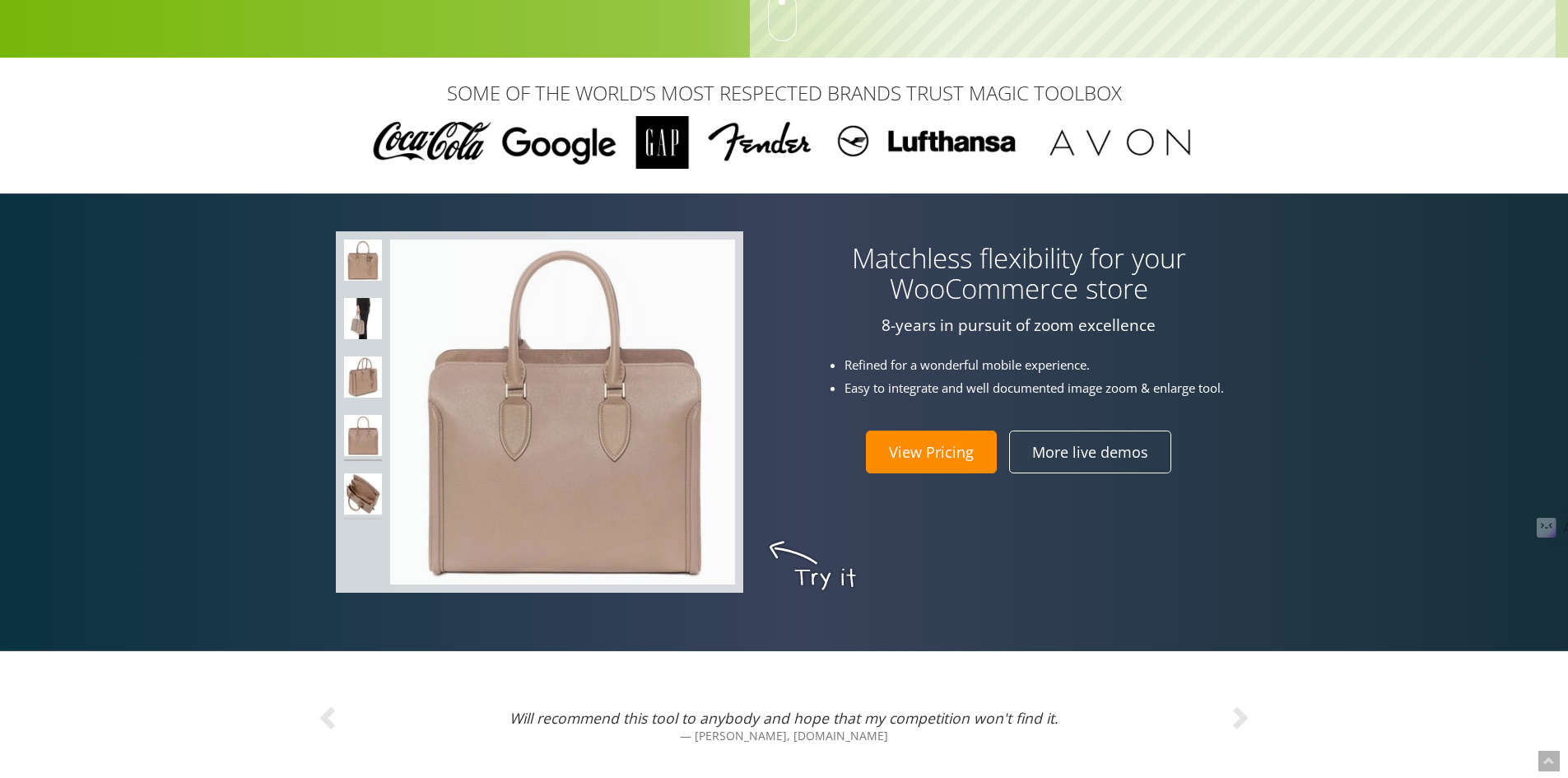
click at [370, 487] on img at bounding box center [363, 496] width 39 height 46
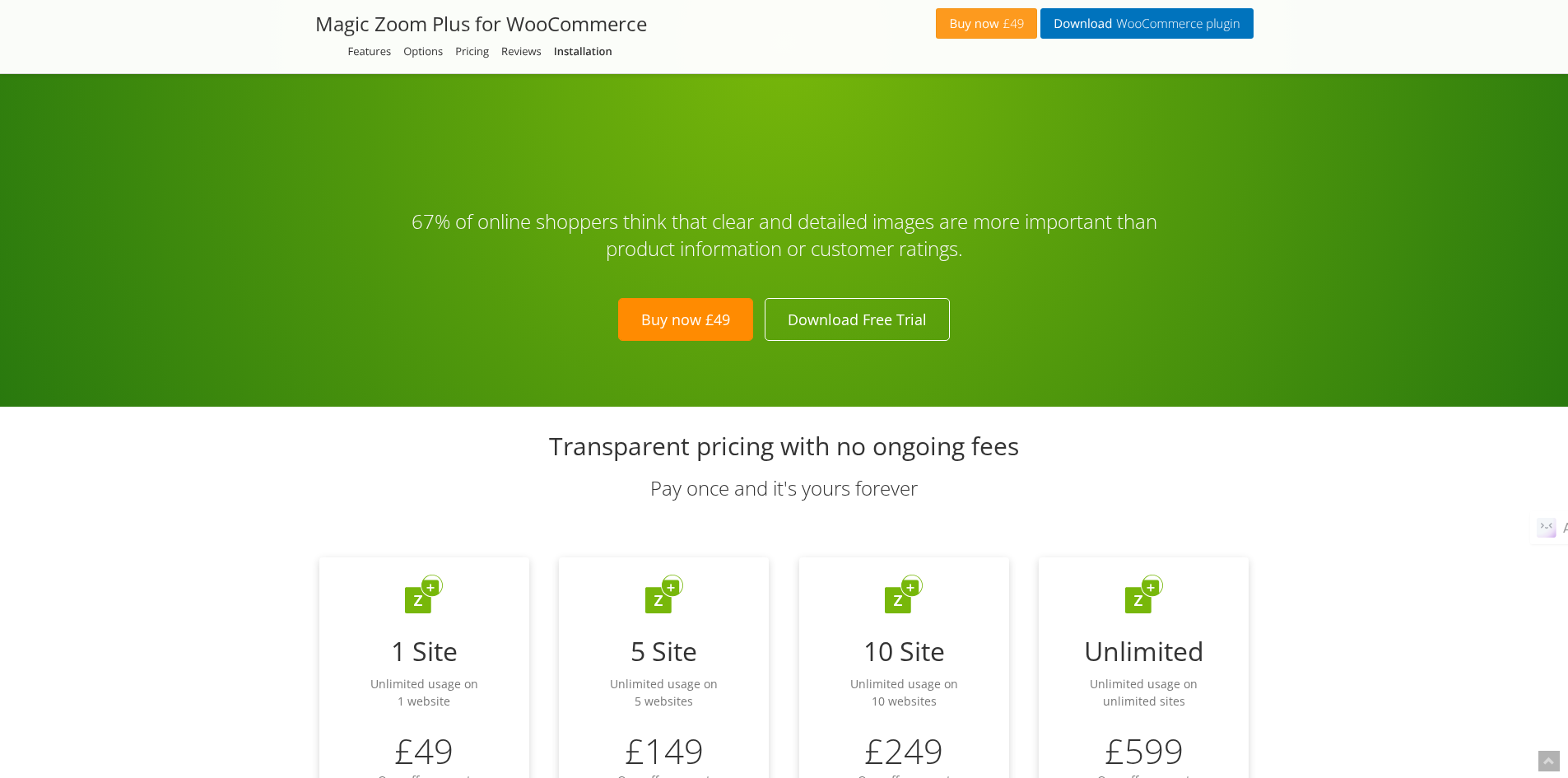
scroll to position [4664, 0]
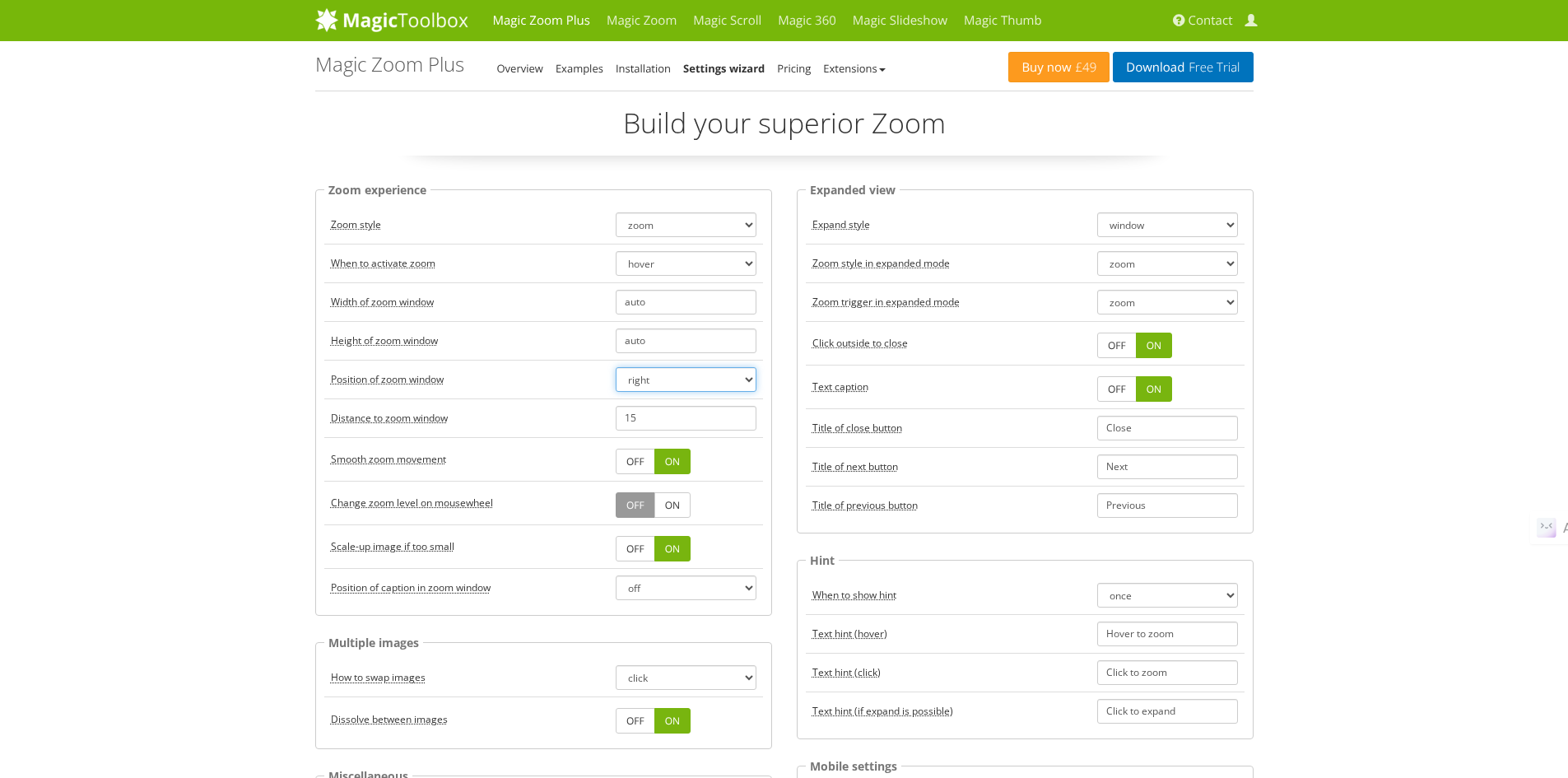
click at [635, 375] on select "right left top bottom inner" at bounding box center [686, 380] width 141 height 24
select select "left"
click at [615, 367] on select "right left top bottom inner" at bounding box center [686, 380] width 141 height 24
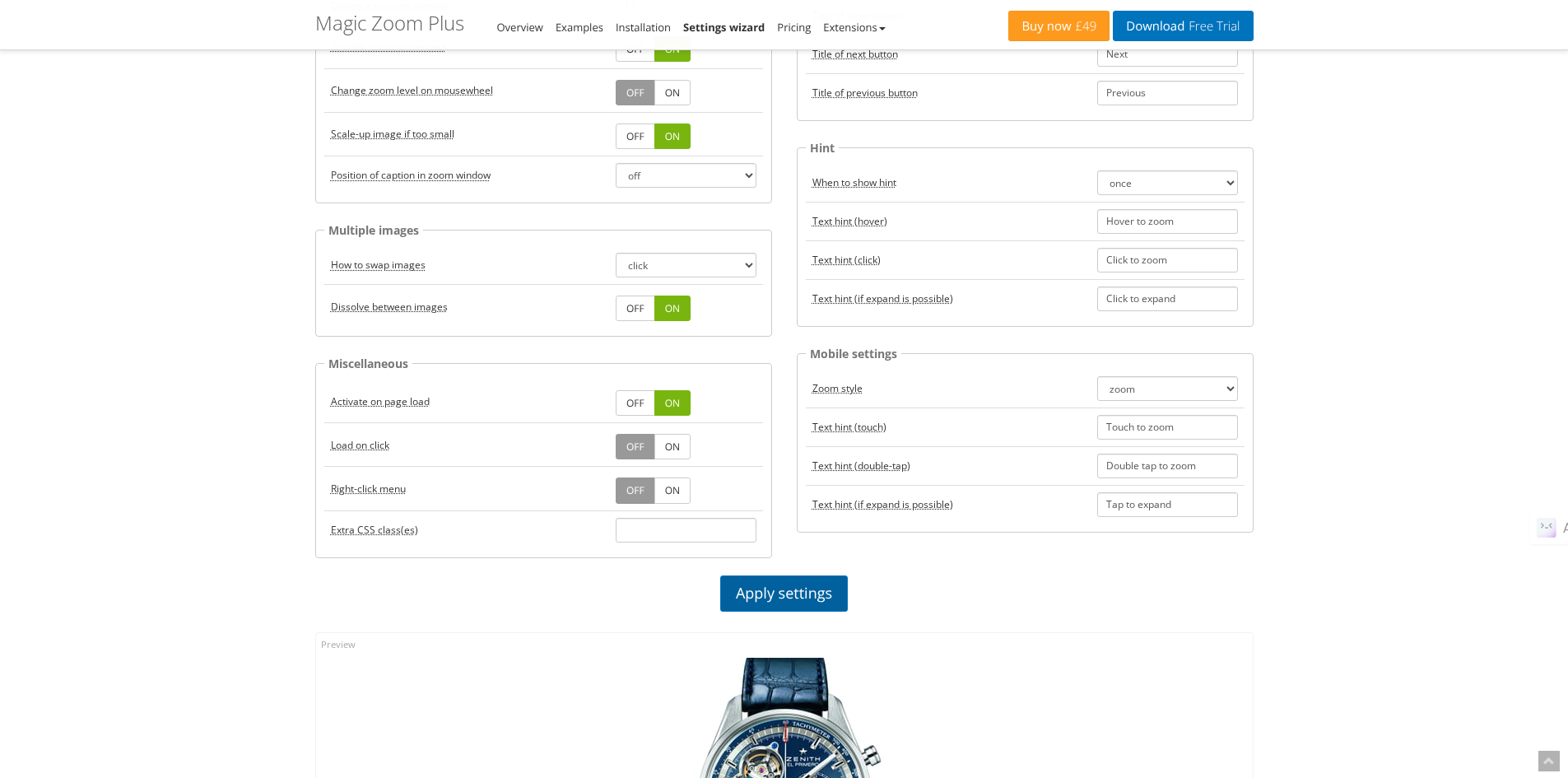
click at [791, 604] on link "Apply settings" at bounding box center [784, 593] width 128 height 37
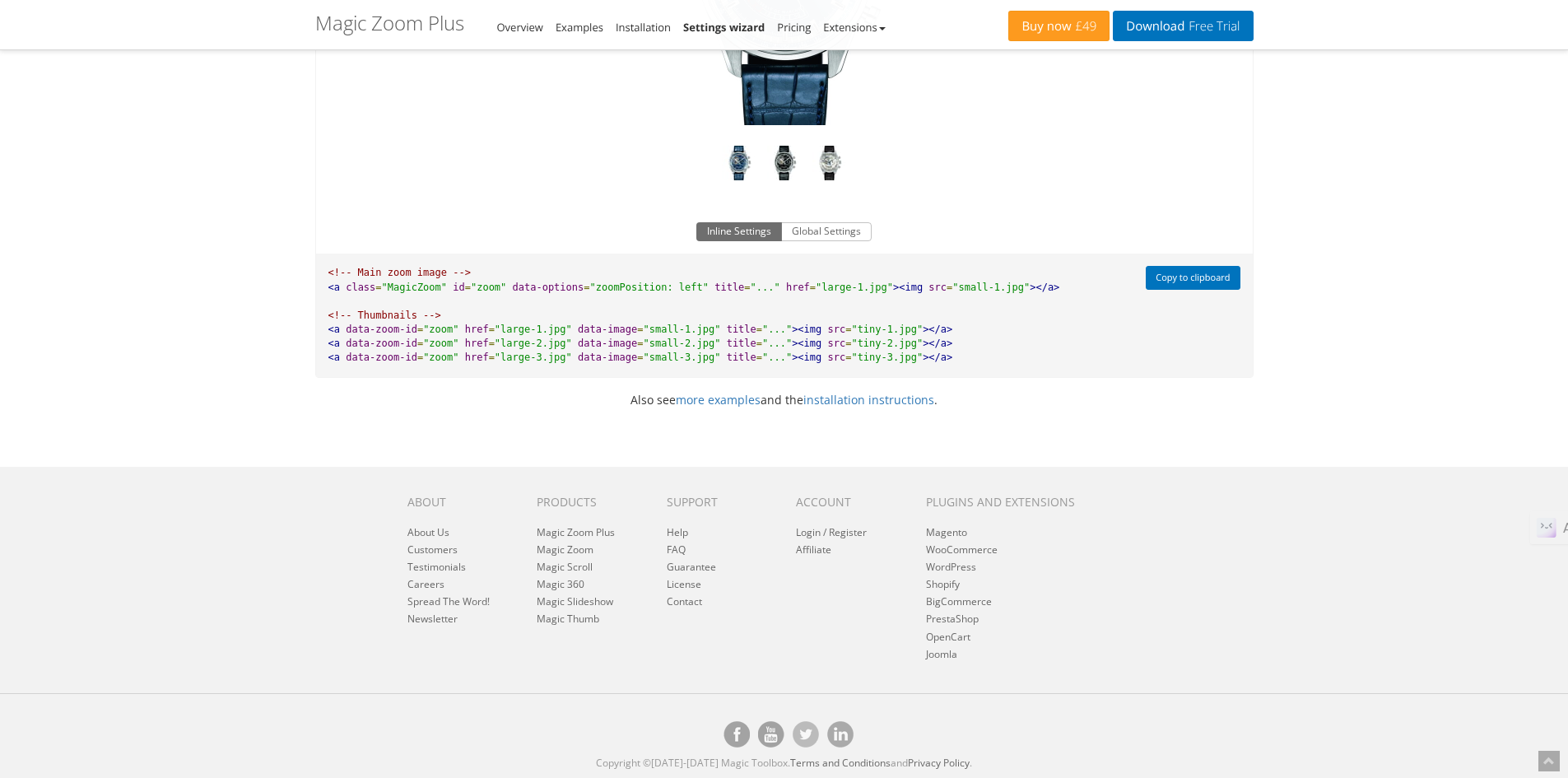
scroll to position [561, 0]
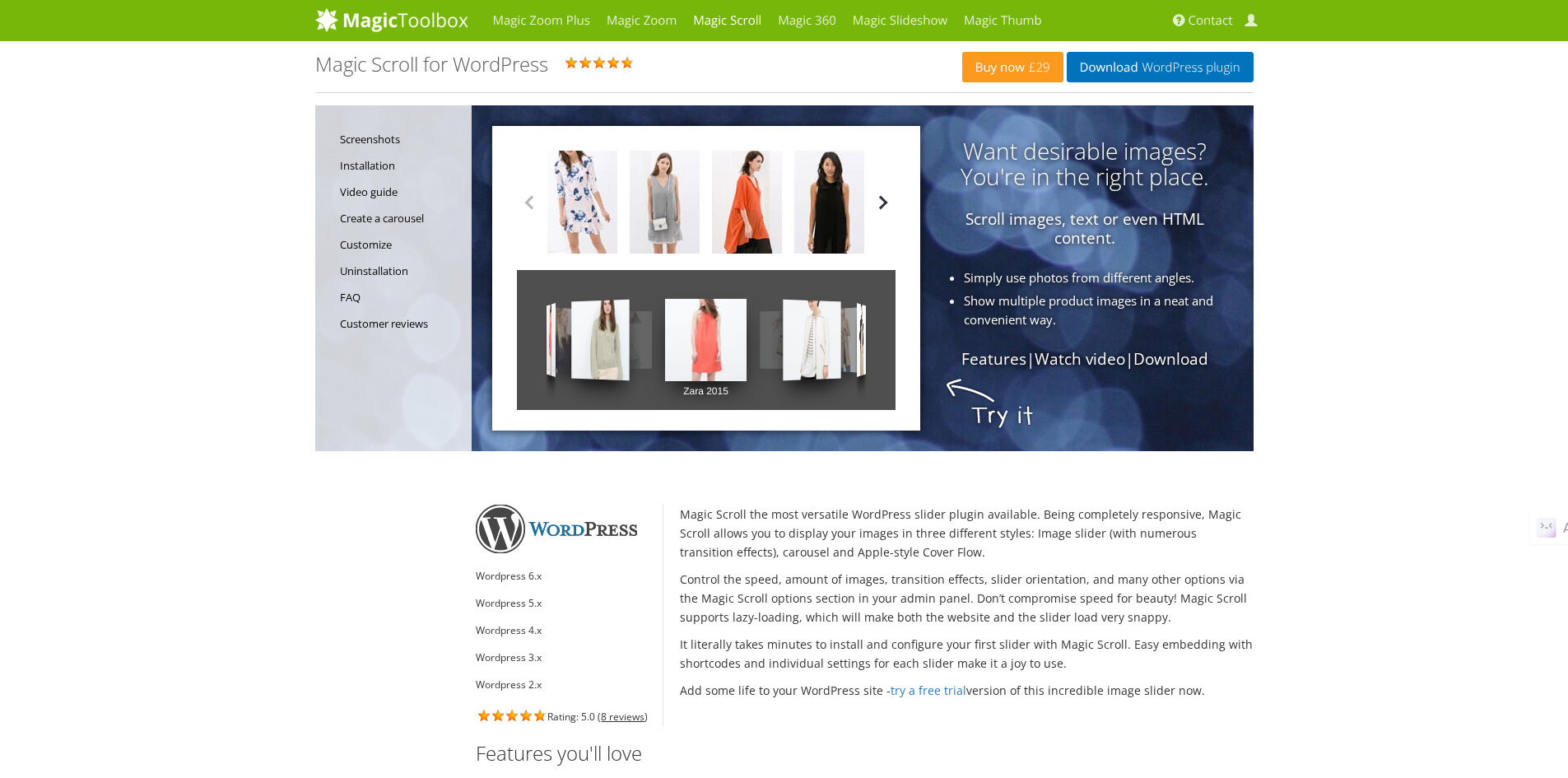
click at [884, 209] on button "button" at bounding box center [883, 202] width 24 height 24
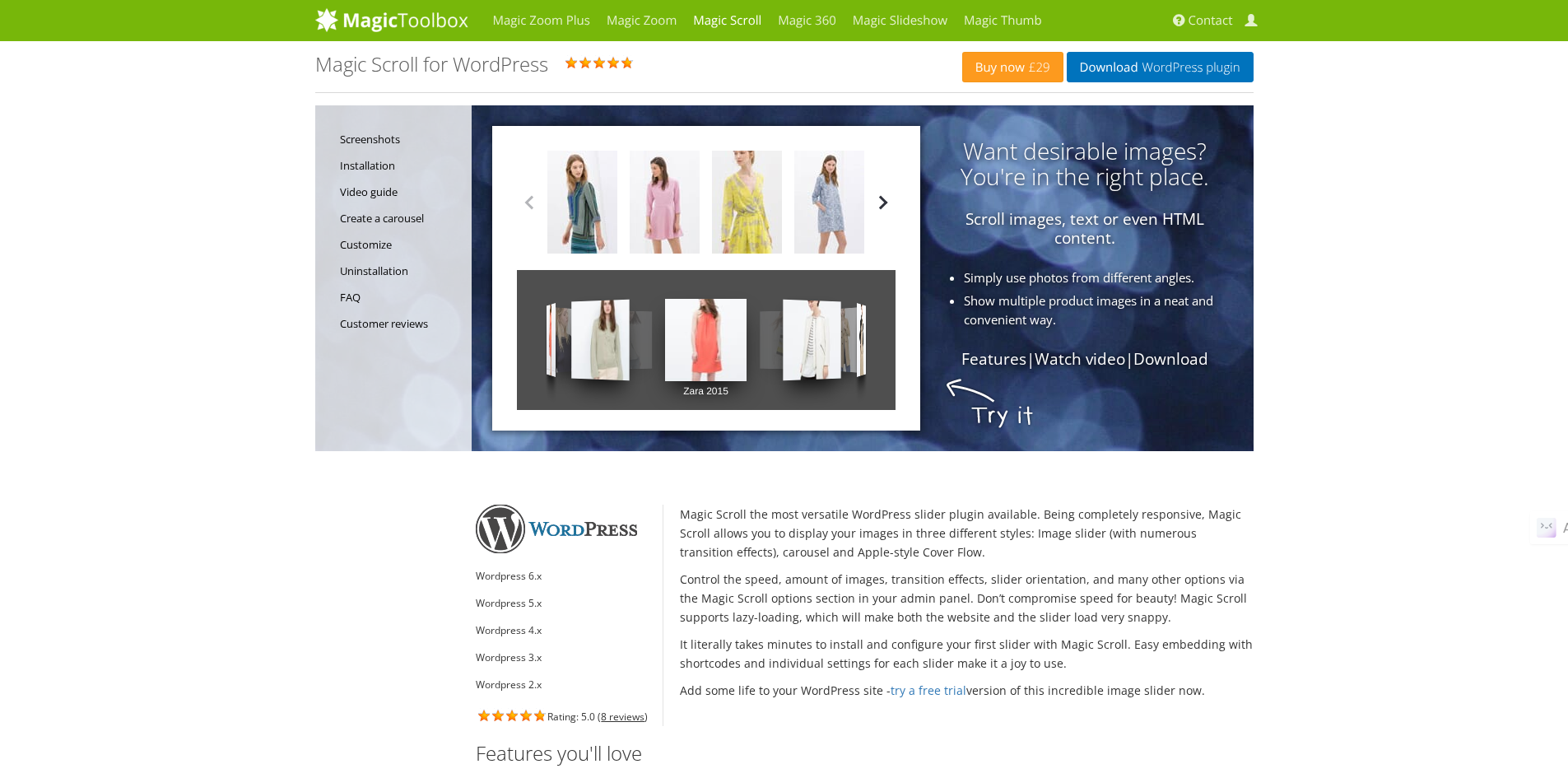
click at [884, 209] on button "button" at bounding box center [883, 202] width 24 height 24
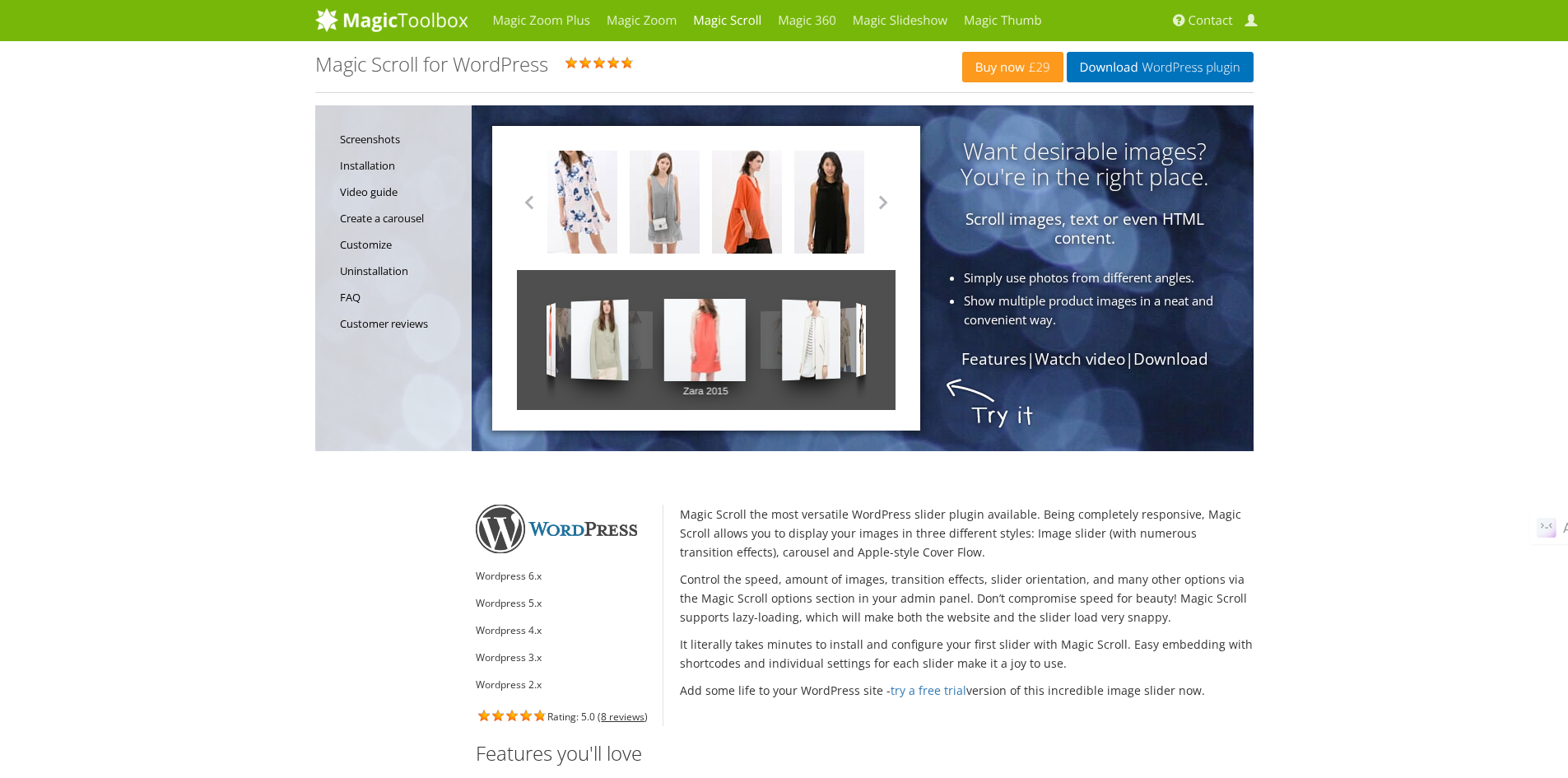
drag, startPoint x: 804, startPoint y: 343, endPoint x: 594, endPoint y: 344, distance: 210.0
click at [634, 344] on div "Zara 2015 Zara 2015 Zara 2015 Zara 2015 Zara 2015 Zara 2015 Zara 2015 Zara 2015…" at bounding box center [706, 339] width 379 height 140
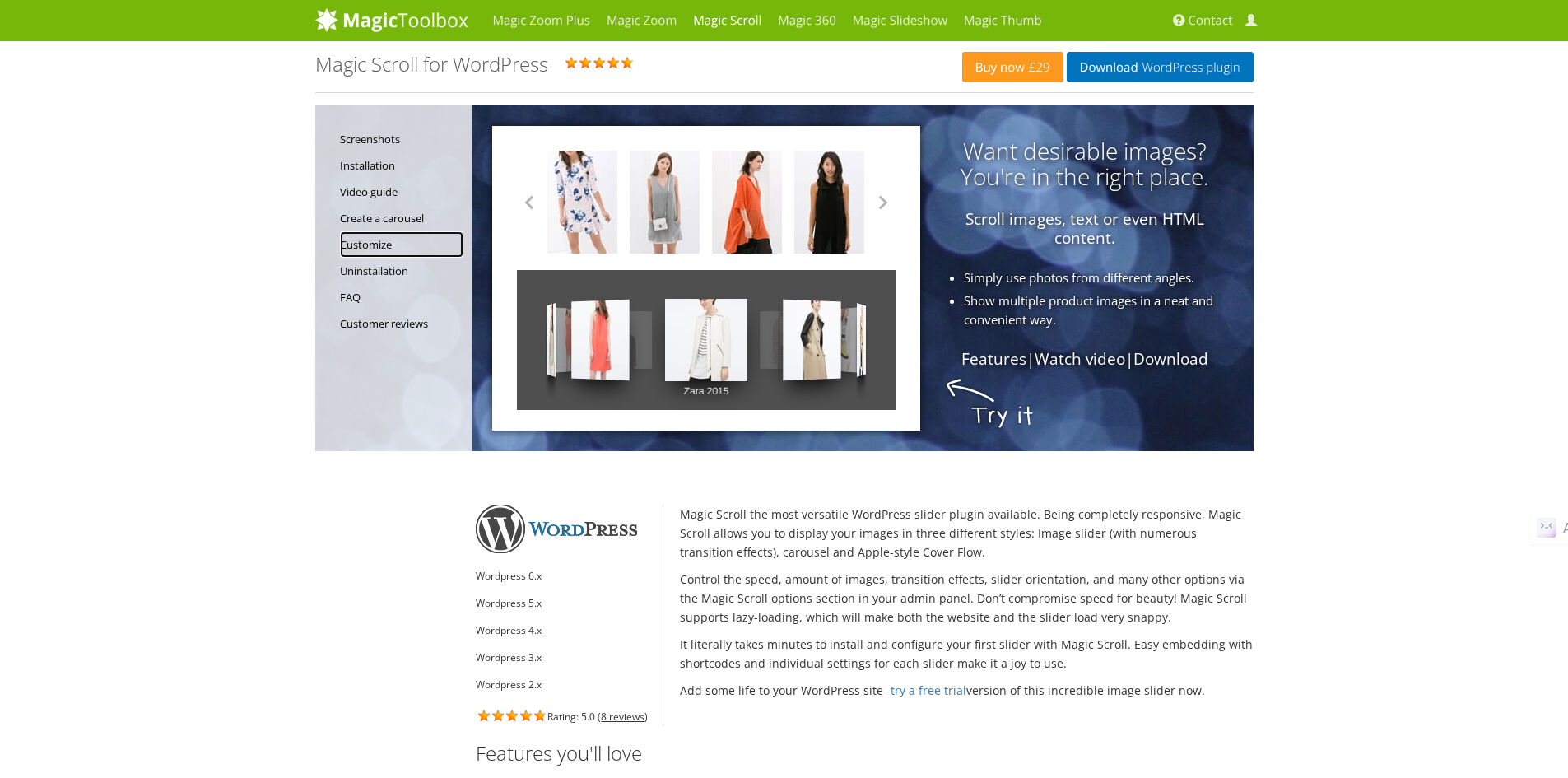
click at [378, 250] on link "Customize" at bounding box center [401, 244] width 123 height 26
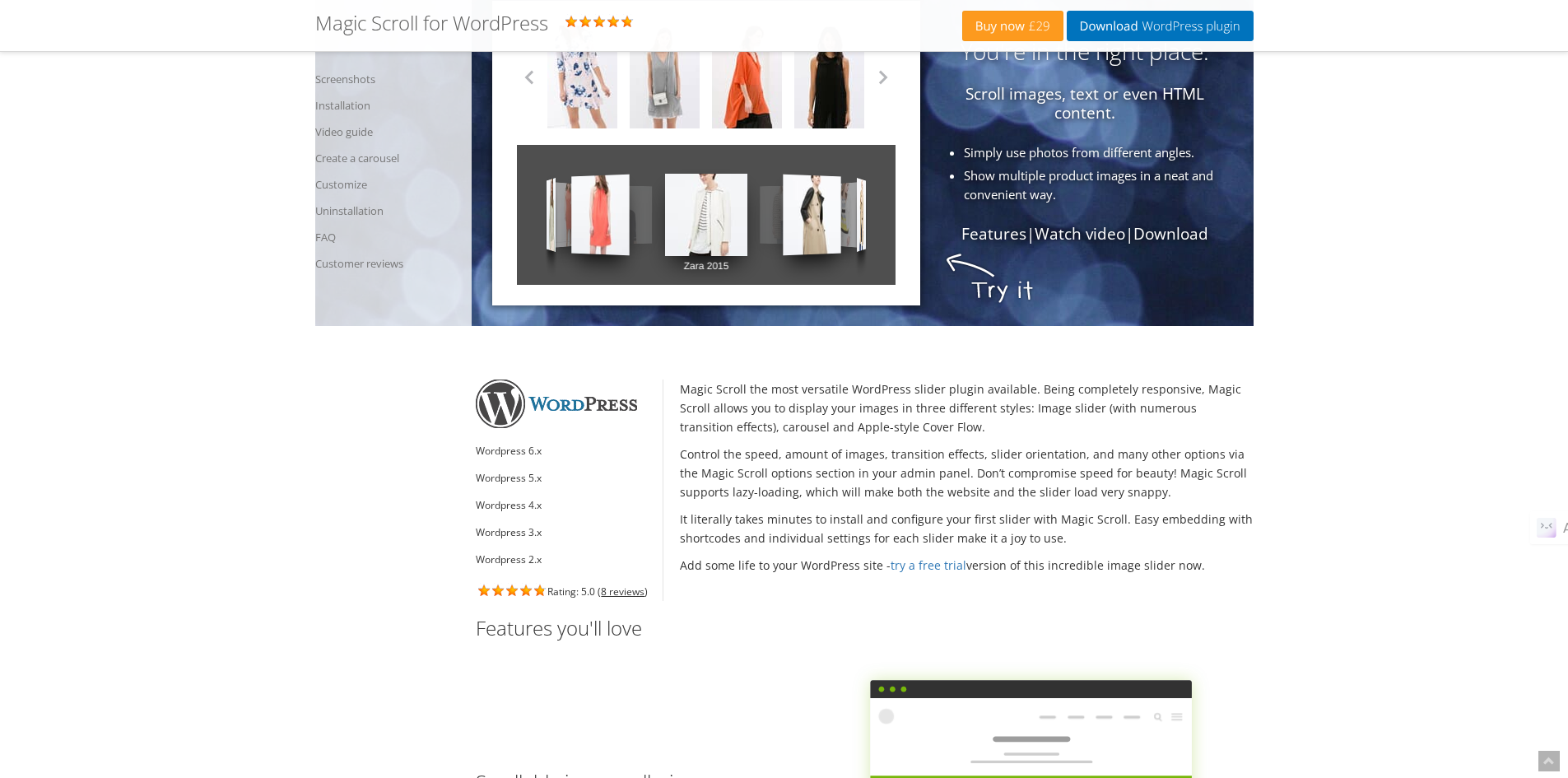
scroll to position [566, 0]
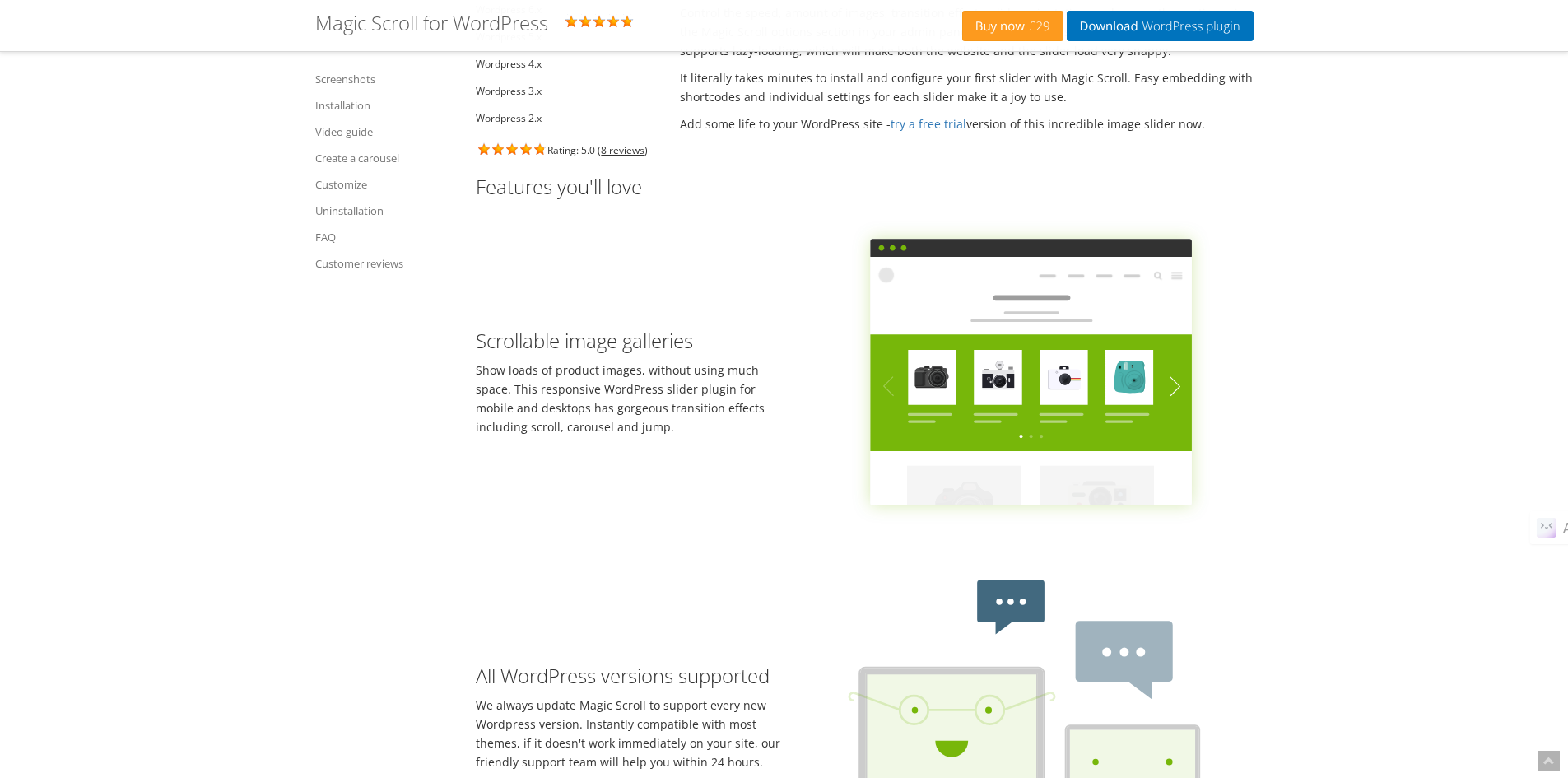
drag, startPoint x: 999, startPoint y: 373, endPoint x: 1184, endPoint y: 382, distance: 185.2
click at [1162, 382] on g at bounding box center [1275, 393] width 810 height 117
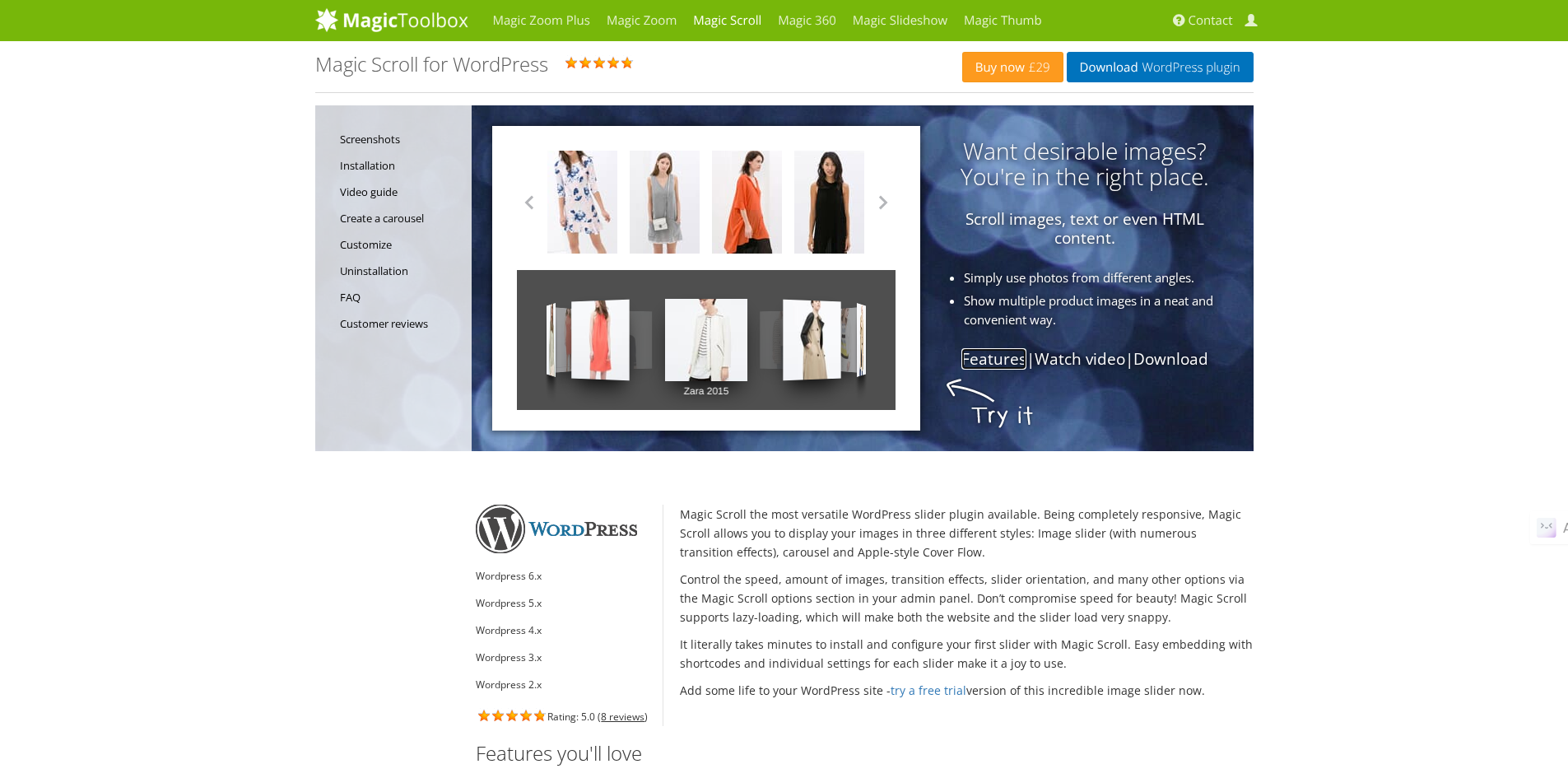
click at [994, 355] on link "Features" at bounding box center [993, 358] width 65 height 22
